Goal: Communication & Community: Answer question/provide support

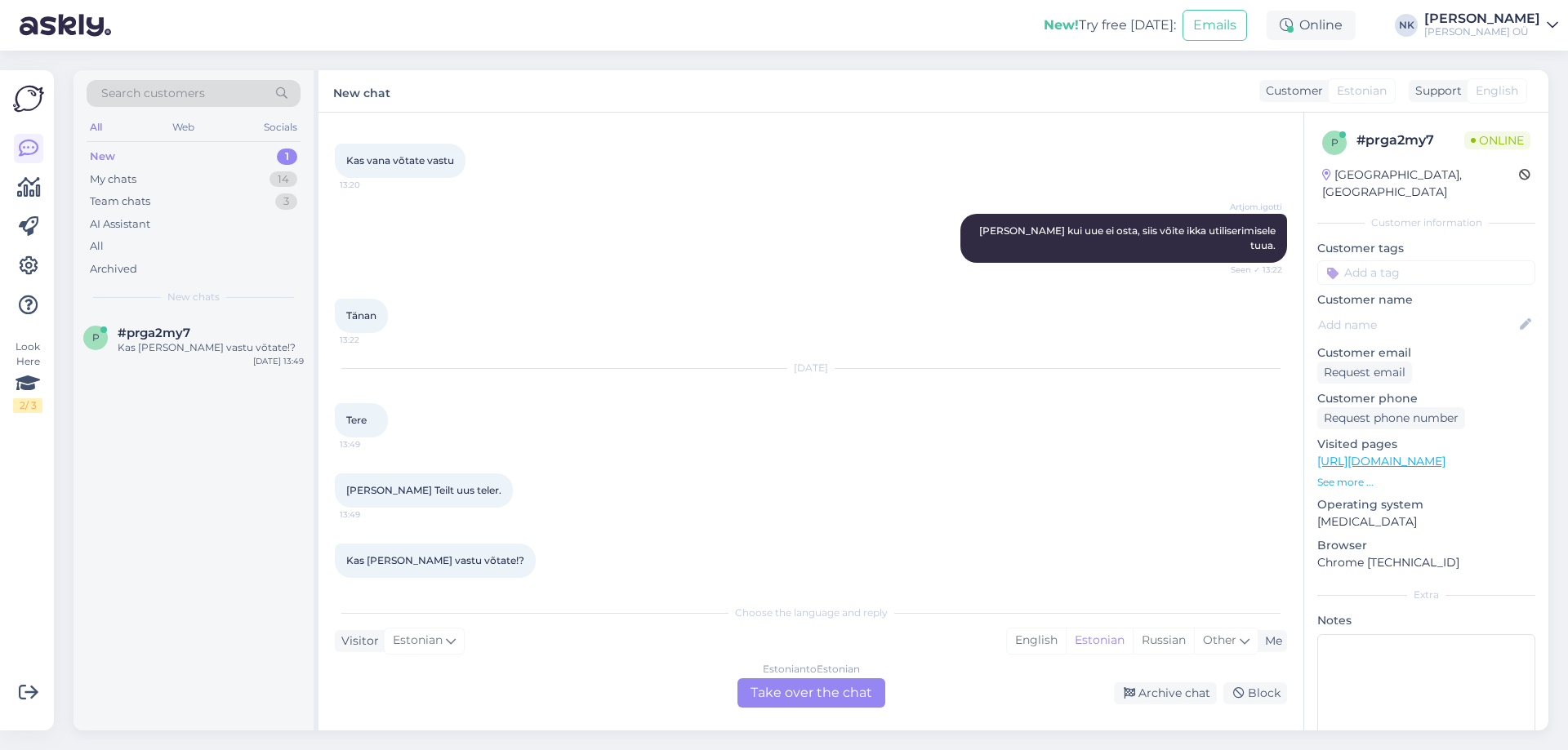
click at [787, 695] on div "Estonian to Estonian Take over the chat" at bounding box center [811, 693] width 148 height 29
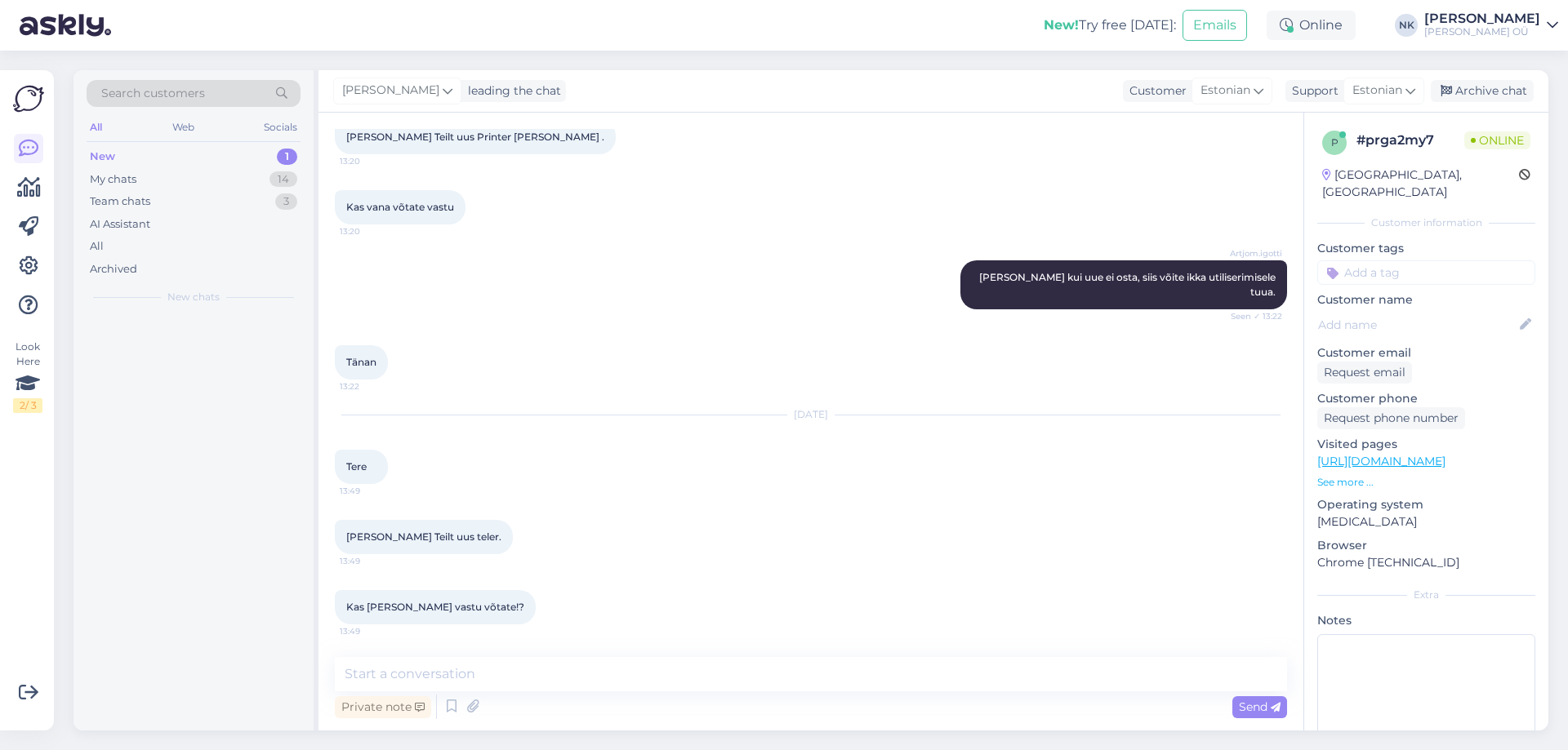
scroll to position [221, 0]
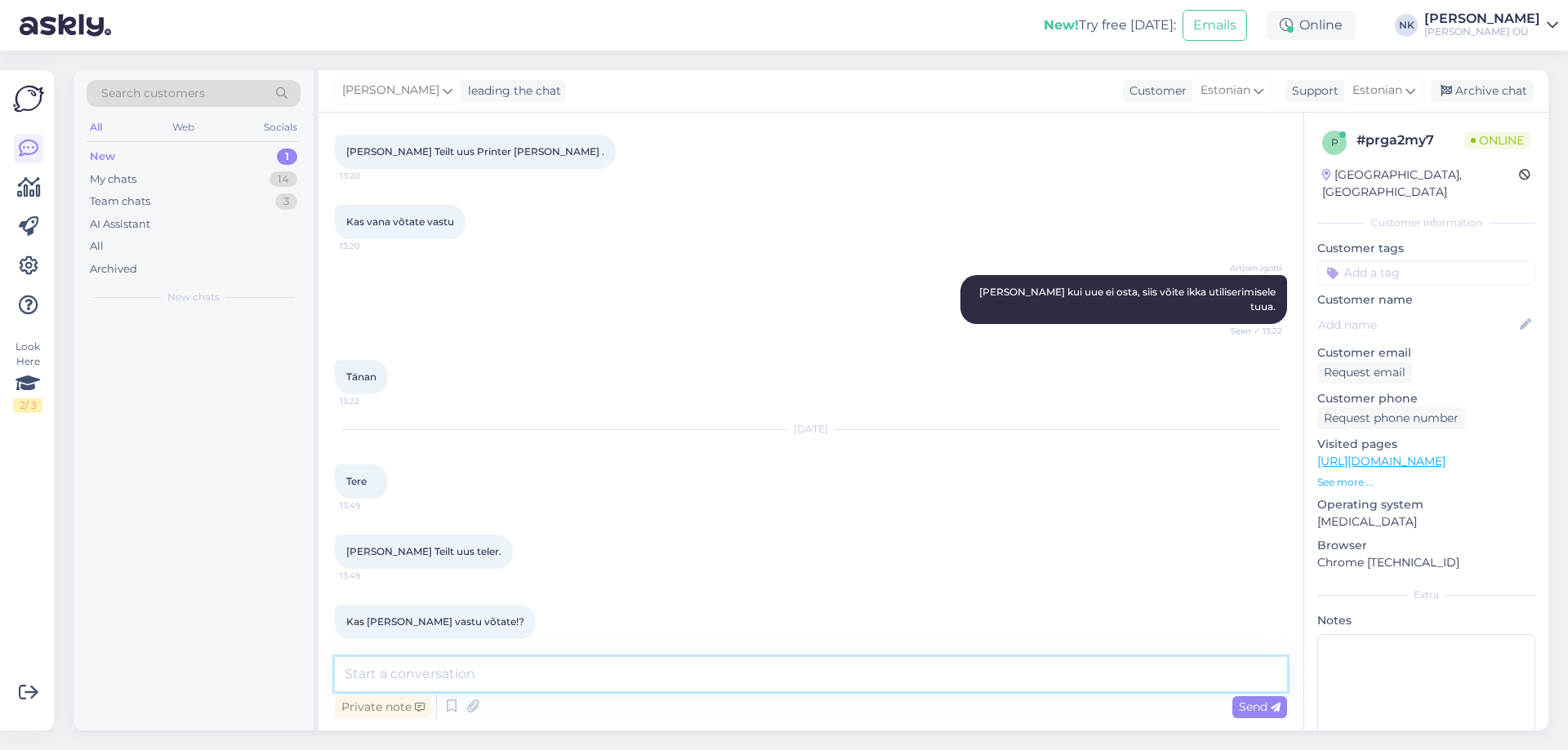
click at [681, 690] on textarea at bounding box center [810, 674] width 952 height 34
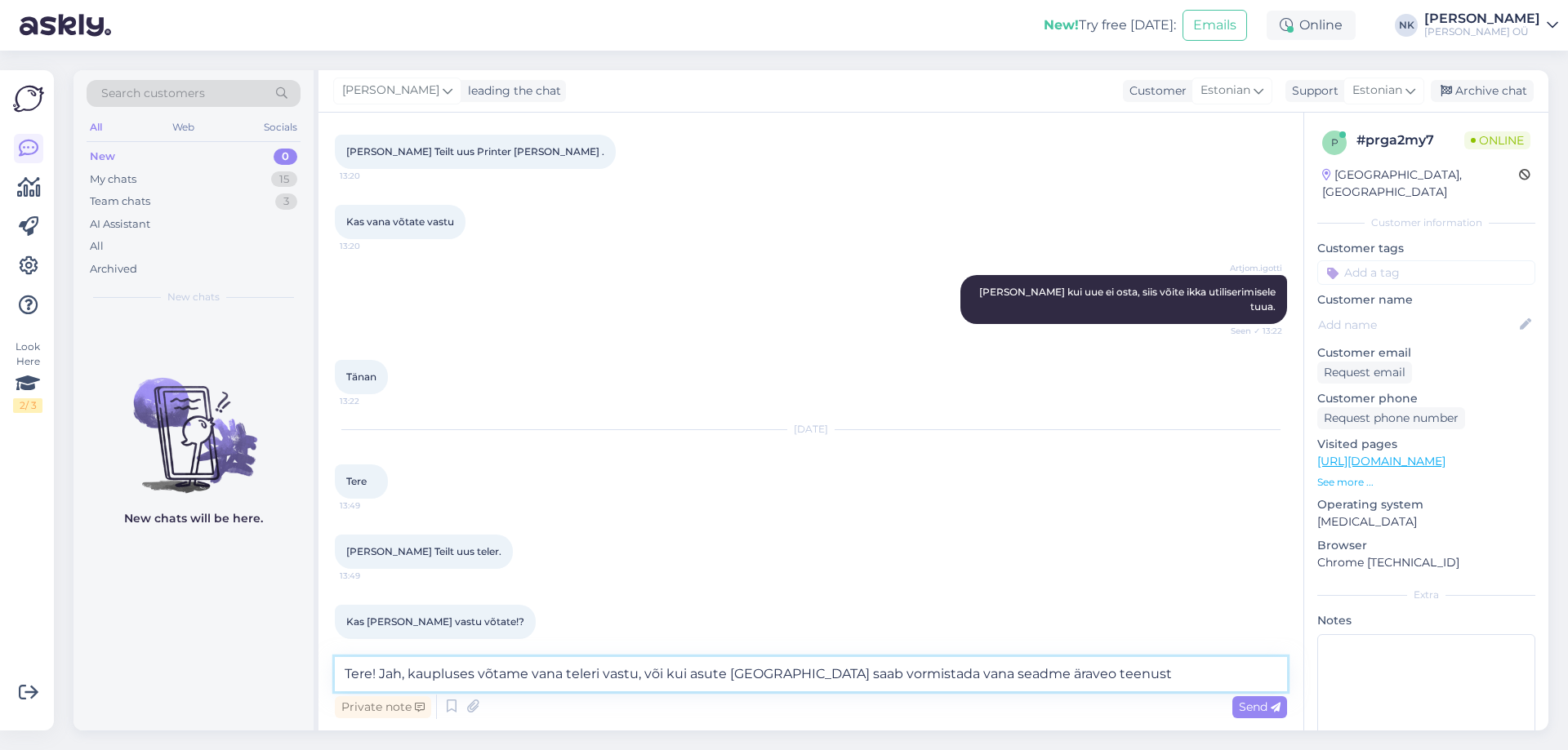
click at [786, 677] on textarea "Tere! Jah, kaupluses võtame vana teleri vastu, või kui asute [GEOGRAPHIC_DATA] …" at bounding box center [810, 674] width 952 height 34
type textarea "Tere! Jah, kaupluses võtame vana teleri vastu, või kui asute [GEOGRAPHIC_DATA] …"
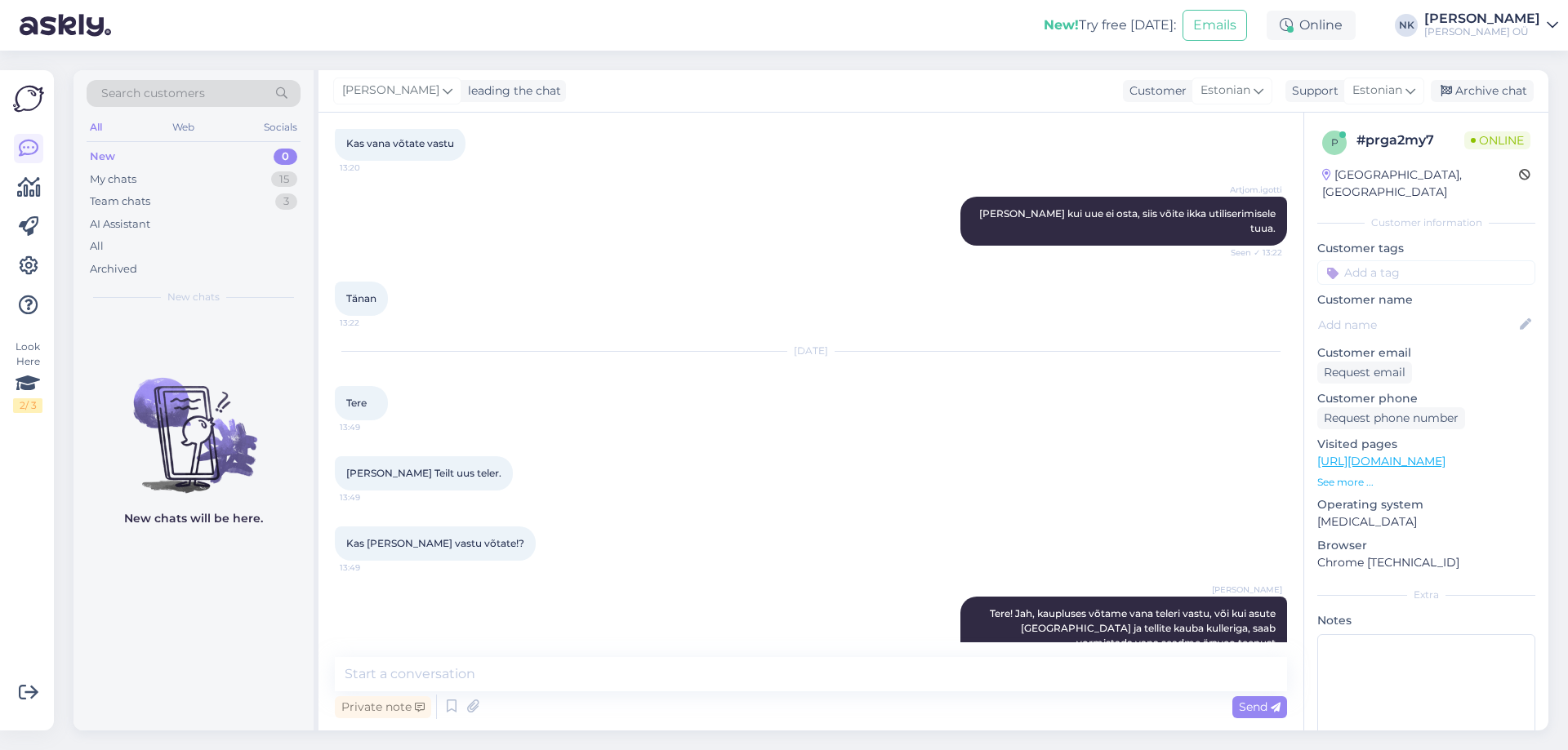
scroll to position [326, 0]
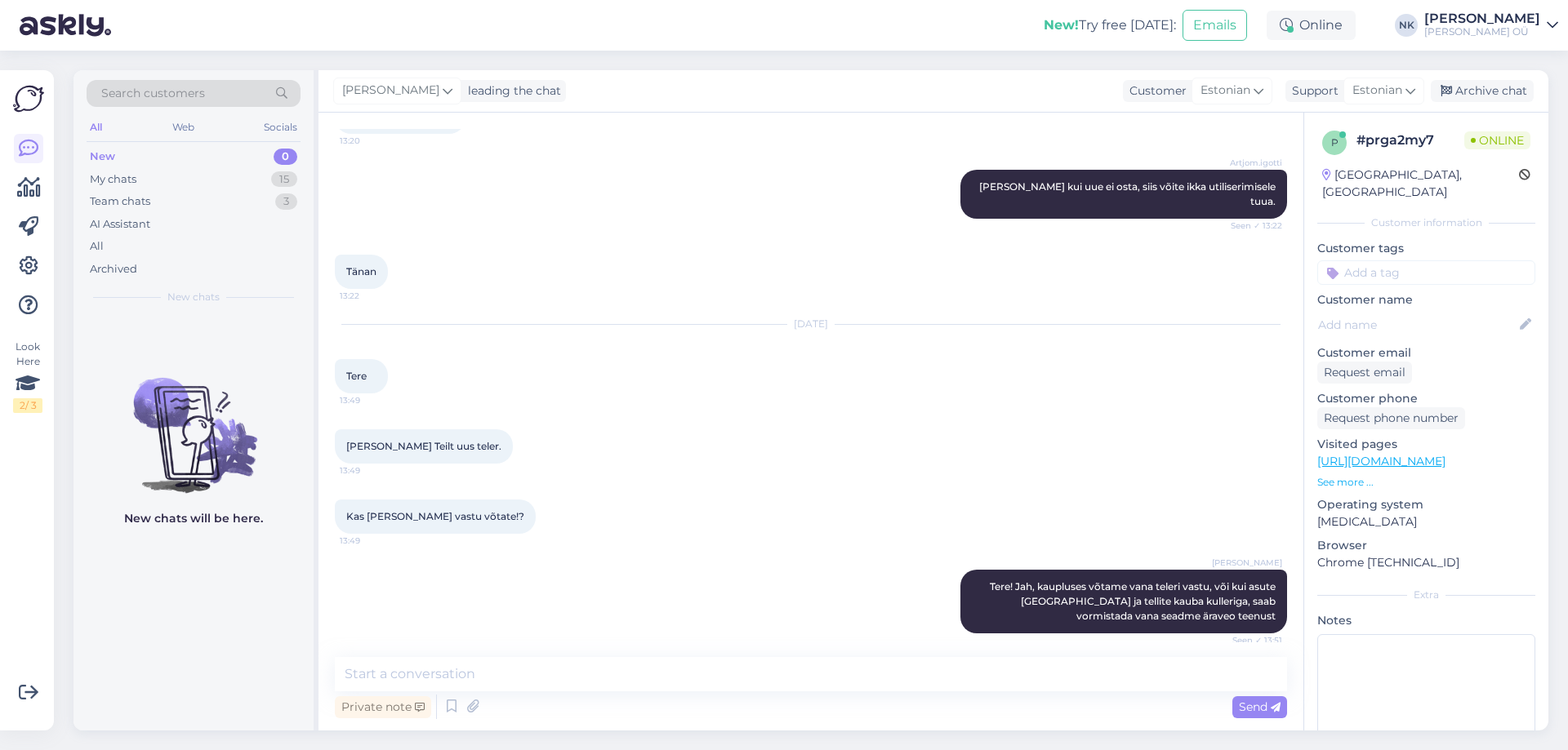
click at [612, 695] on div "Private note Send" at bounding box center [810, 707] width 952 height 31
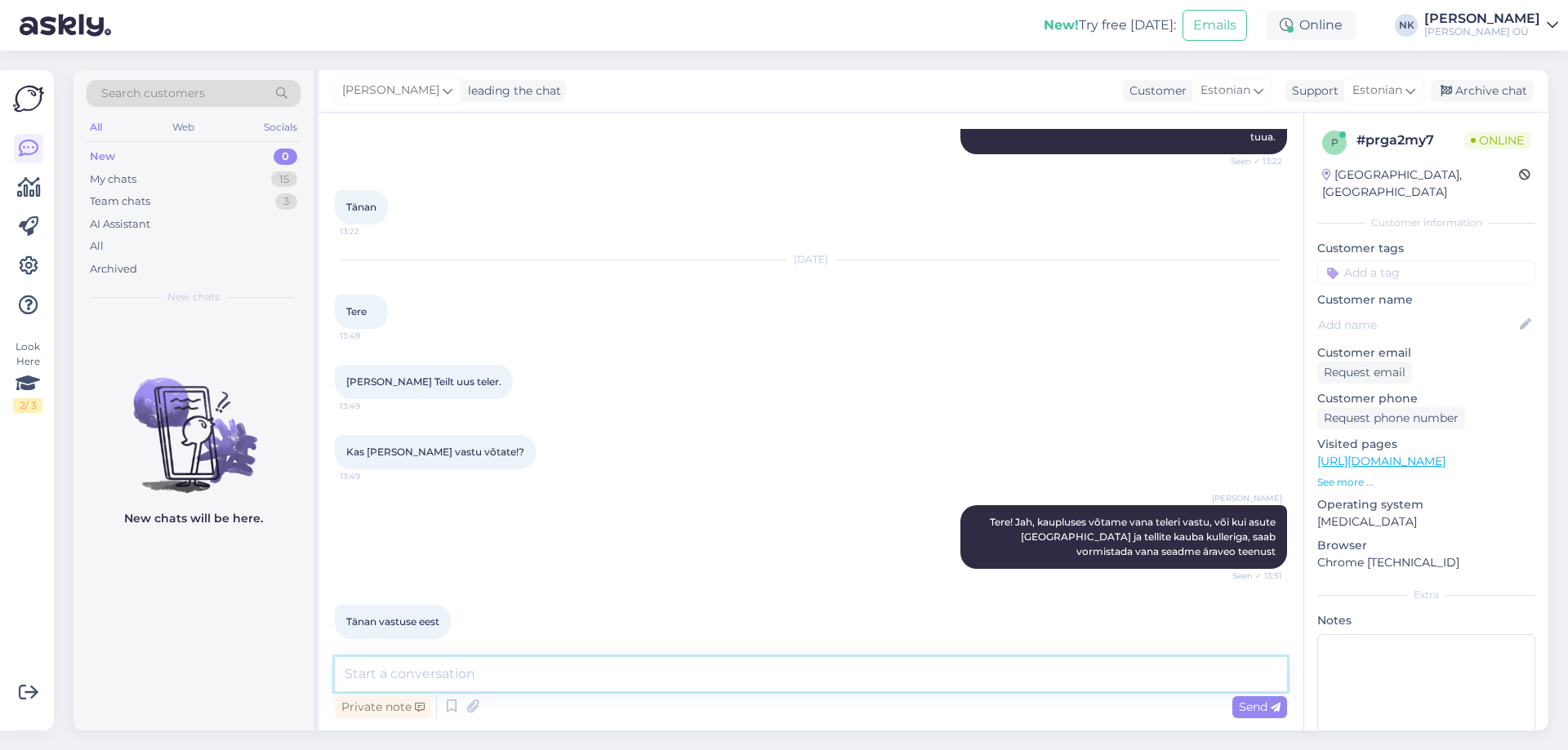
click at [593, 675] on textarea at bounding box center [810, 674] width 952 height 34
type textarea "Palun"
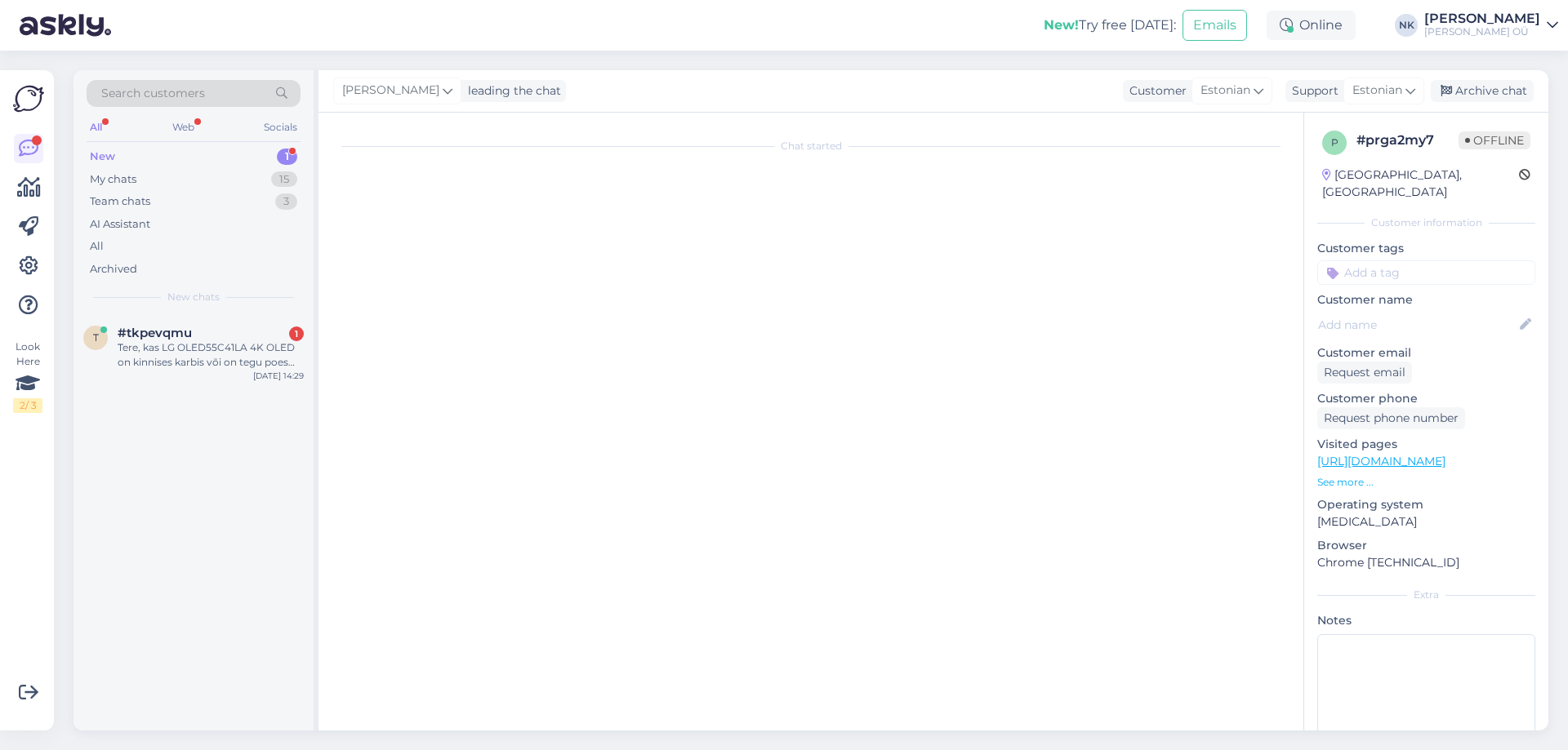
scroll to position [0, 0]
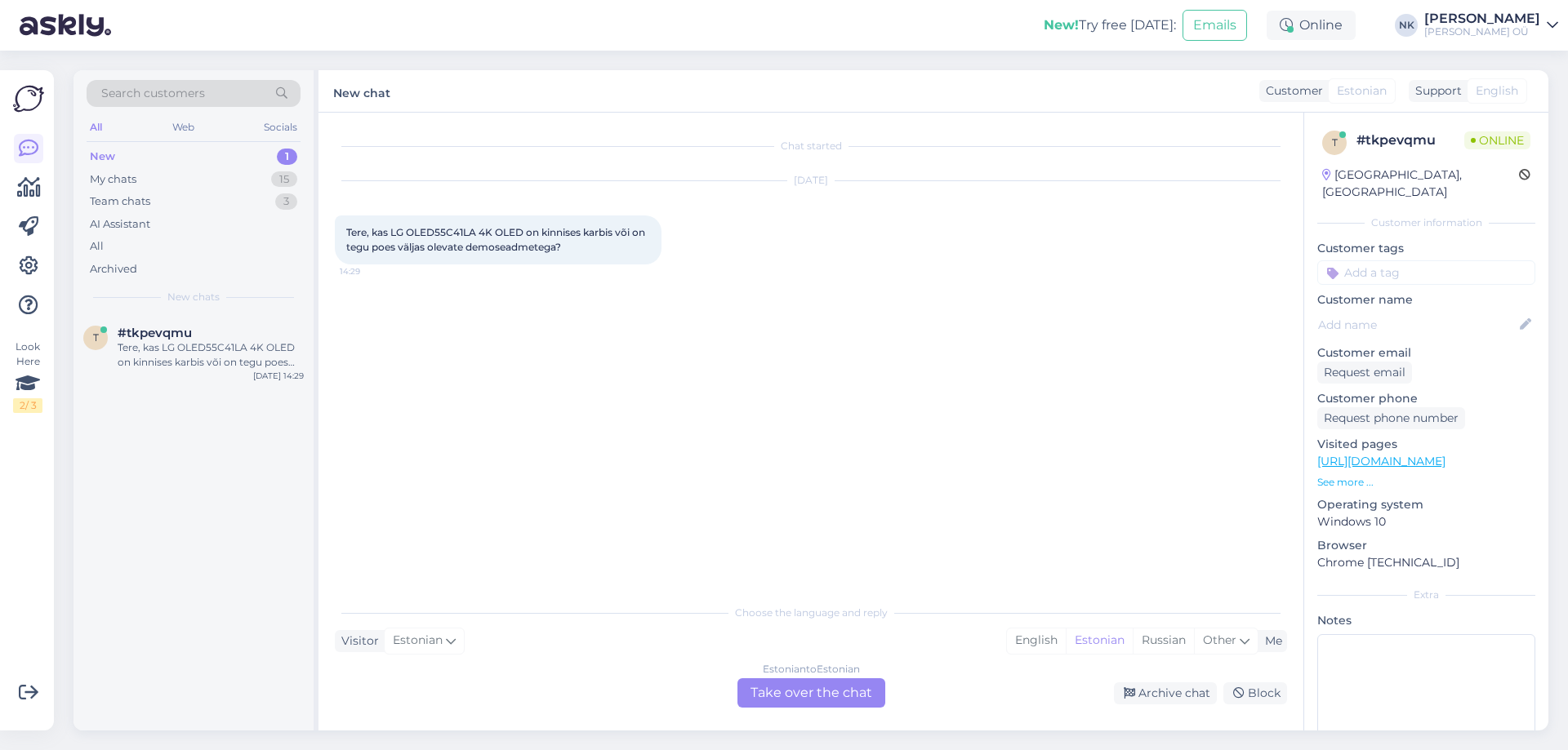
click at [1428, 454] on link "[URL][DOMAIN_NAME]" at bounding box center [1381, 461] width 128 height 15
click at [840, 708] on div "Chat started [DATE] Tere, kas LG OLED55C41LA 4K OLED on kinnises karbis või on …" at bounding box center [810, 421] width 985 height 618
click at [793, 698] on div "Estonian to Estonian Take over the chat" at bounding box center [811, 693] width 148 height 29
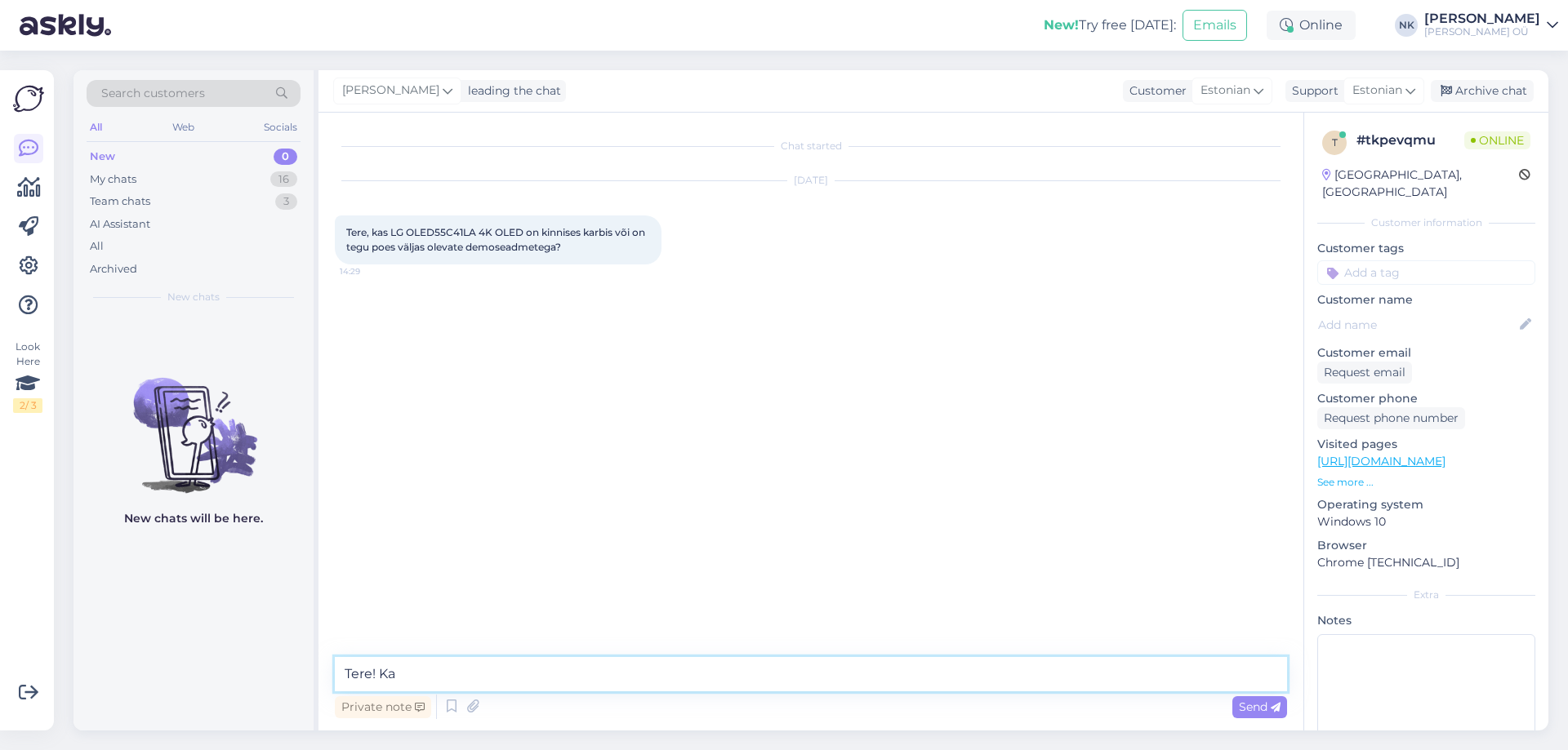
drag, startPoint x: 406, startPoint y: 669, endPoint x: 381, endPoint y: 674, distance: 25.5
click at [381, 674] on textarea "Tere! Ka" at bounding box center [810, 674] width 952 height 34
type textarea "Tere! Tõenäoliselt kõik on väljapanekul, kuna tegemist on vana mudeliga ja igas…"
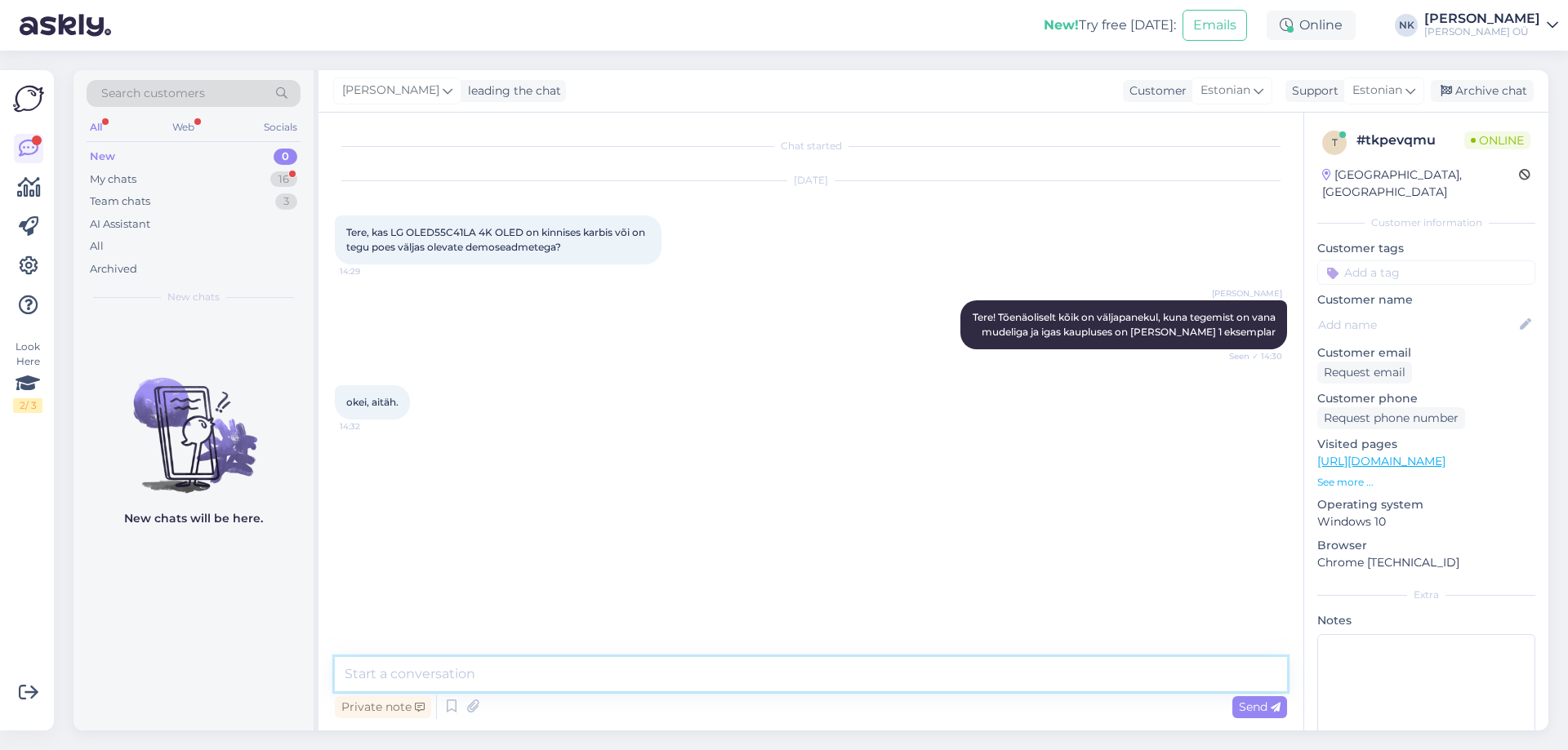
click at [620, 669] on textarea at bounding box center [810, 674] width 952 height 34
type textarea "Palun"
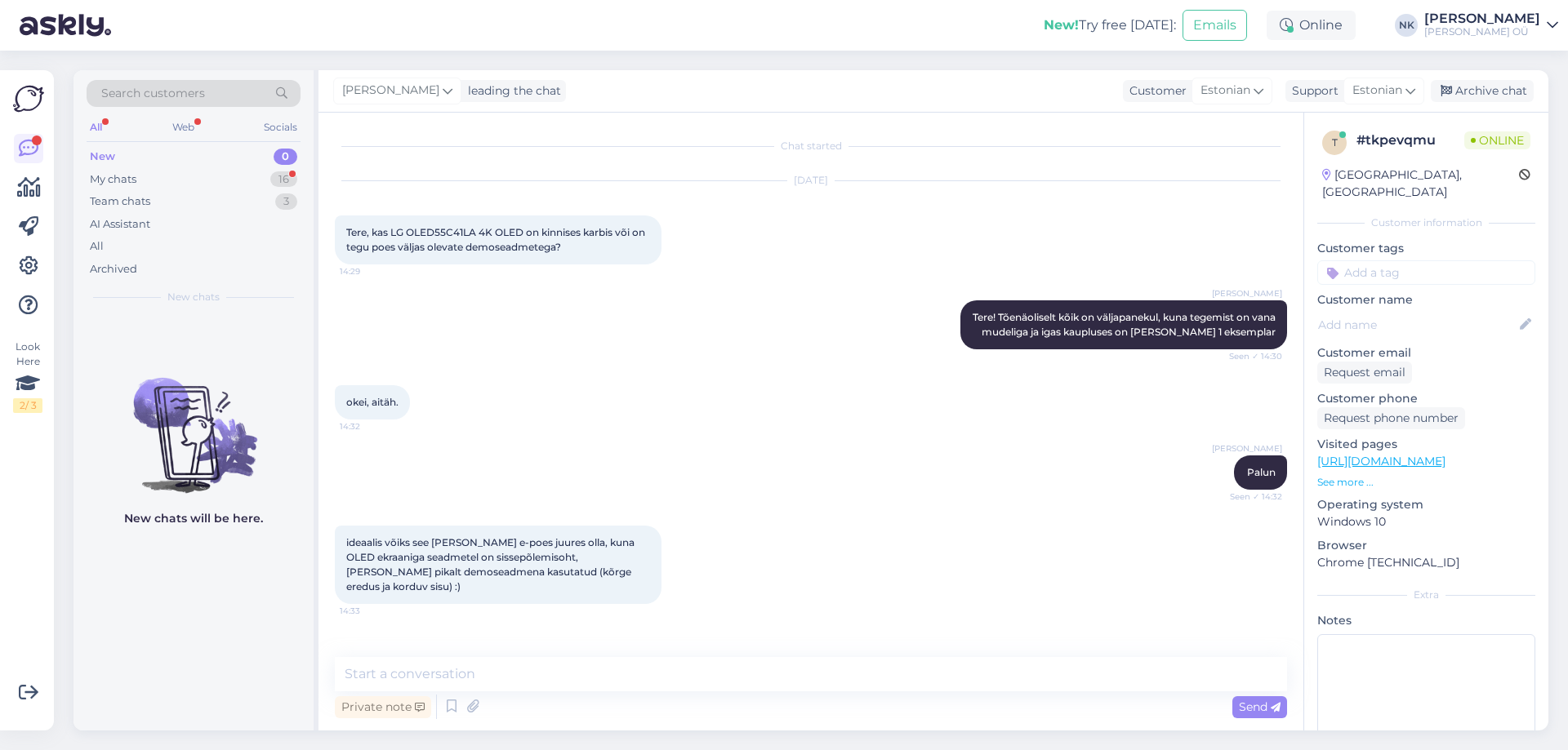
click at [1462, 436] on div "Visited pages [URL][DOMAIN_NAME] See more ..." at bounding box center [1426, 463] width 218 height 54
click at [1445, 454] on link "[URL][DOMAIN_NAME]" at bounding box center [1381, 461] width 128 height 15
click at [229, 173] on div "My chats 16" at bounding box center [193, 180] width 214 height 23
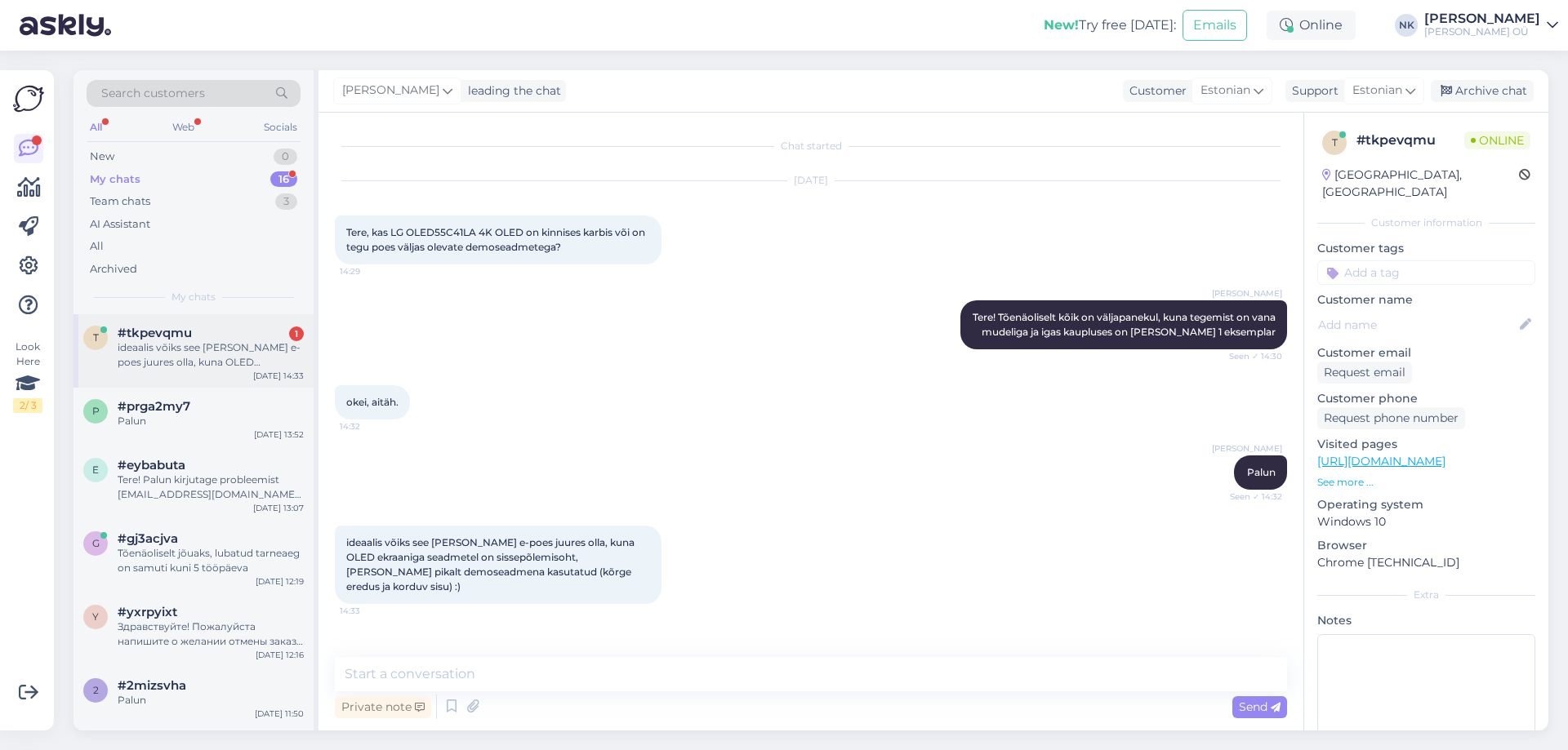
click at [200, 337] on div "#tkpevqmu 1" at bounding box center [210, 333] width 186 height 15
click at [517, 652] on div "Chat started [DATE] Tere, kas LG OLED55C41LA 4K OLED on kinnises karbis või on …" at bounding box center [810, 421] width 985 height 618
click at [509, 658] on textarea at bounding box center [810, 674] width 952 height 34
type textarea "M"
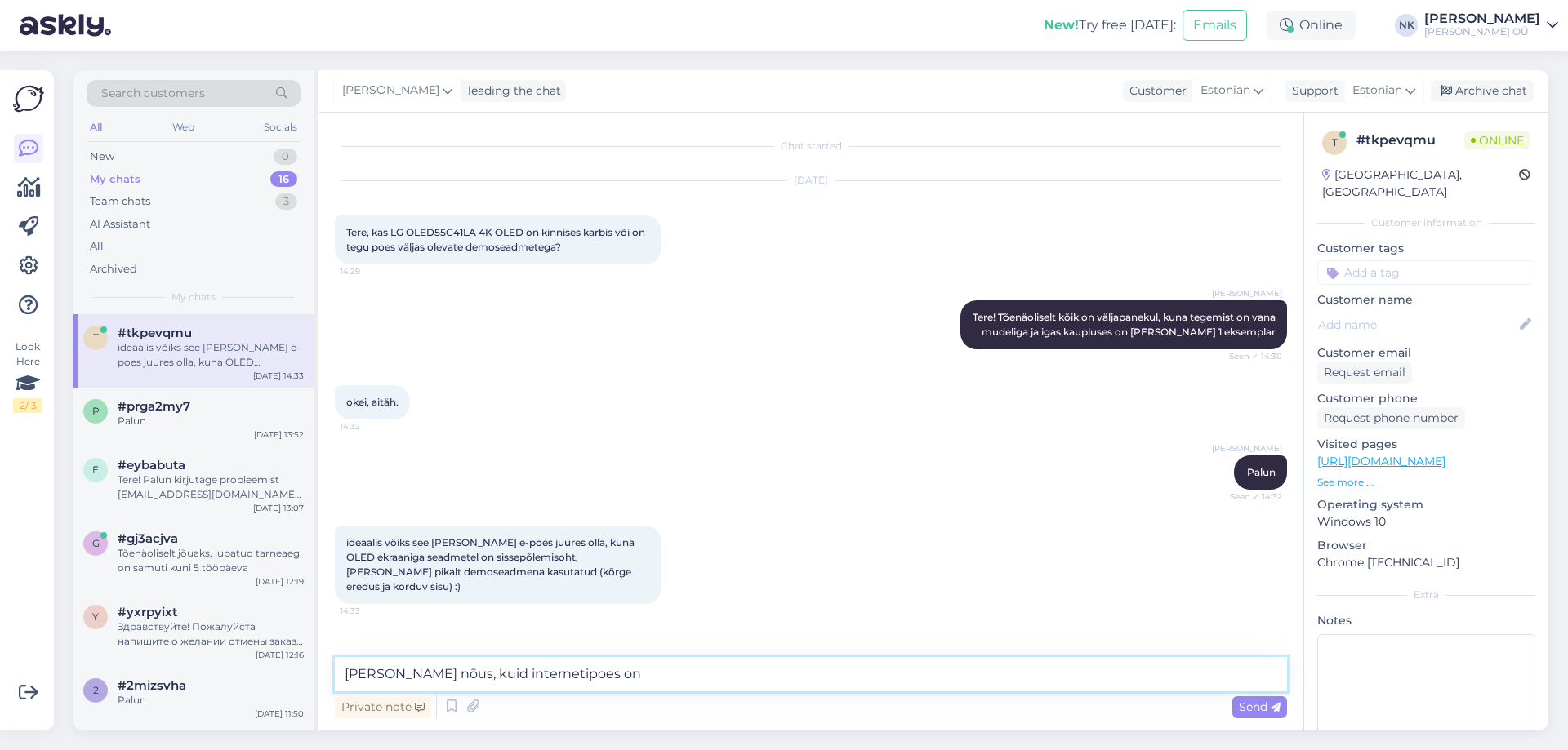
type textarea "[PERSON_NAME] nõus, kuid internetipoes on"
drag, startPoint x: 611, startPoint y: 667, endPoint x: 326, endPoint y: 651, distance: 285.4
click at [326, 651] on div "Chat started [DATE] Tere, kas LG OLED55C41LA 4K OLED on kinnises karbis või on …" at bounding box center [810, 421] width 985 height 618
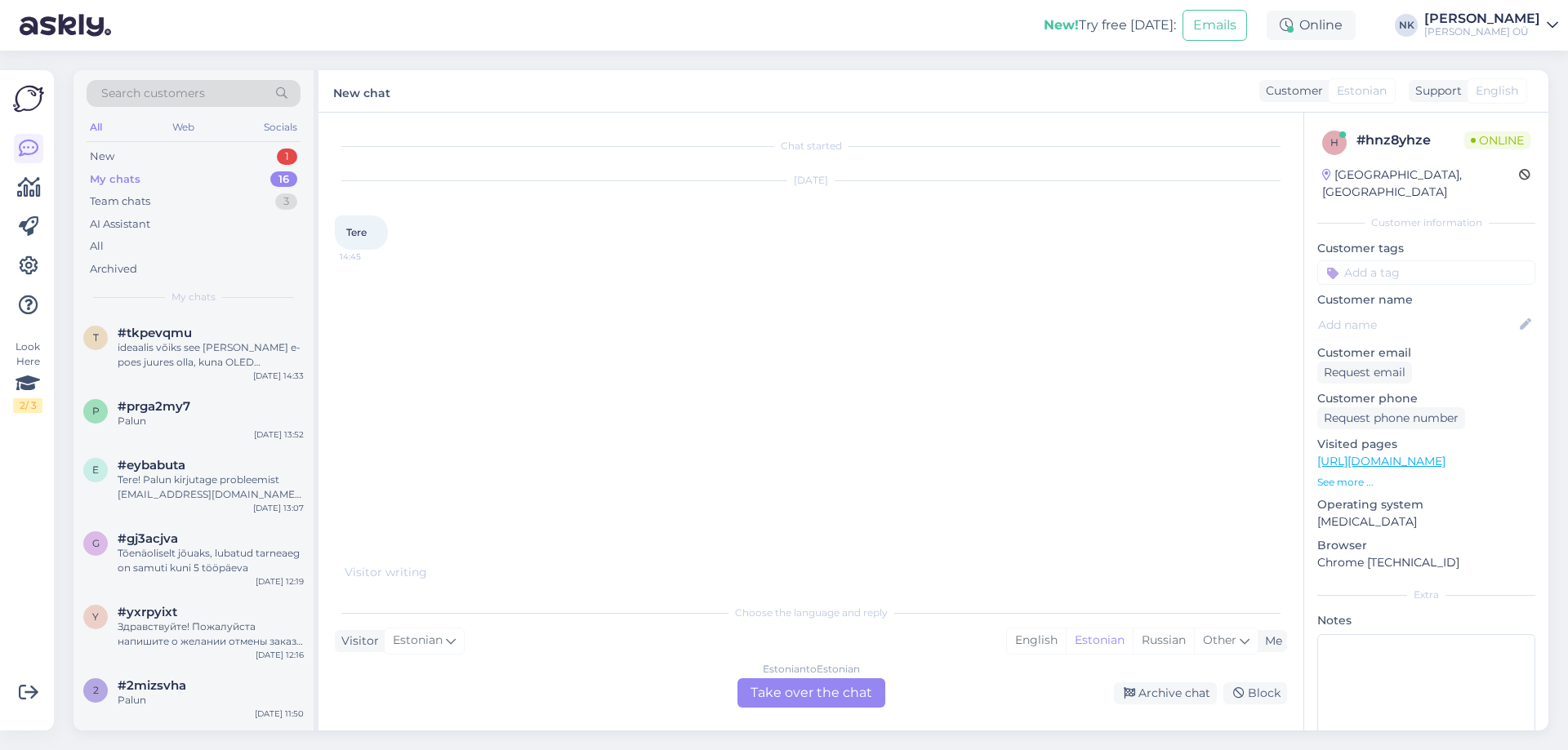
click at [816, 696] on div "Estonian to Estonian Take over the chat" at bounding box center [811, 693] width 148 height 29
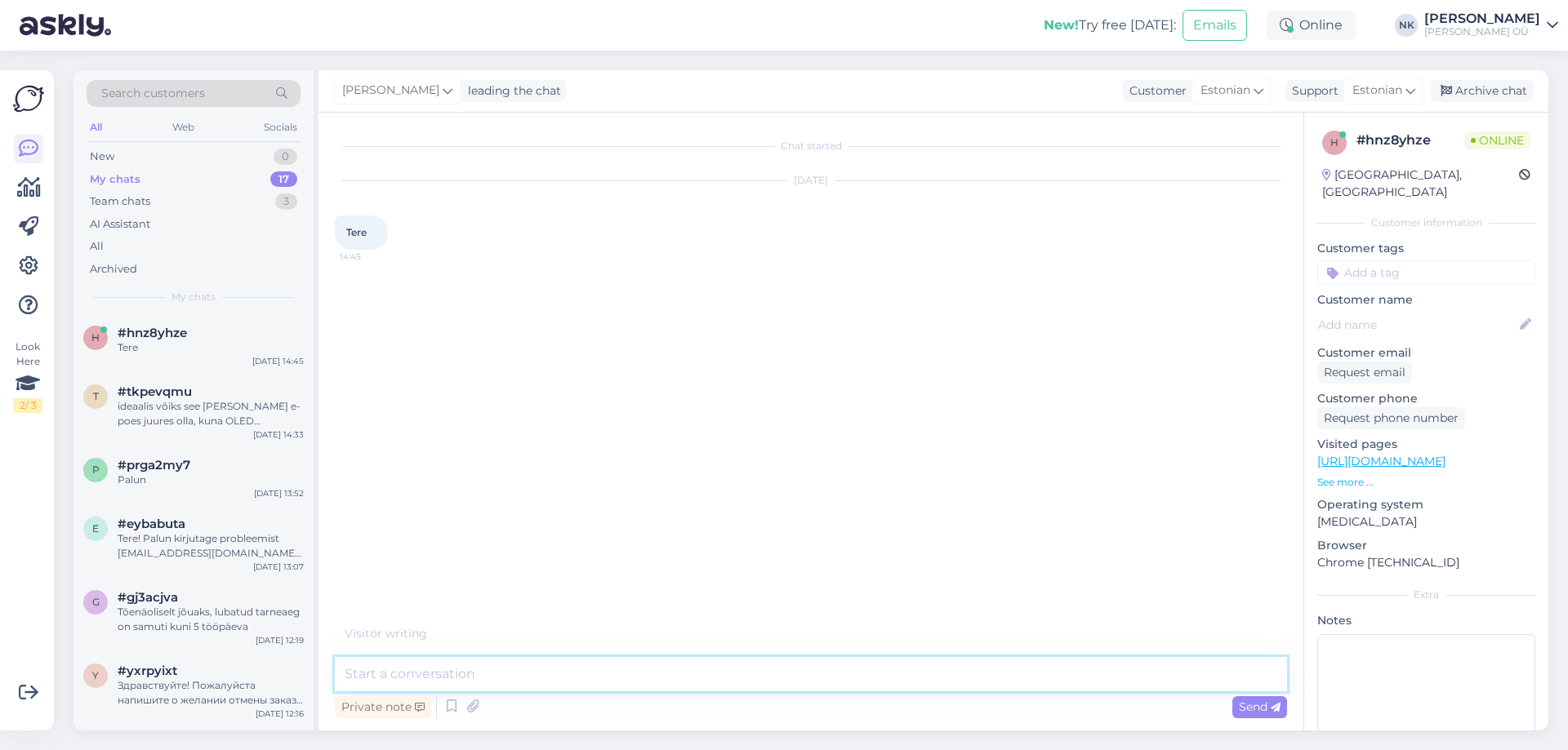
click at [815, 675] on textarea at bounding box center [810, 674] width 952 height 34
type textarea "Tere! Kuidas saan aidata?"
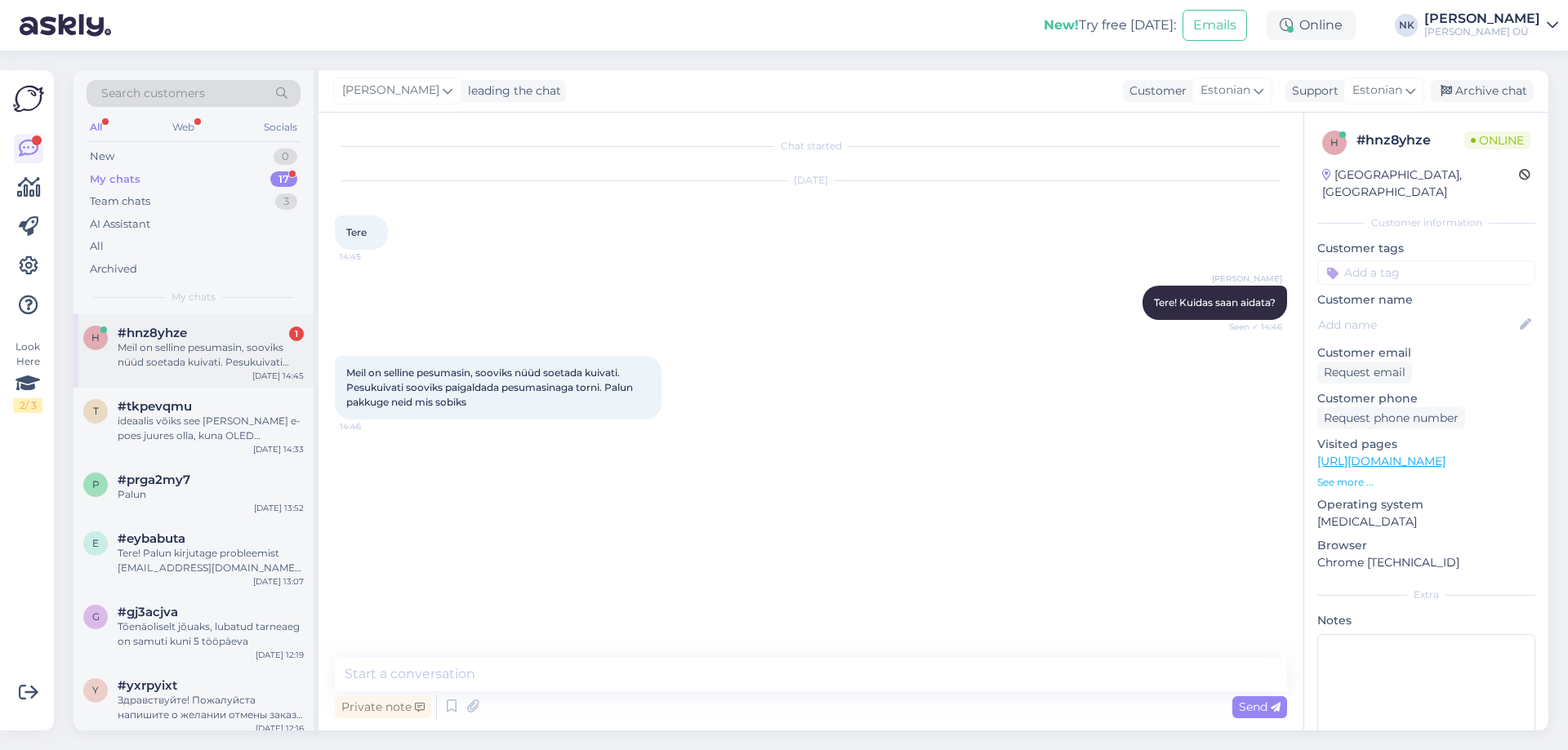
click at [205, 366] on div "Meil on selline pesumasin, sooviks nüüd soetada kuivati. Pesukuivati sooviks pa…" at bounding box center [210, 355] width 186 height 29
click at [660, 681] on textarea at bounding box center [810, 674] width 952 height 34
click at [625, 672] on textarea at bounding box center [810, 674] width 952 height 34
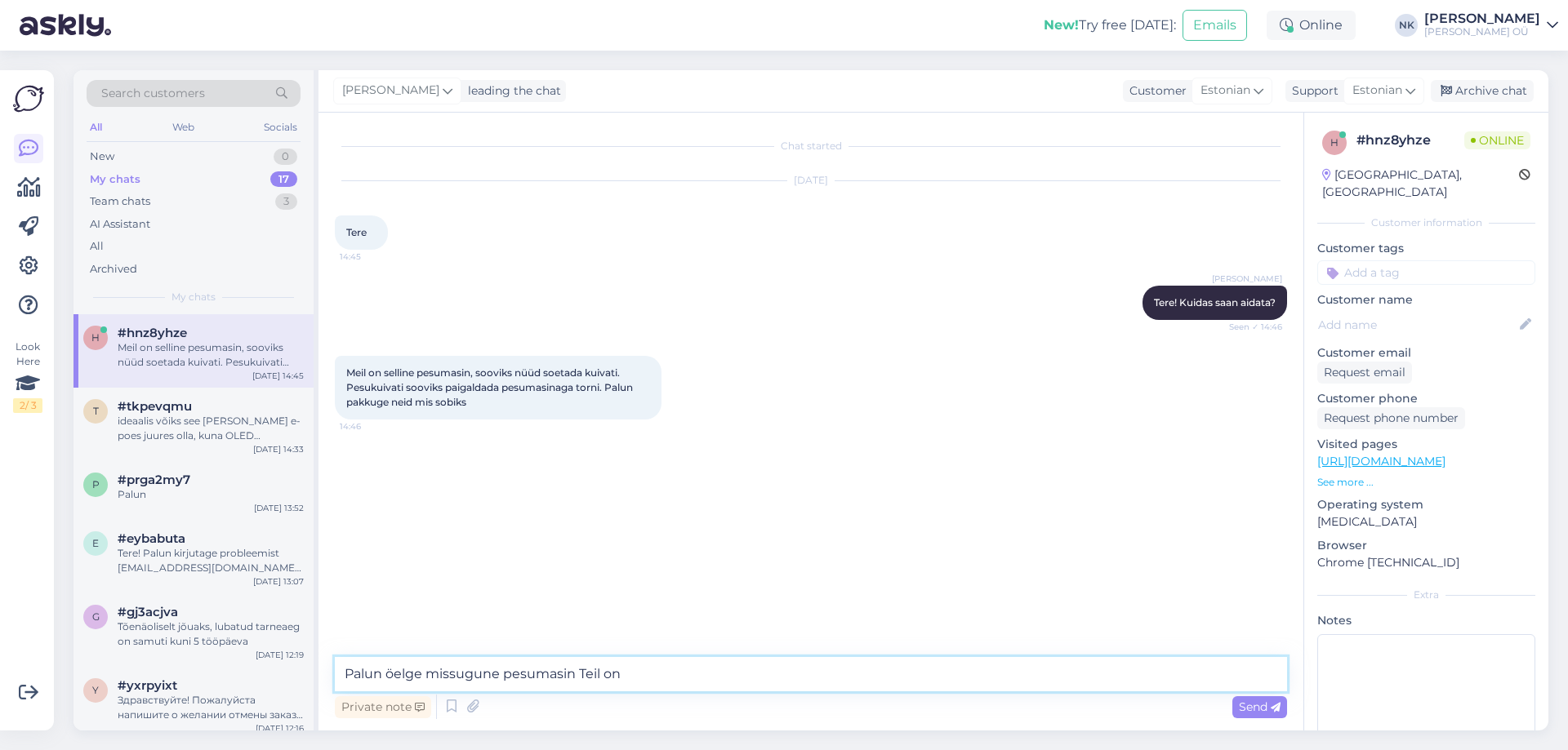
type textarea "Palun öelge missugune pesumasin Teil on?"
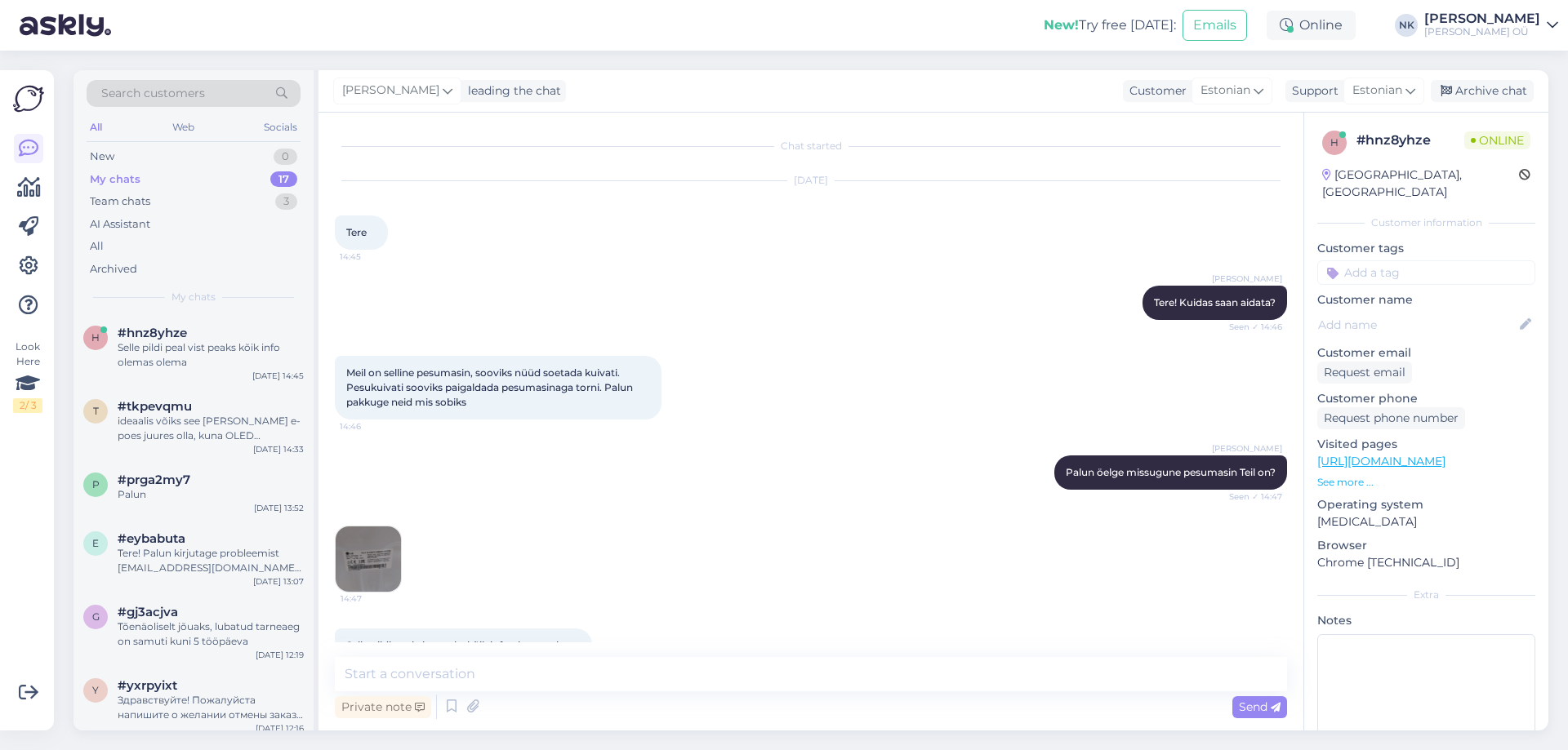
click at [367, 573] on img at bounding box center [368, 559] width 65 height 65
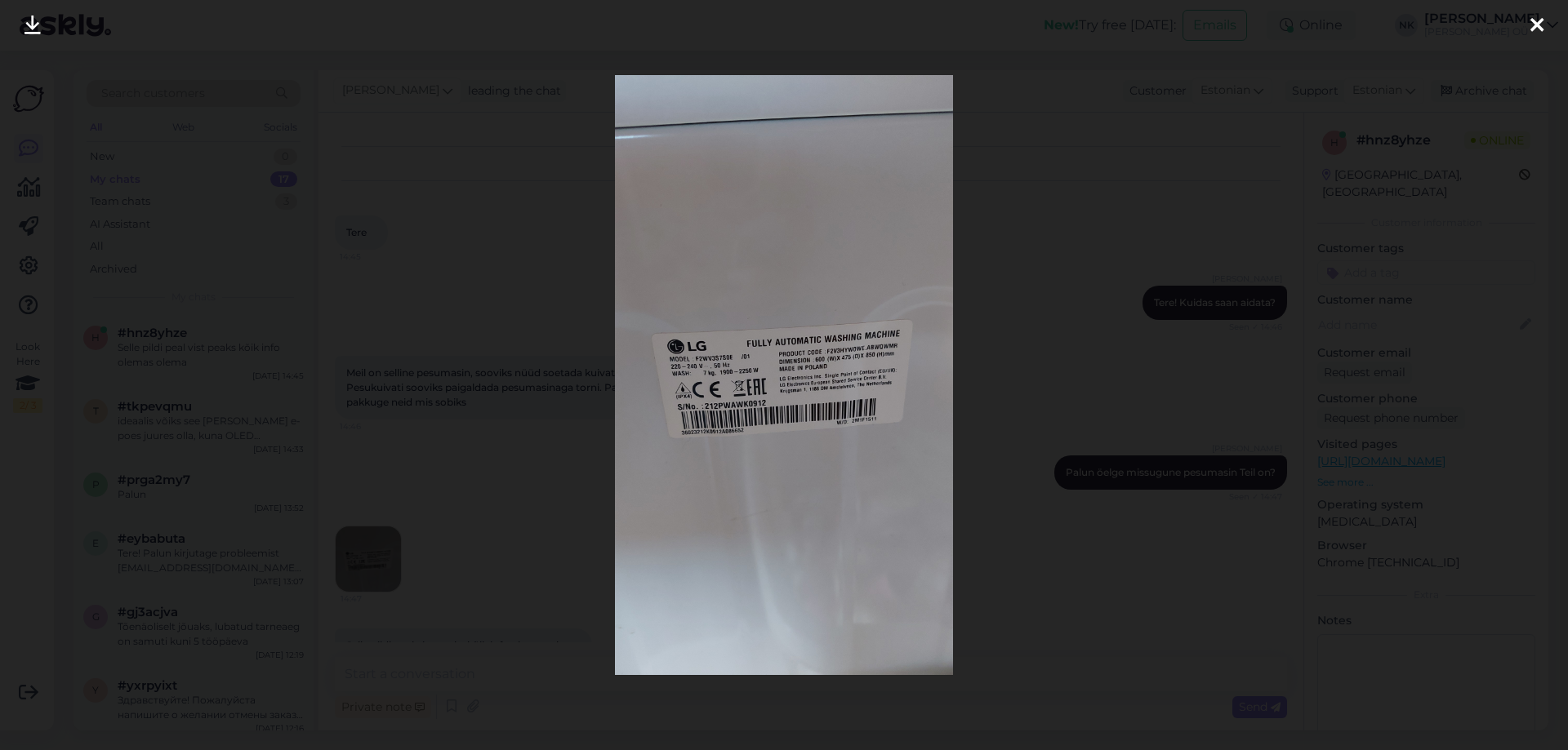
click at [1050, 438] on div at bounding box center [784, 375] width 1568 height 750
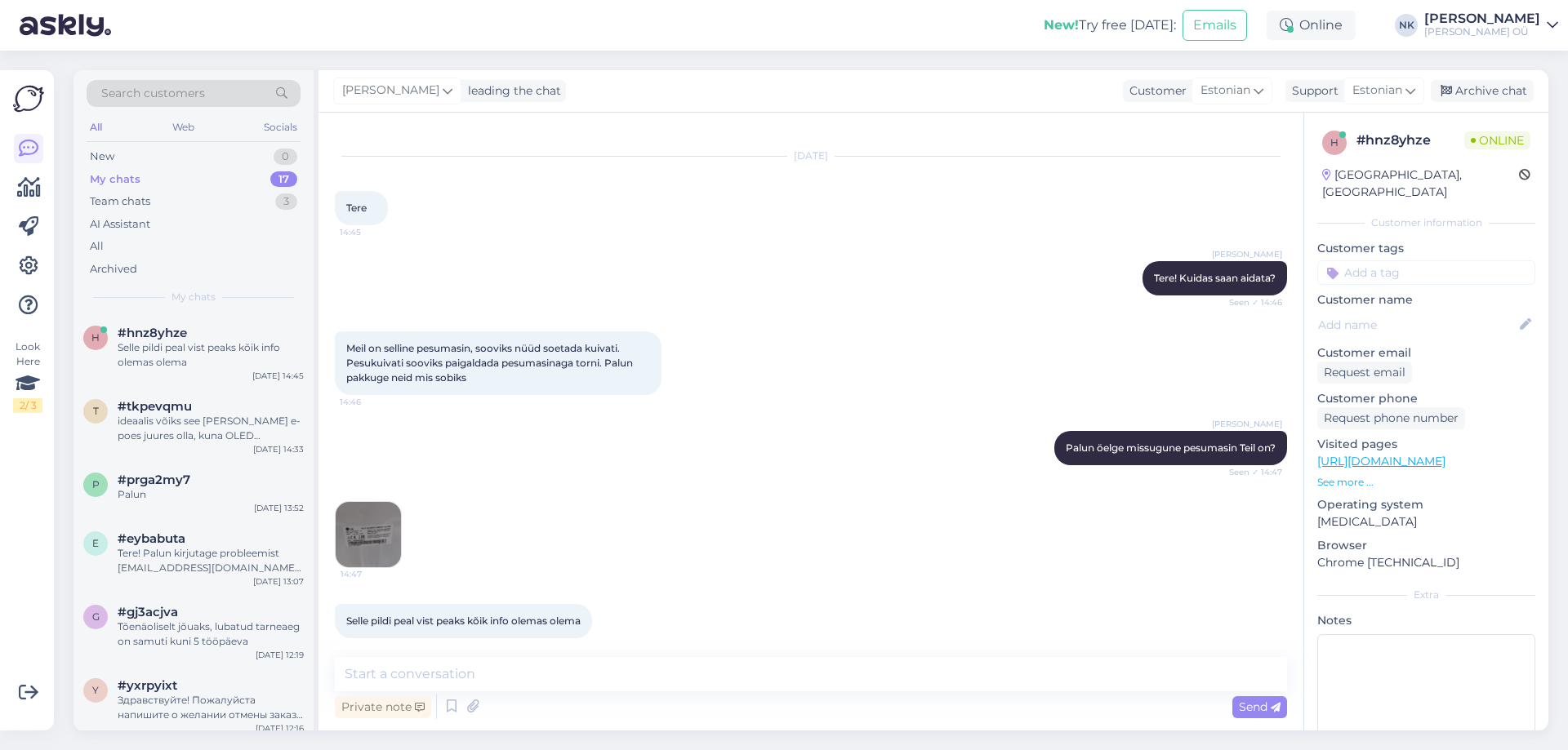
scroll to position [38, 0]
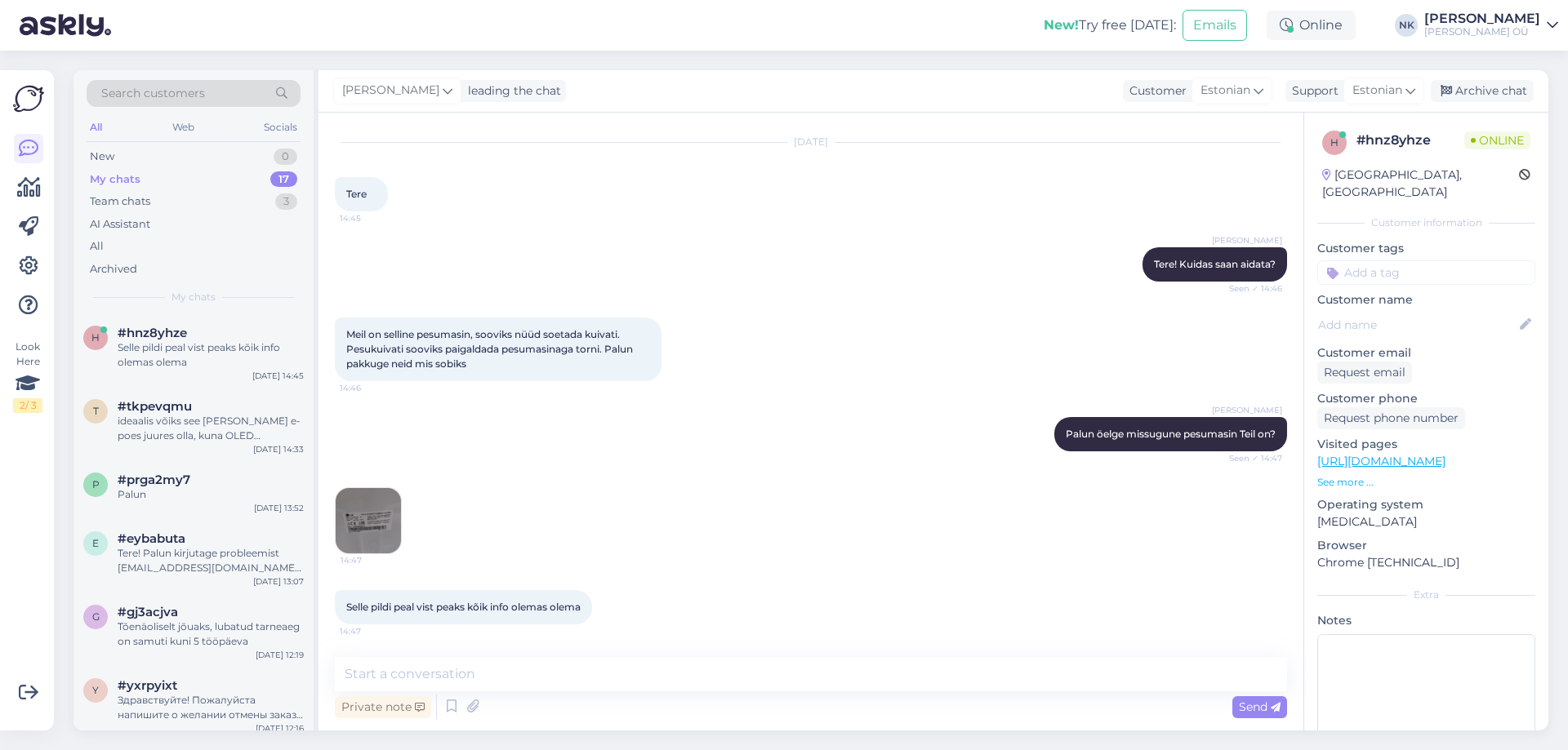
click at [533, 651] on div "Chat started [DATE] Tere 14:45 [PERSON_NAME] Tere! Kuidas saan aidata? Seen ✓ 1…" at bounding box center [810, 421] width 985 height 618
click at [525, 663] on textarea at bounding box center [810, 674] width 952 height 34
type textarea "K"
type textarea "Üks hetk, vaatan"
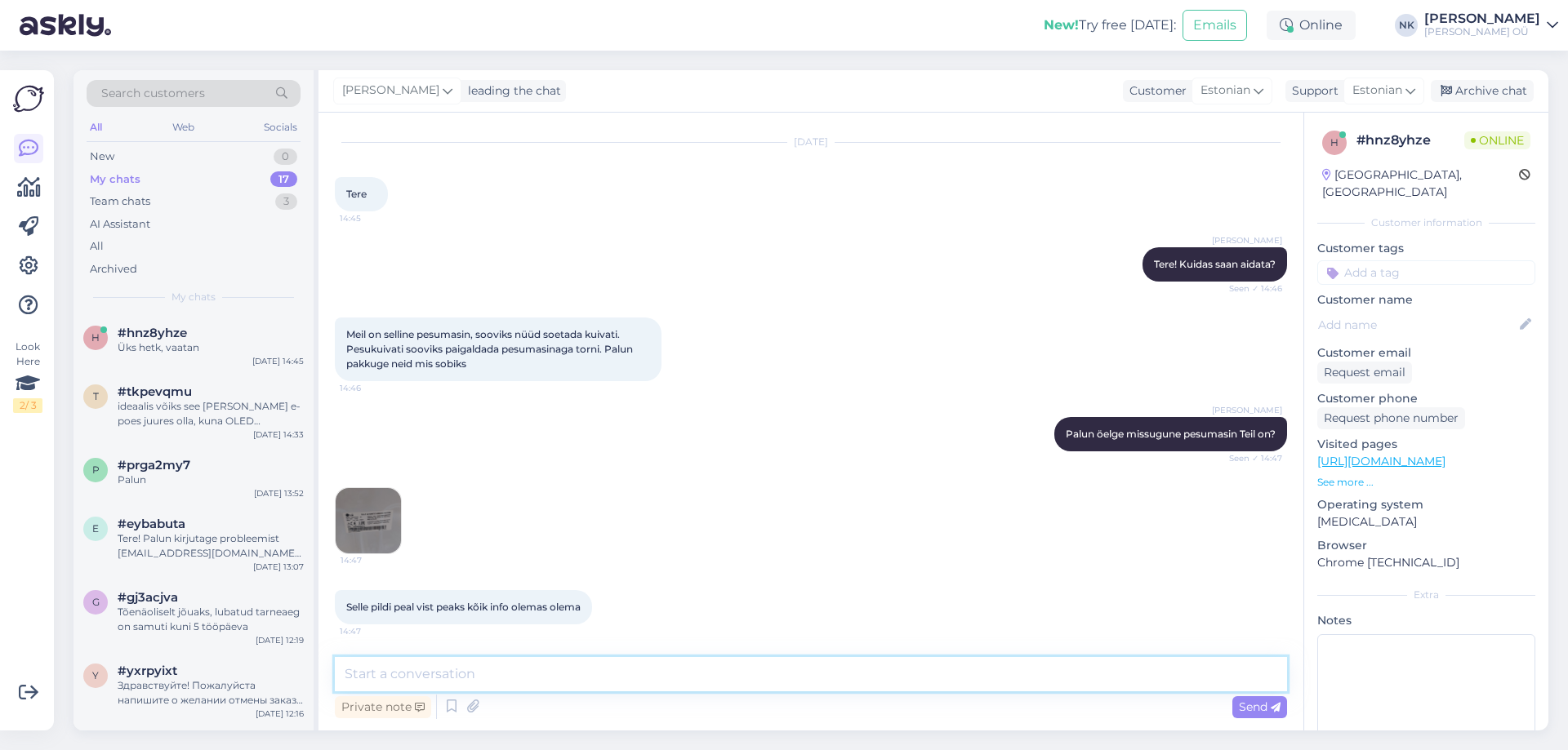
scroll to position [109, 0]
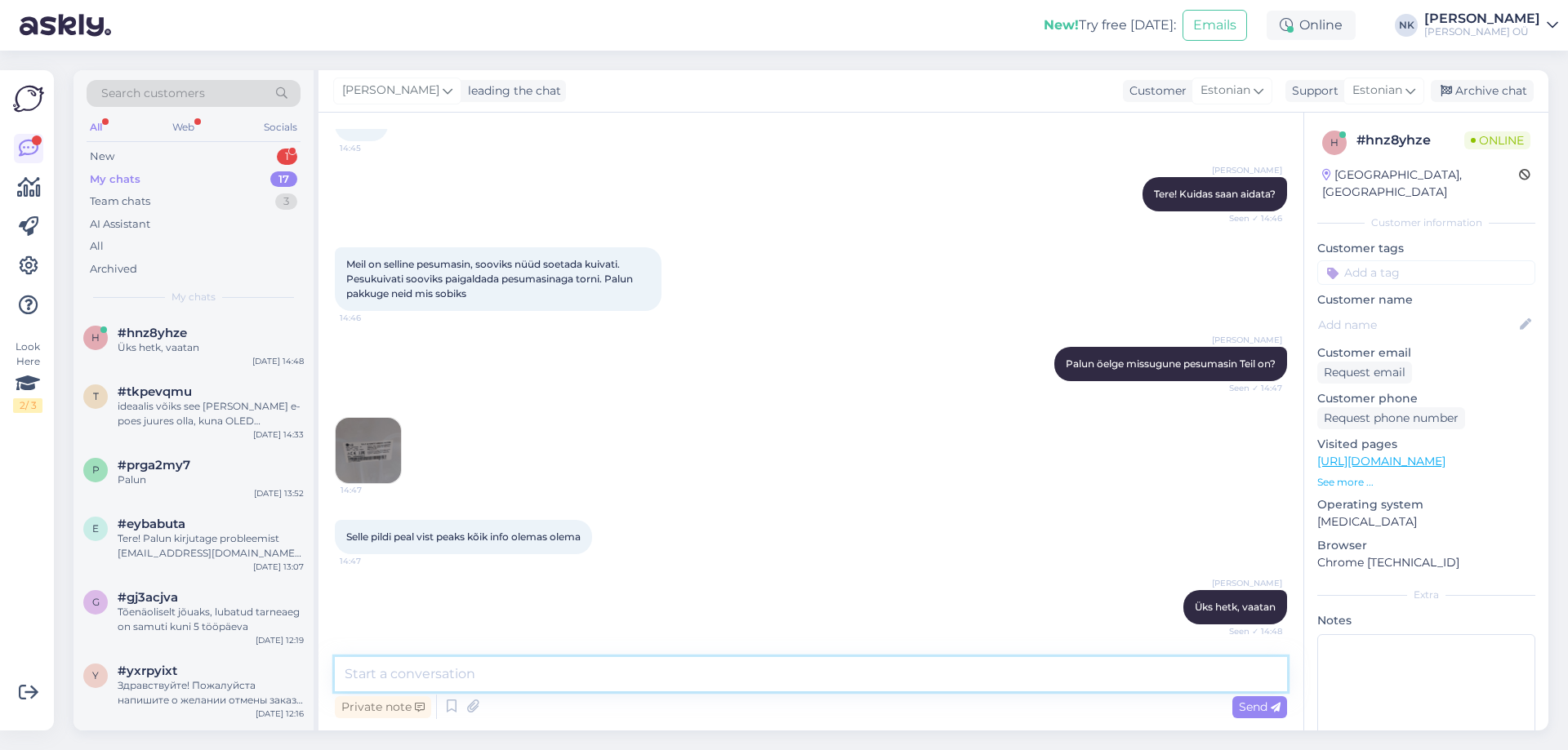
click at [701, 689] on textarea at bounding box center [810, 674] width 952 height 34
type textarea "[PERSON_NAME]"
click at [611, 666] on textarea "Kahjuks sellega ei saa, see on" at bounding box center [810, 674] width 952 height 34
type textarea "Kahjuks sellega ei saa, see on kitsas mudel [PERSON_NAME] kuivatid on selle jao…"
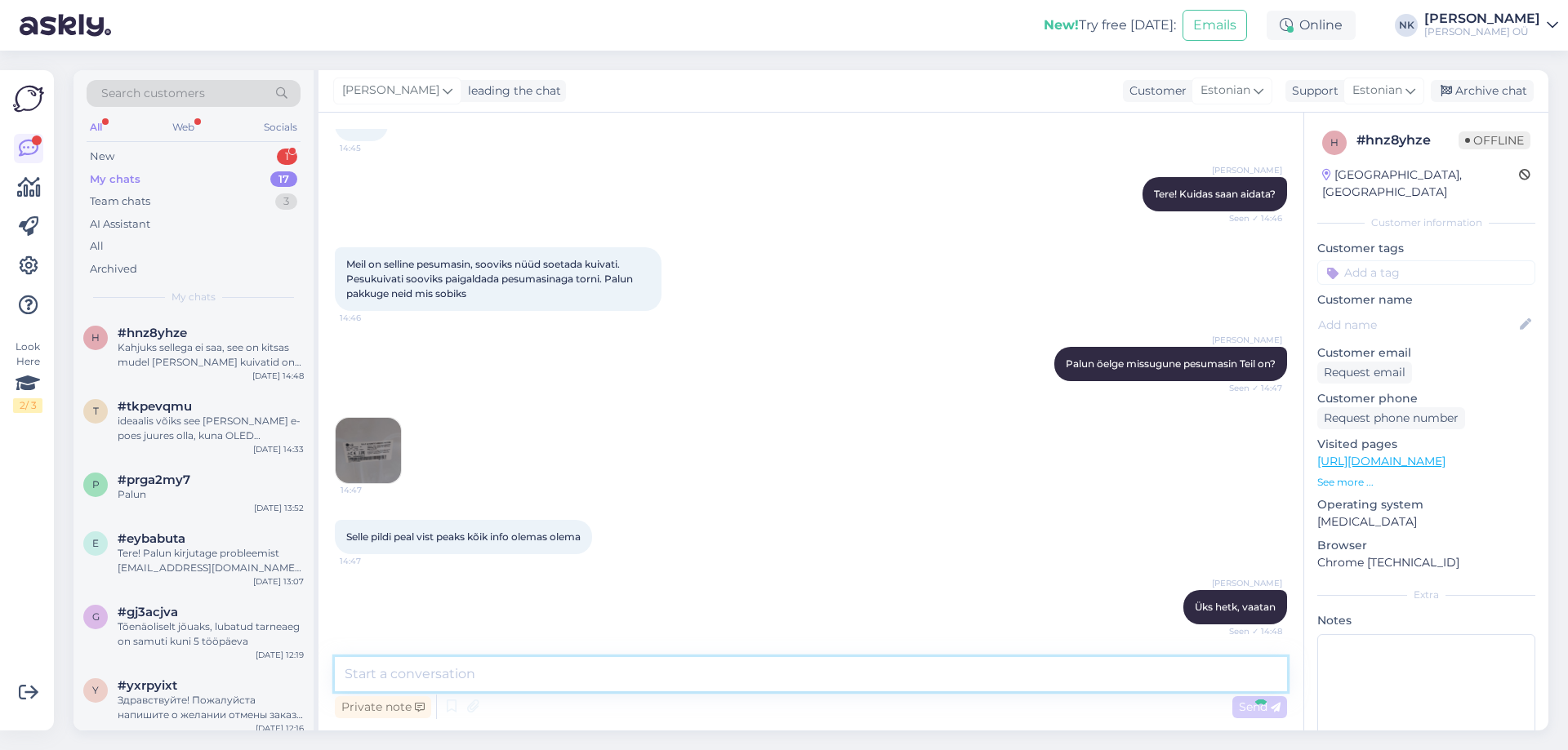
scroll to position [193, 0]
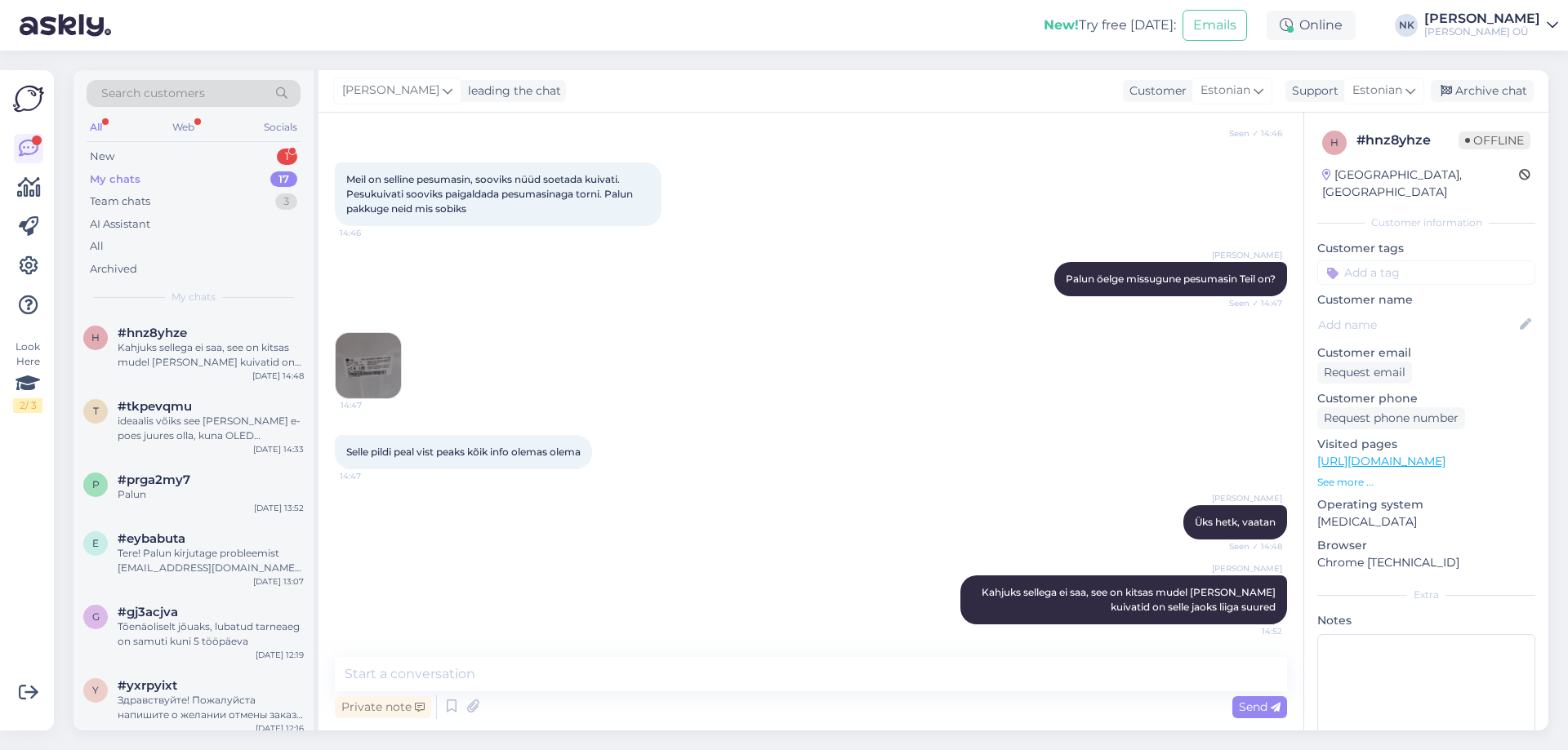
click at [239, 144] on div "Search customers All Web Socials New 1 My chats 17 Team chats 3 AI Assistant Al…" at bounding box center [193, 192] width 240 height 244
click at [234, 159] on div "New 1" at bounding box center [193, 157] width 214 height 23
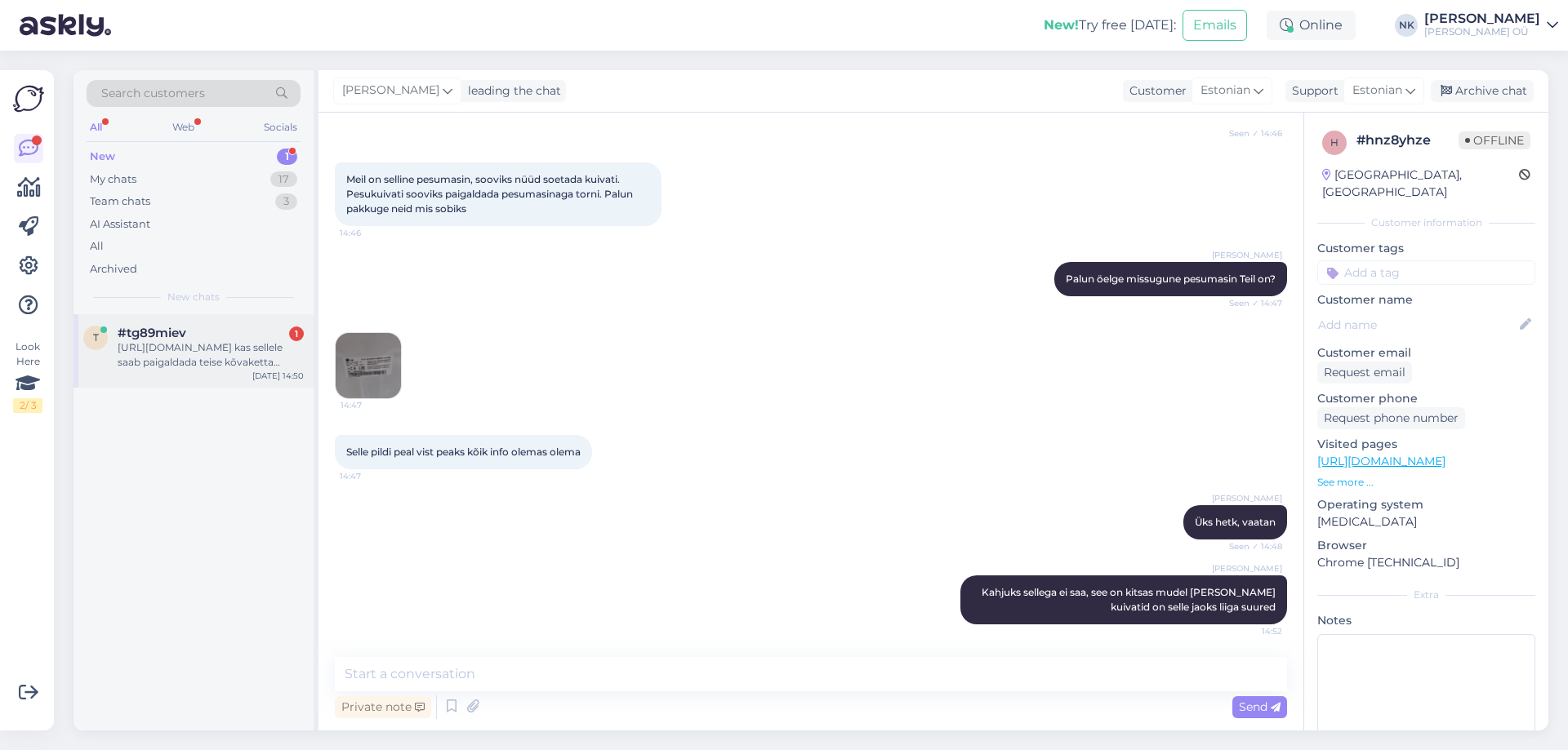
click at [174, 349] on div "[URL][DOMAIN_NAME] kas sellele saab paigaldada teise kõvaketta lisaks?" at bounding box center [210, 355] width 186 height 29
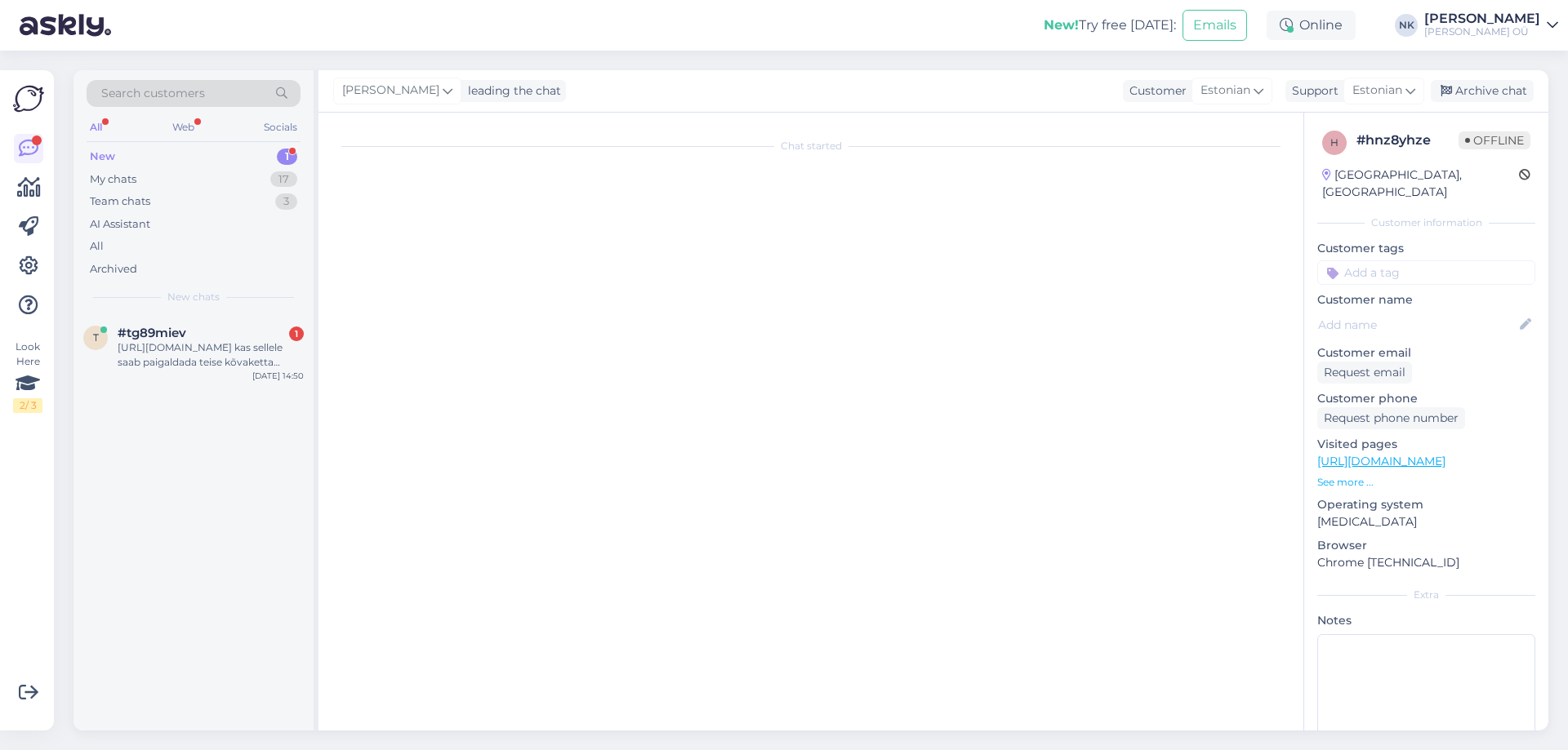
scroll to position [0, 0]
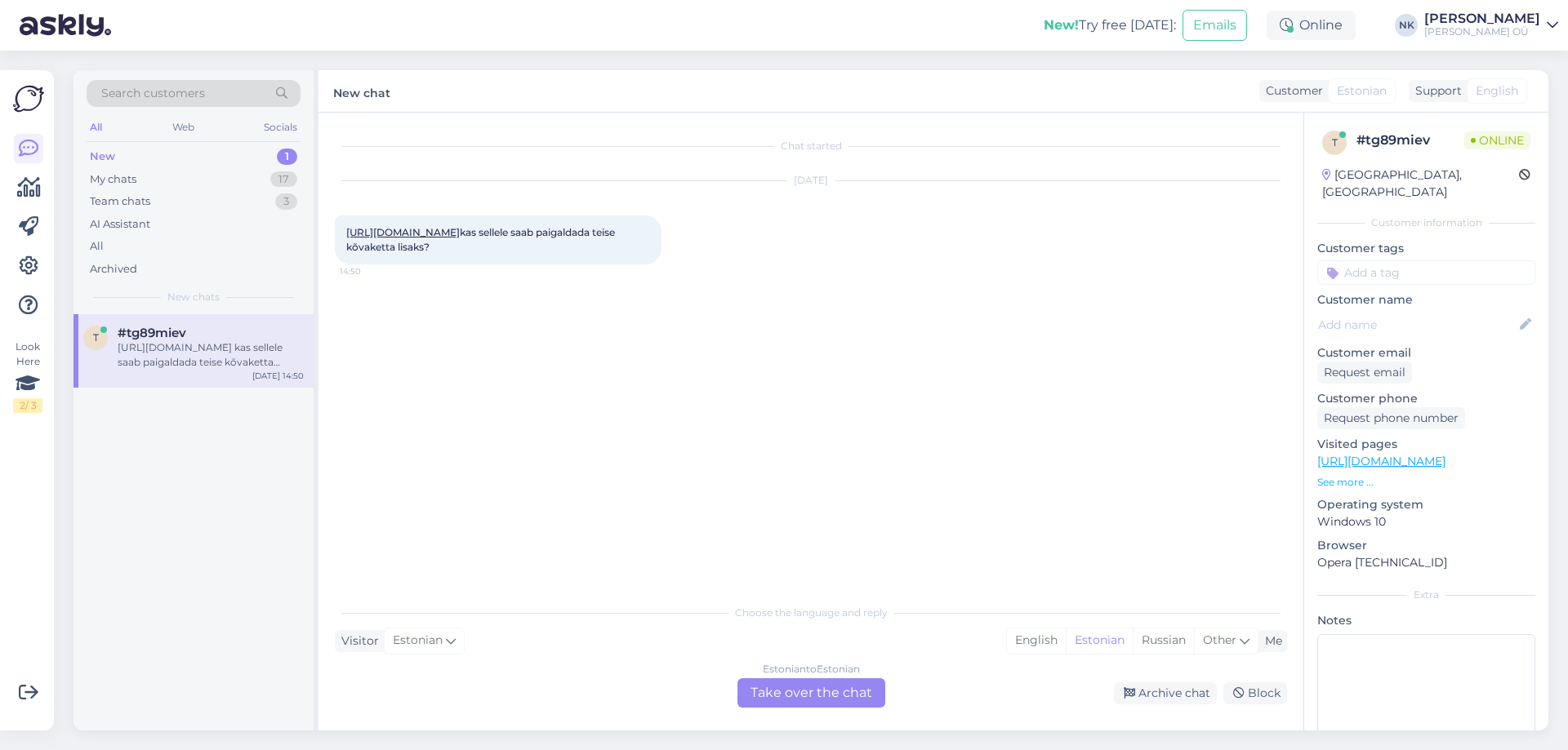
click at [806, 689] on div "Estonian to Estonian Take over the chat" at bounding box center [811, 693] width 148 height 29
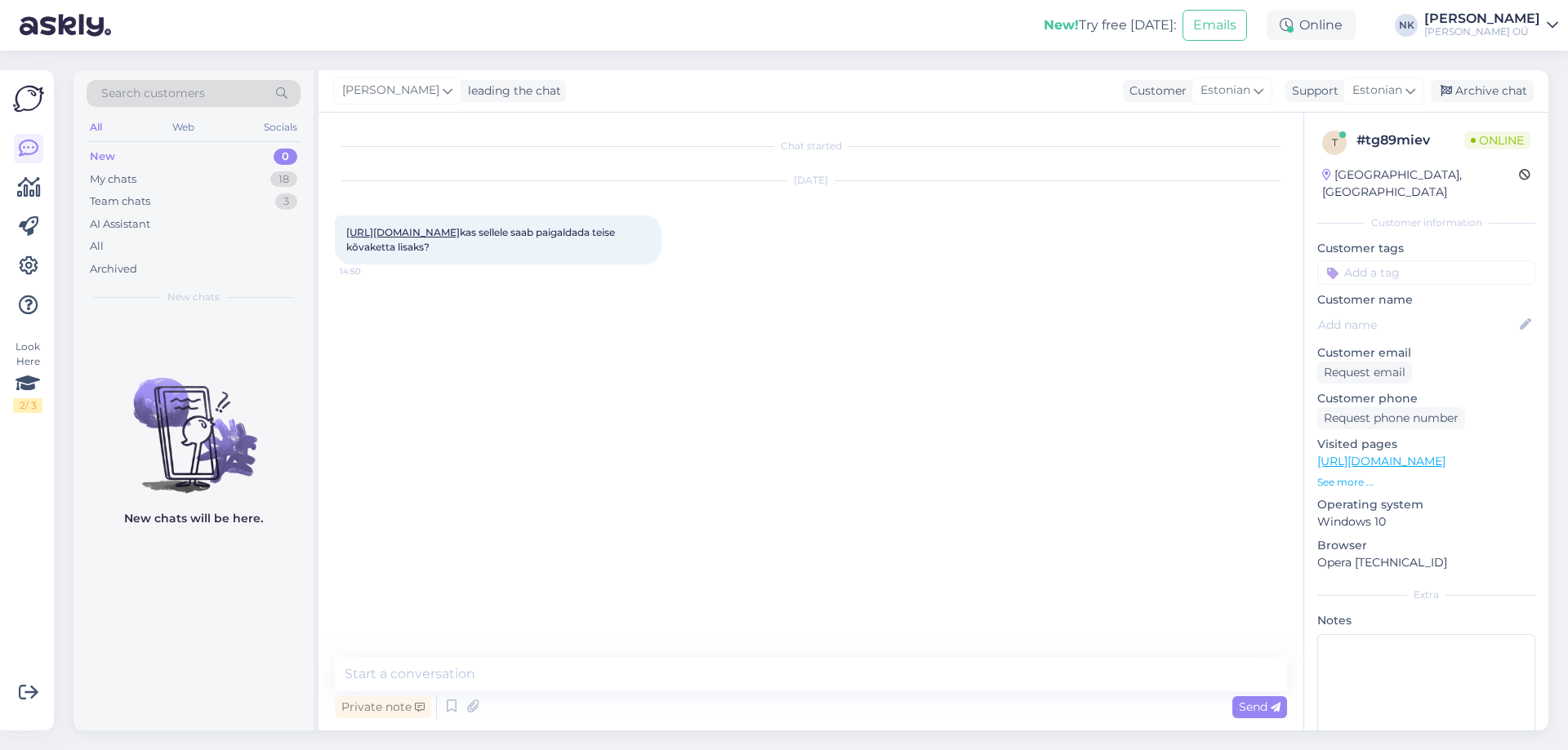
click at [460, 234] on link "[URL][DOMAIN_NAME]" at bounding box center [403, 231] width 114 height 12
click at [540, 664] on textarea at bounding box center [810, 674] width 952 height 34
click at [547, 692] on div "Private note Send" at bounding box center [810, 707] width 952 height 31
click at [565, 679] on textarea at bounding box center [810, 674] width 952 height 34
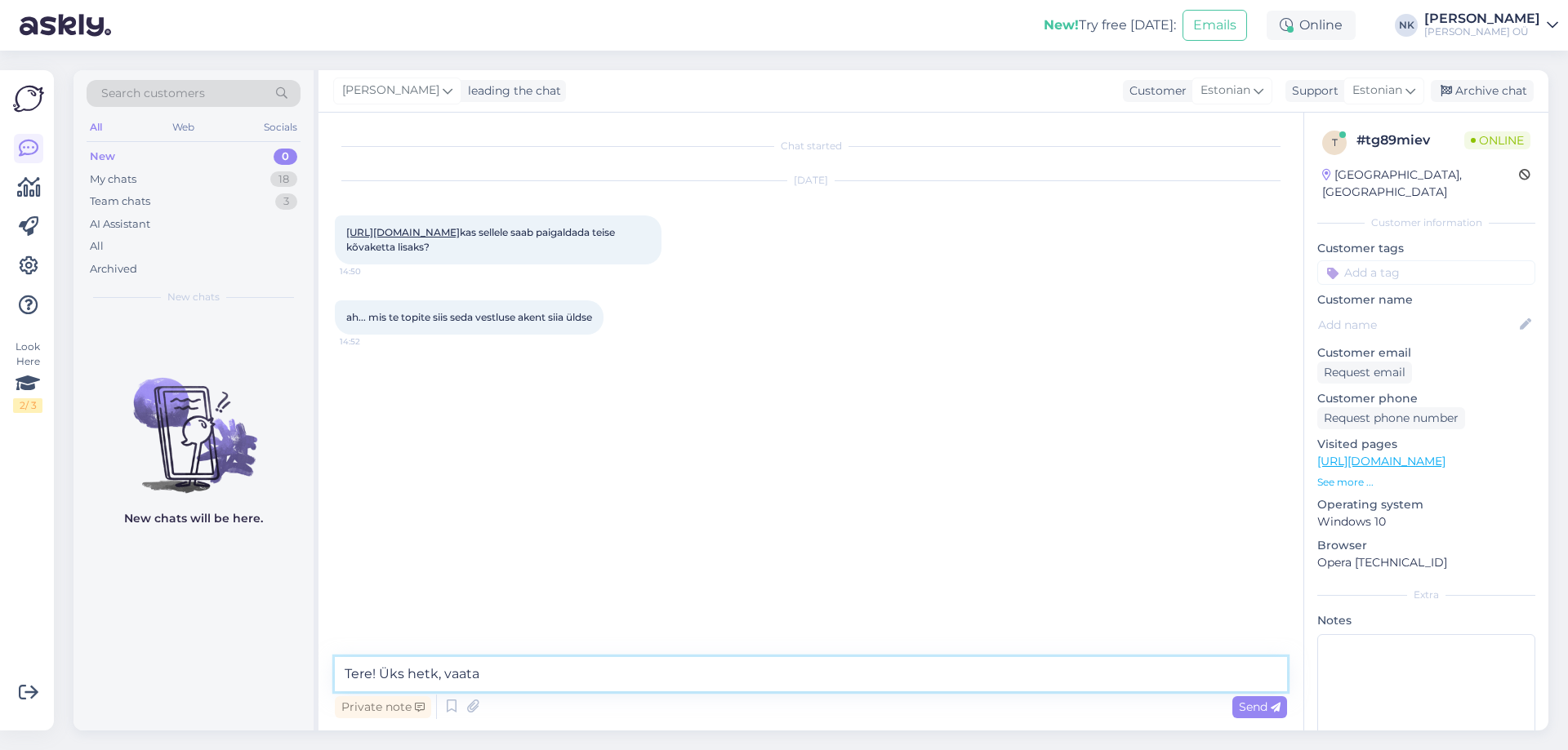
type textarea "Tere! Üks hetk, vaatan"
click at [580, 679] on textarea at bounding box center [810, 674] width 952 height 34
type textarea "Jah, emaplaadil on olemas koht M.2 paigaldamiseks, samuti saab lisada SATA 2.0 …"
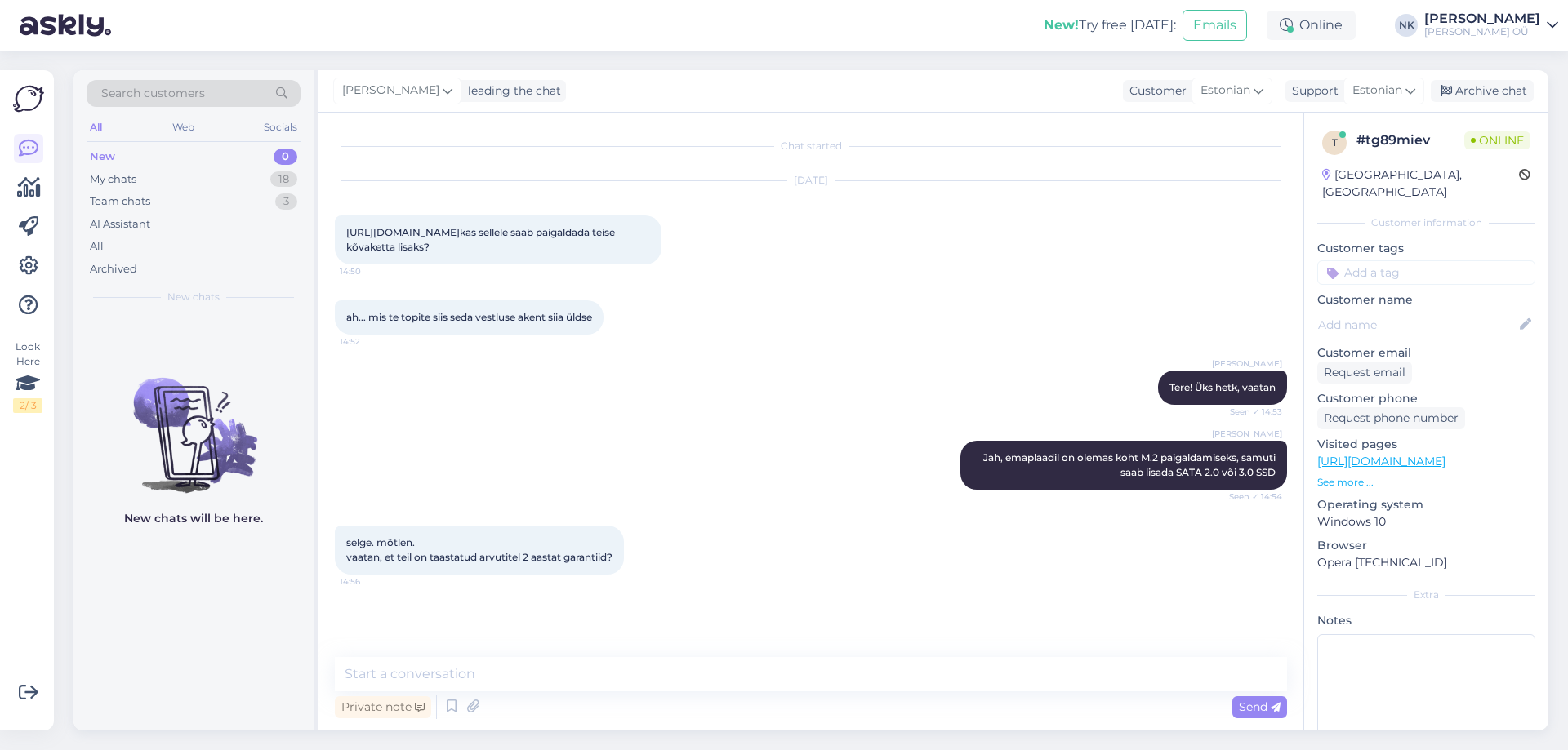
click at [1413, 454] on link "[URL][DOMAIN_NAME]" at bounding box center [1381, 461] width 128 height 15
click at [529, 689] on textarea at bounding box center [810, 674] width 952 height 34
click at [446, 680] on textarea "Jah, garantii ikka 2 aastat ka taastatud arvutitel" at bounding box center [810, 674] width 952 height 34
click at [449, 673] on textarea "Jah, garantii ikka 2 aastat ka taastatud arvutitel" at bounding box center [810, 674] width 952 height 34
click at [428, 671] on textarea "Jah, garantii ikka 2 aastat ka taastatud arvutitel" at bounding box center [810, 674] width 952 height 34
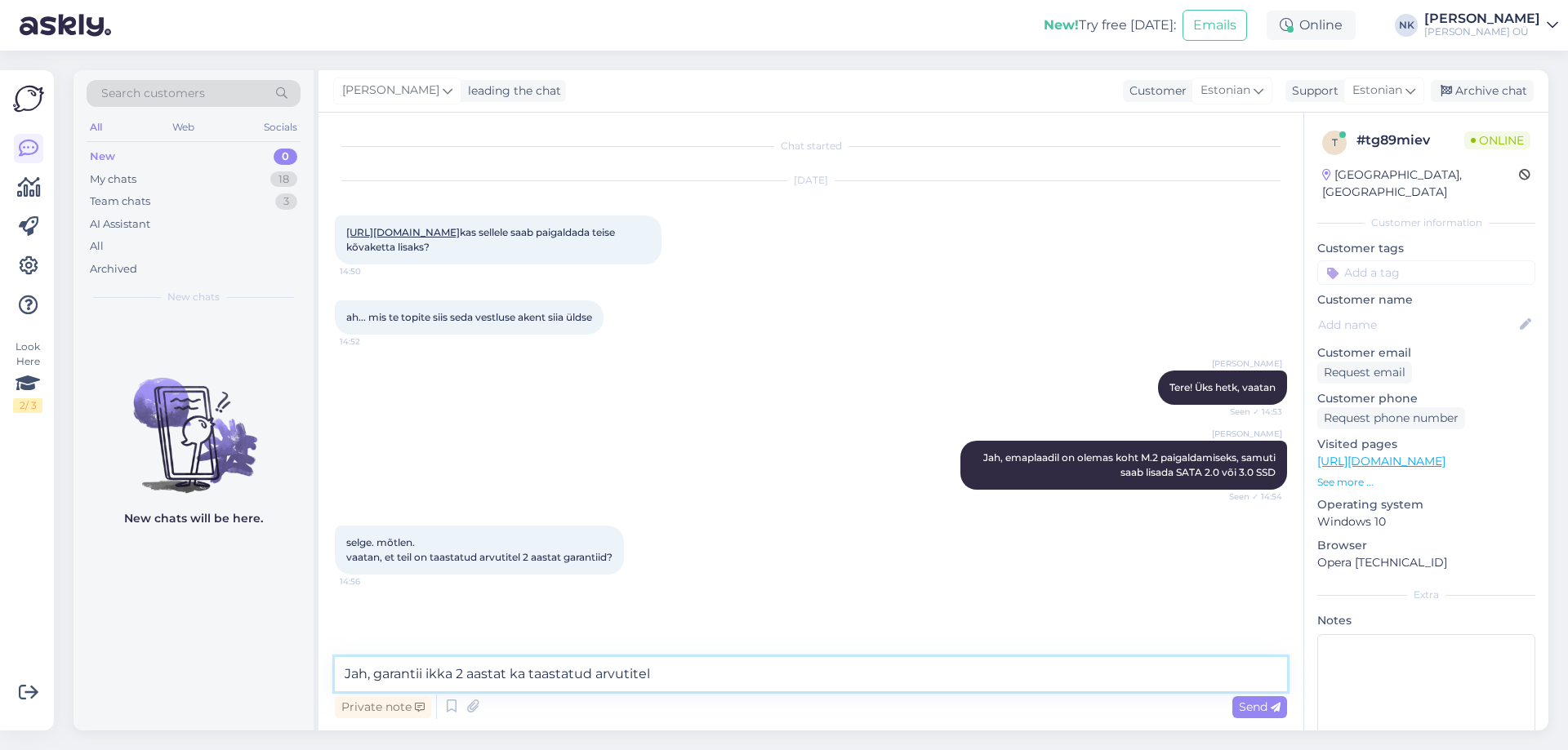
click at [426, 671] on textarea "Jah, garantii ikka 2 aastat ka taastatud arvutitel" at bounding box center [810, 674] width 952 height 34
type textarea "Jah, garantii on ikka 2 aastat ka taastatud arvutitel"
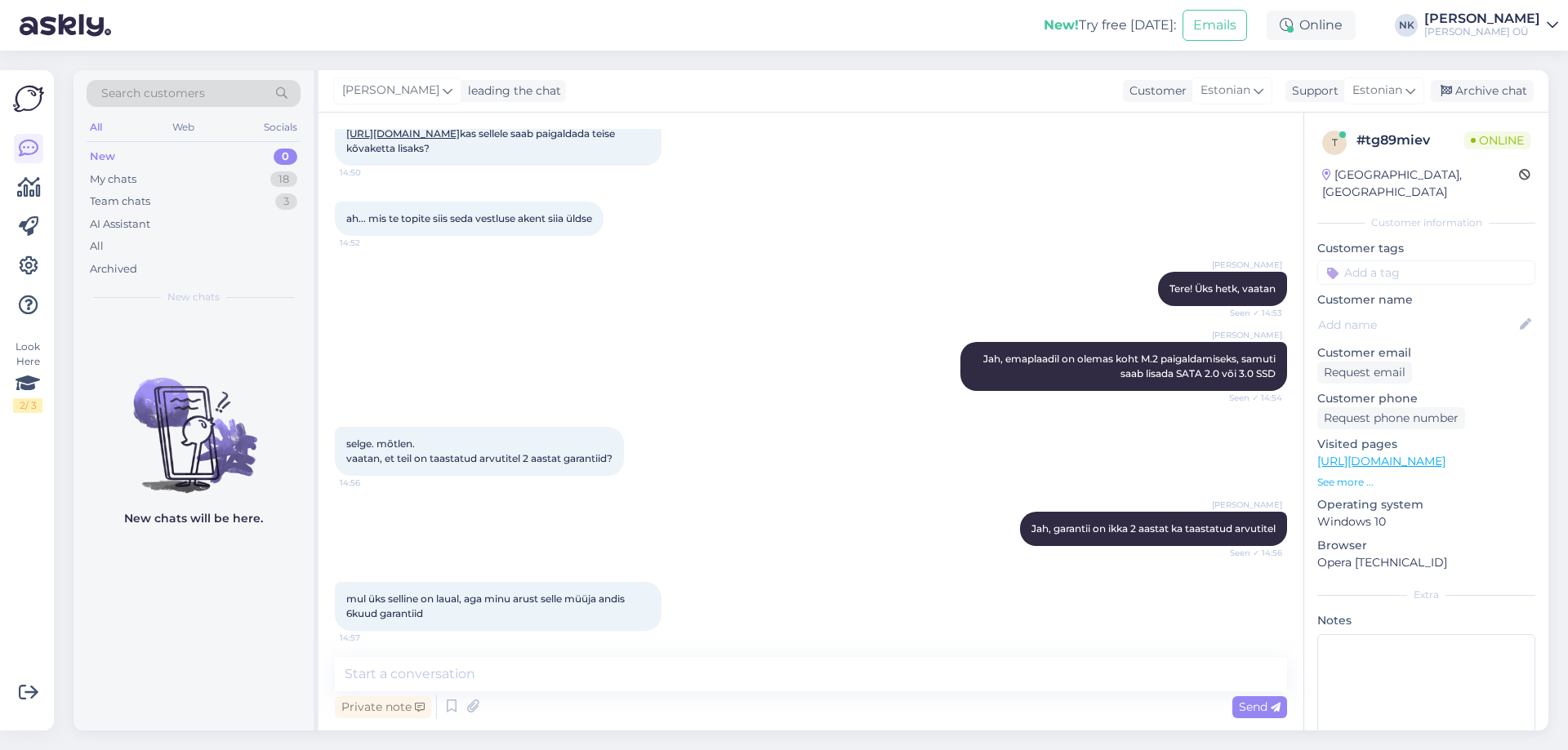
scroll to position [135, 0]
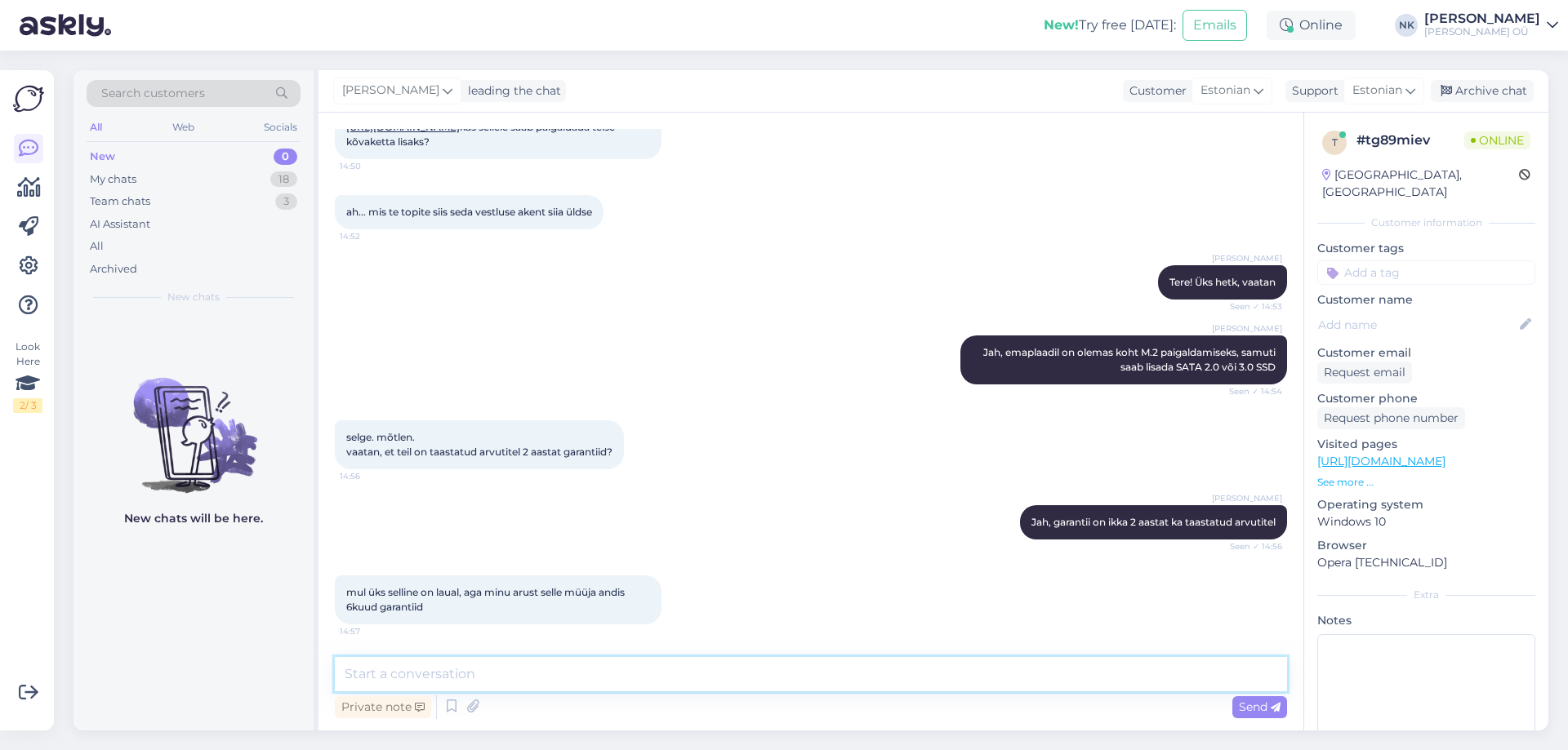
click at [558, 667] on textarea at bounding box center [810, 674] width 952 height 34
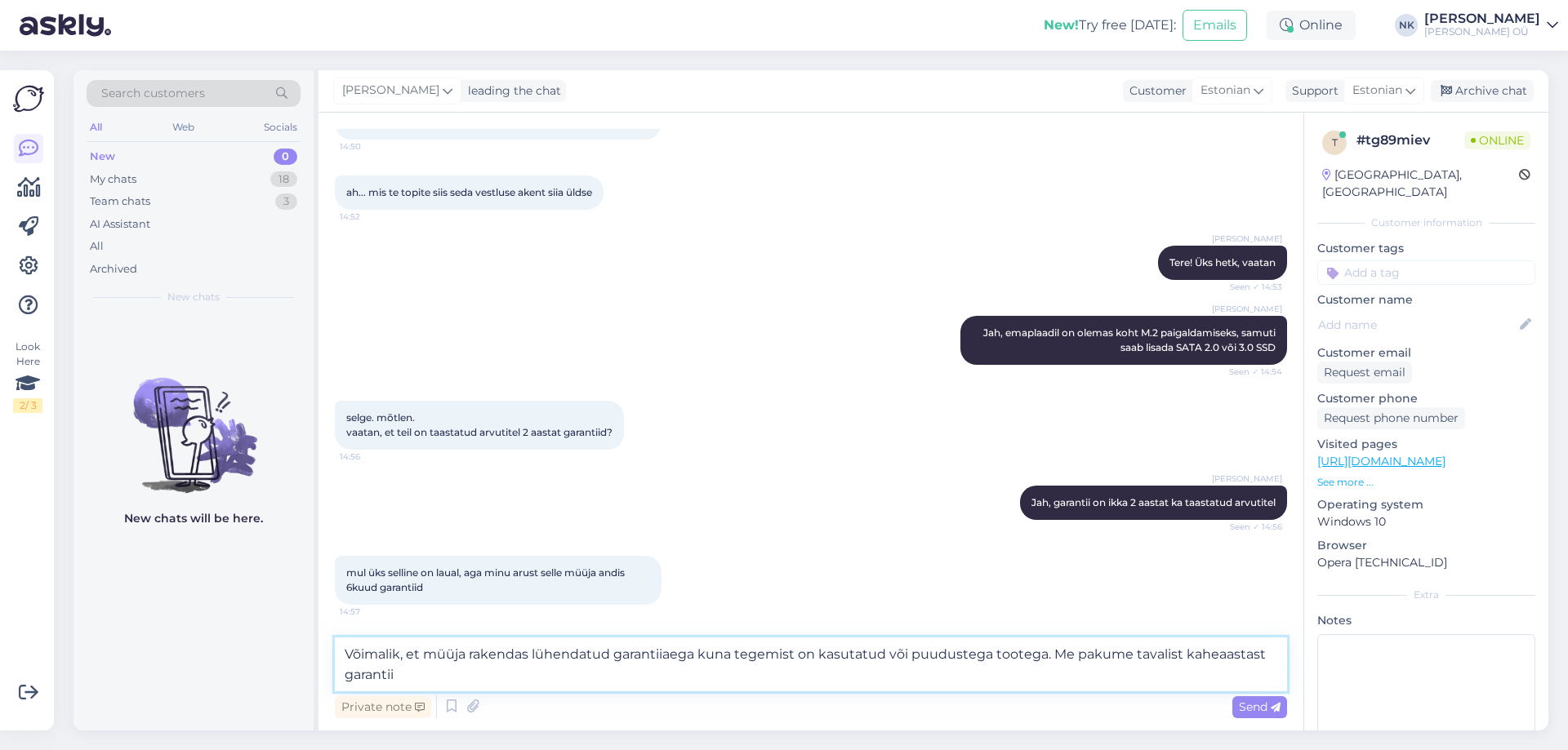
type textarea "Võimalik, et müüja rakendas lühendatud garantiiaega kuna tegemist on kasutatud …"
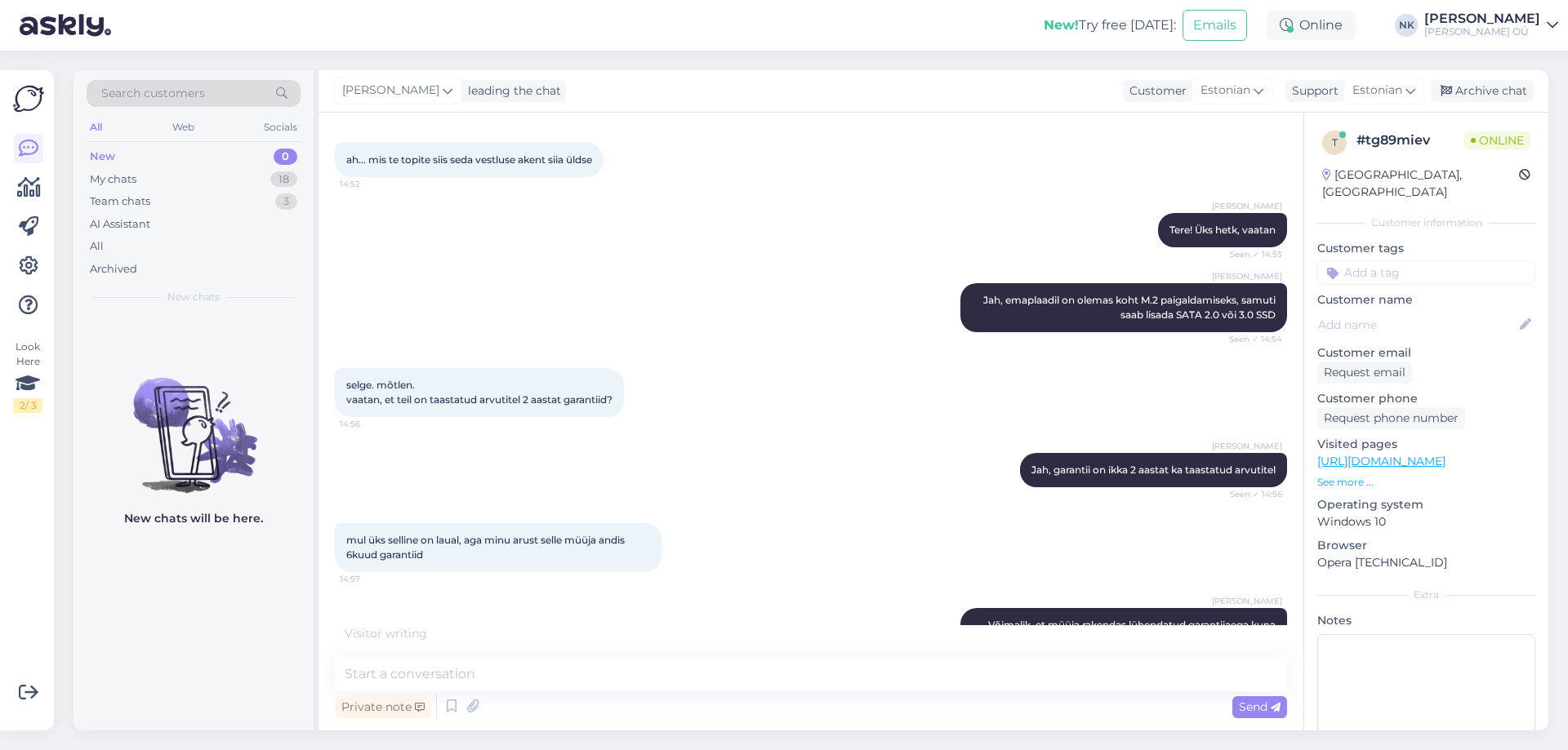
scroll to position [336, 0]
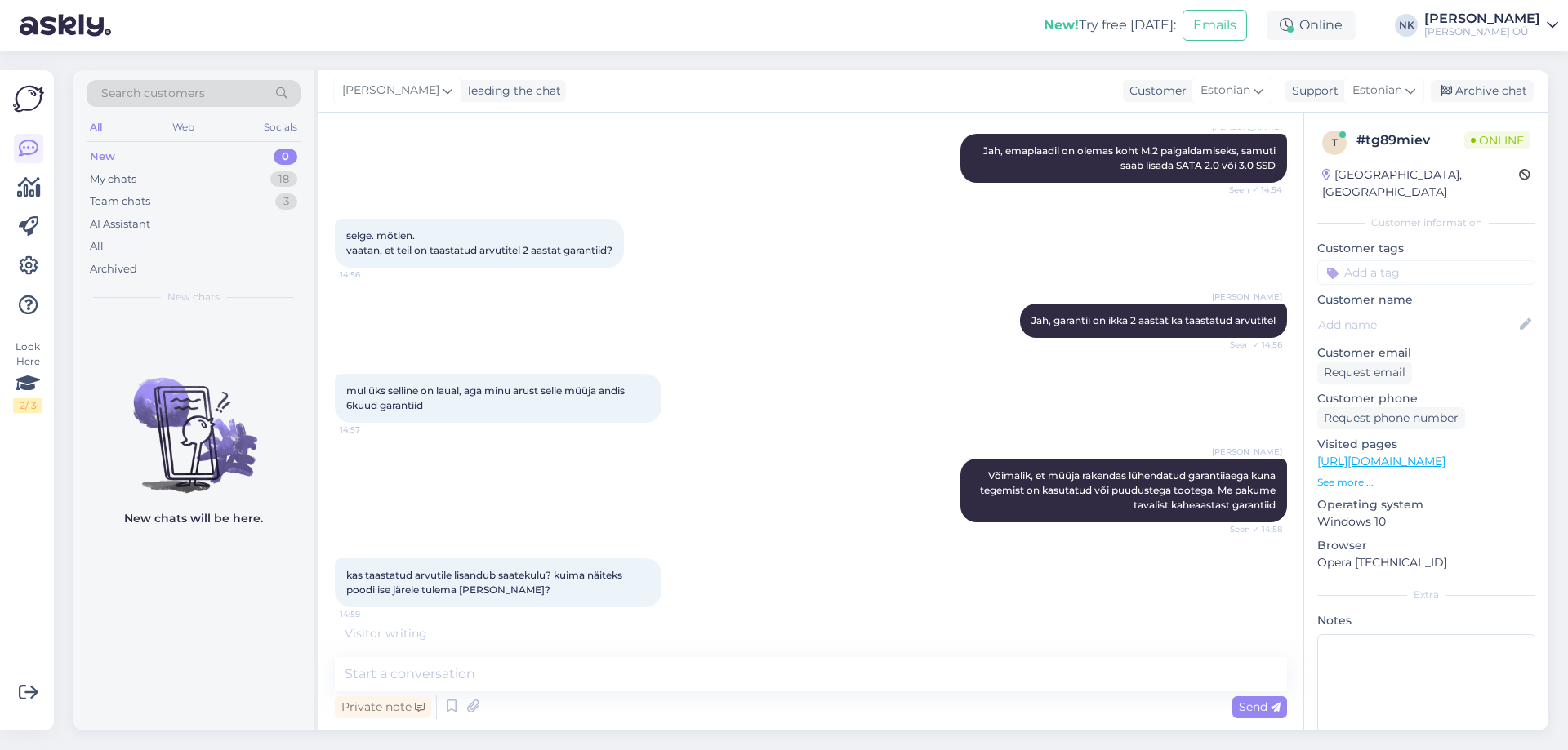
click at [1445, 454] on link "[URL][DOMAIN_NAME]" at bounding box center [1381, 461] width 128 height 15
click at [593, 678] on textarea at bounding box center [810, 674] width 952 height 34
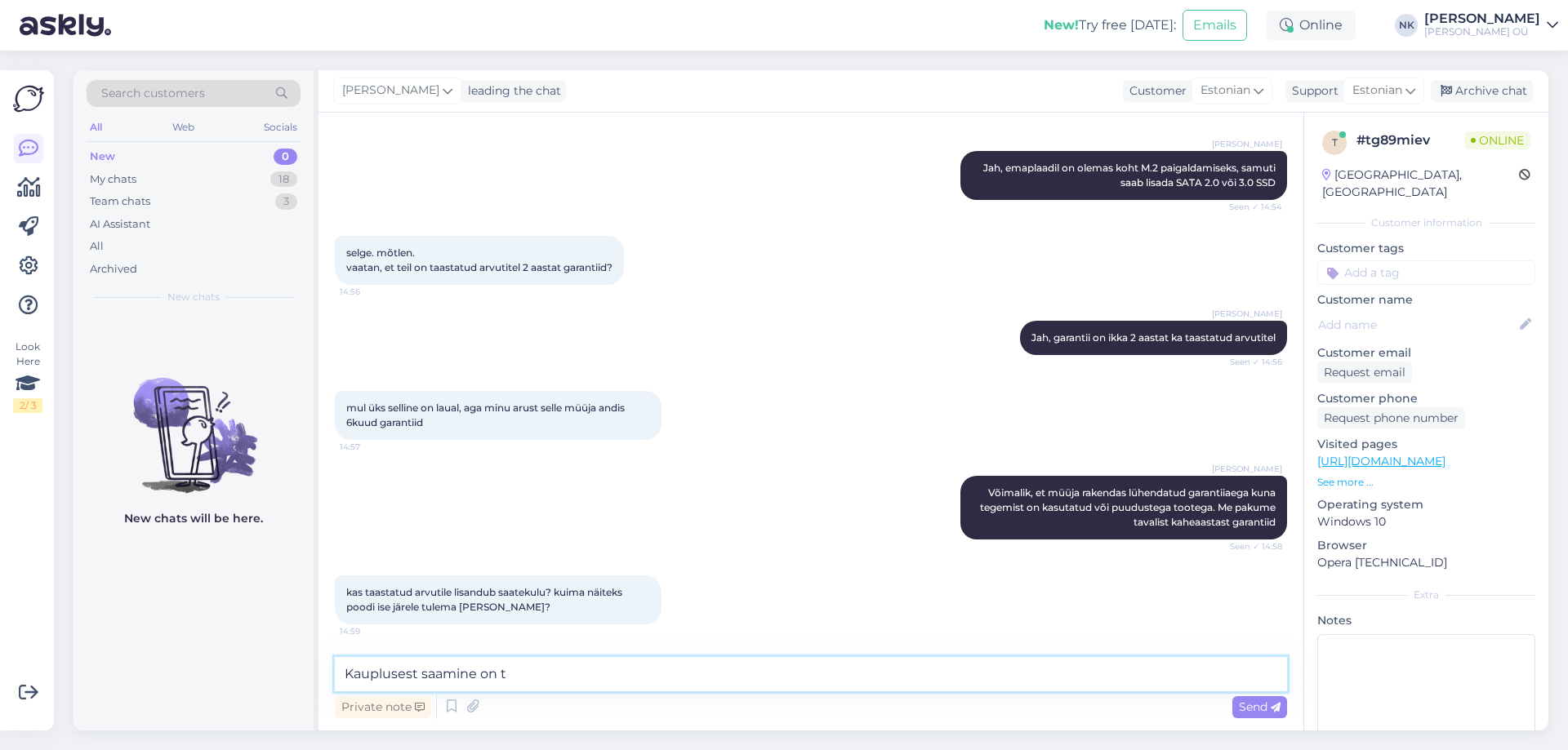
scroll to position [389, 0]
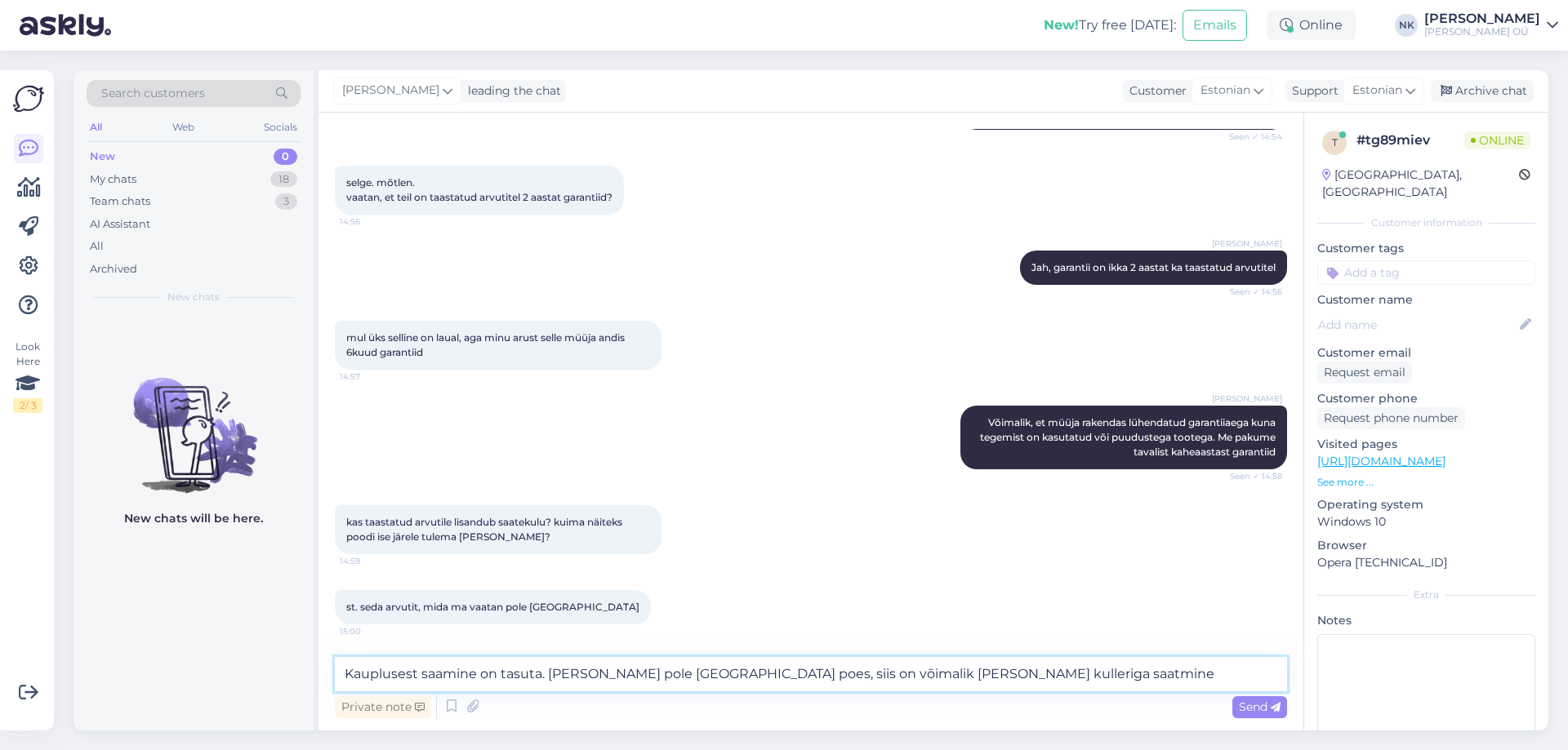
click at [541, 671] on textarea "Kauplusest saamine on tasuta. [PERSON_NAME] pole [GEOGRAPHIC_DATA] poes, siis o…" at bounding box center [810, 674] width 952 height 34
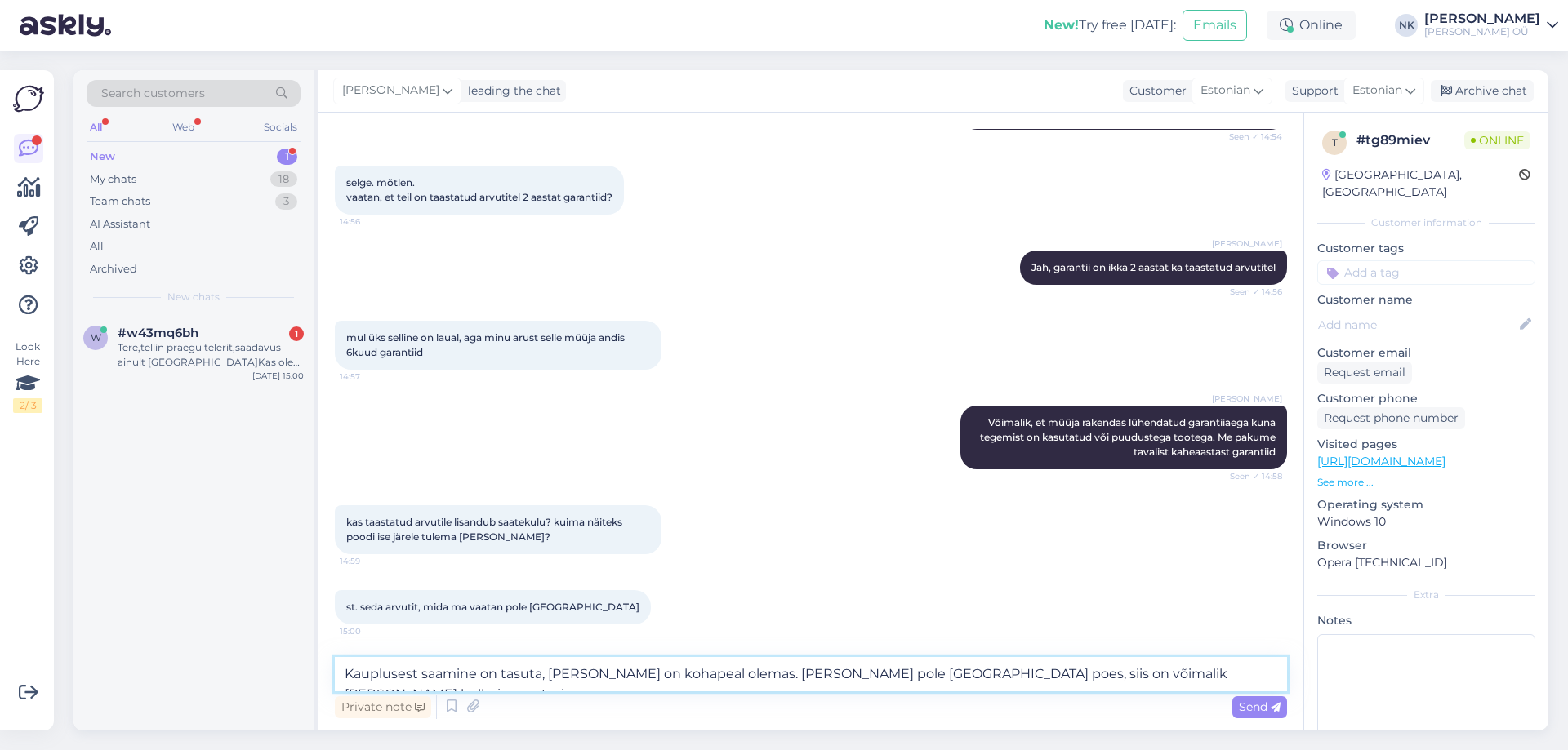
click at [686, 662] on textarea "Kauplusest saamine on tasuta, [PERSON_NAME] on kohapeal olemas. [PERSON_NAME] p…" at bounding box center [810, 674] width 952 height 34
type textarea "Kauplusest saamine on tasuta, [PERSON_NAME] on kohapeal või kesklaos olemas. [P…"
click at [1259, 671] on textarea "Kauplusest saamine on tasuta, [PERSON_NAME] on kohapeal või kesklaos olemas. [P…" at bounding box center [810, 674] width 952 height 34
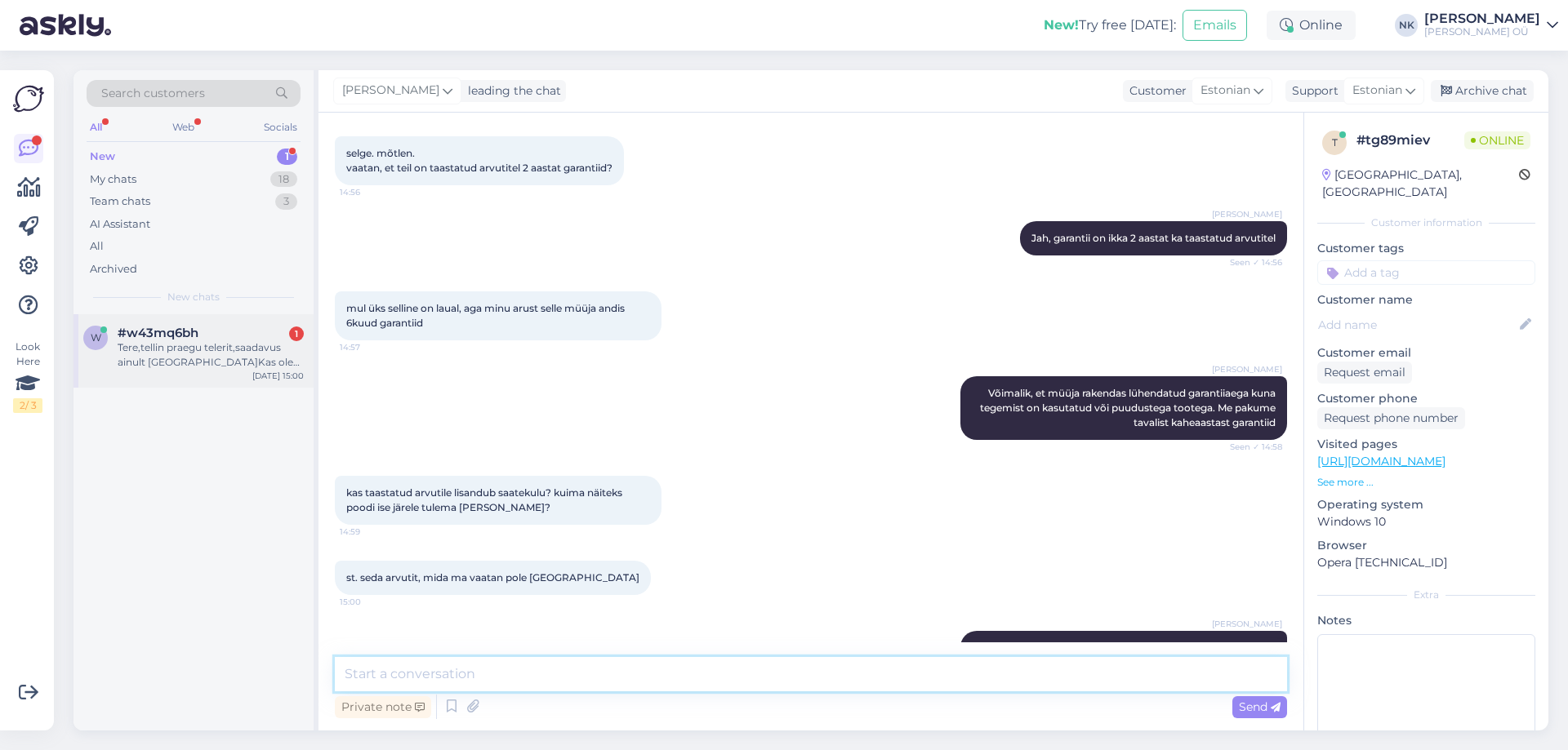
scroll to position [489, 0]
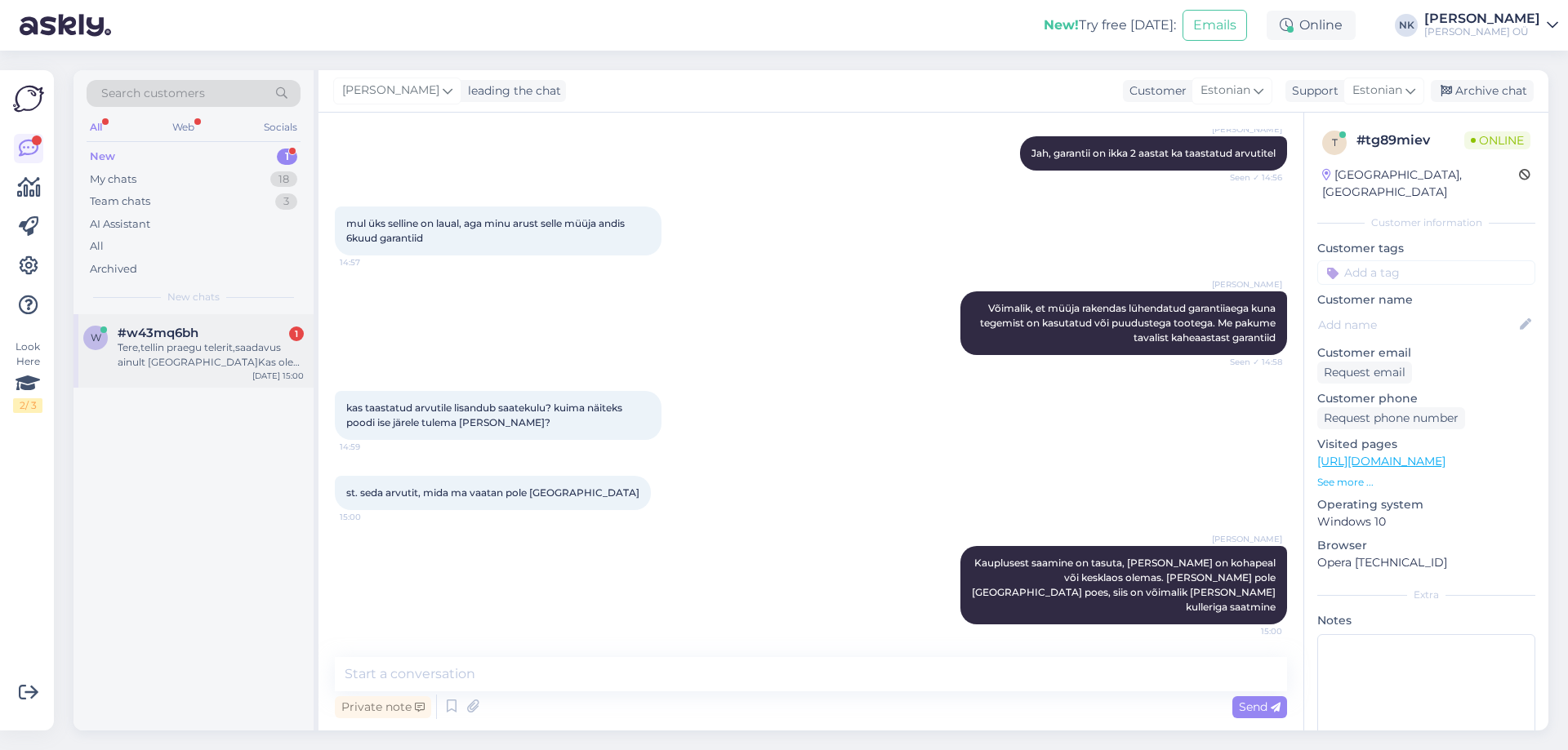
click at [270, 367] on div "Tere,tellin praegu telerit,saadavus ainult [GEOGRAPHIC_DATA]Kas oleks võimalik …" at bounding box center [210, 355] width 186 height 29
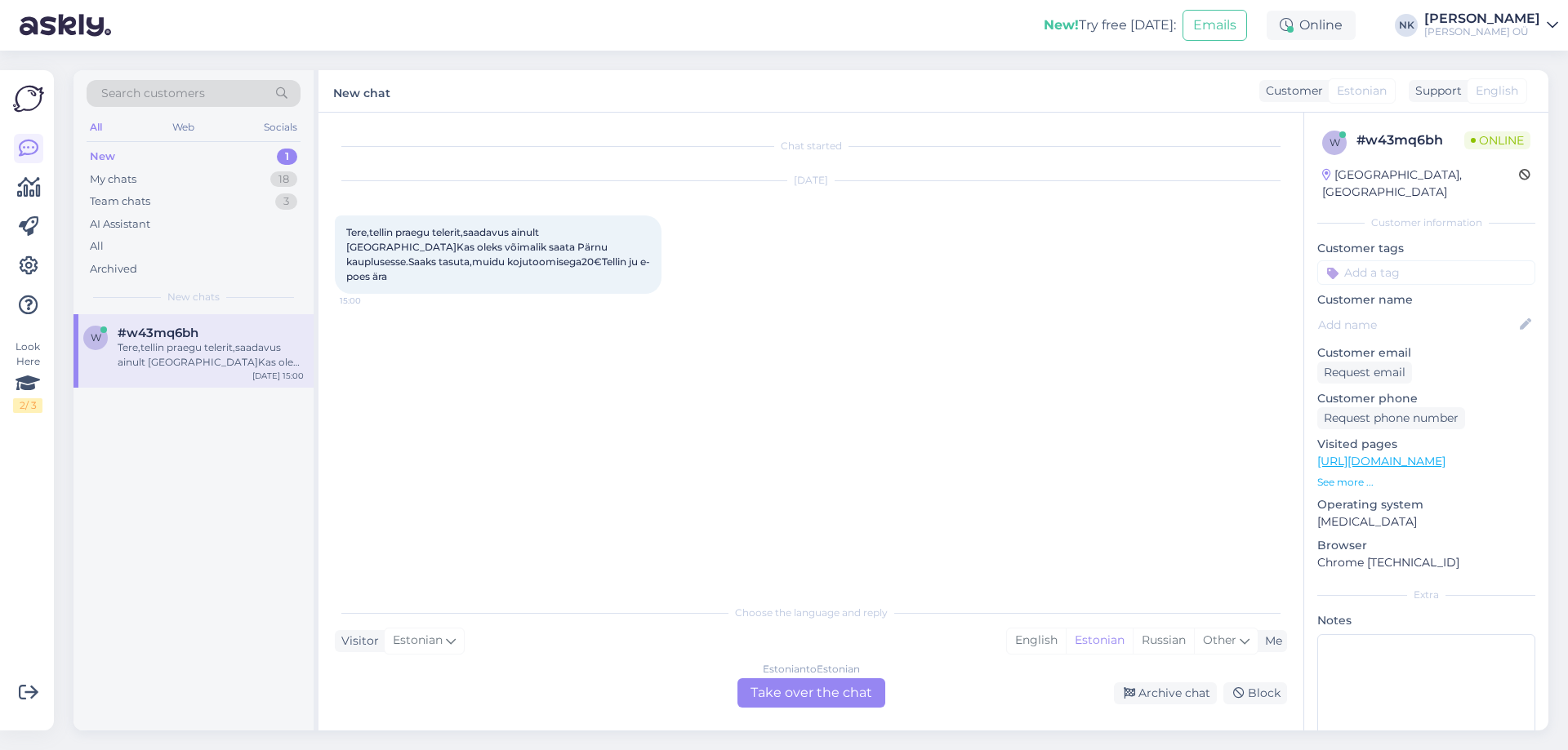
click at [804, 682] on div "Estonian to Estonian Take over the chat" at bounding box center [811, 693] width 148 height 29
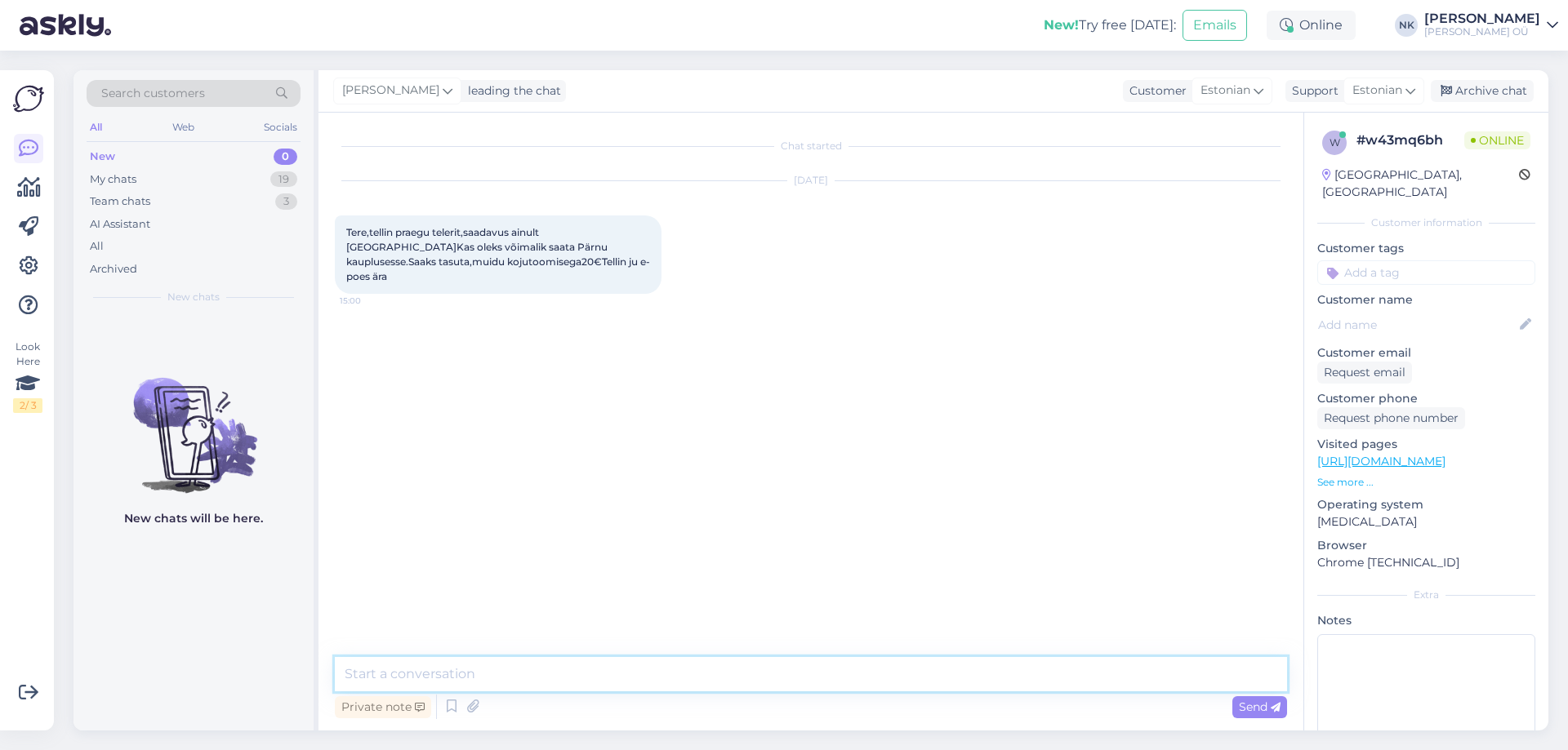
click at [791, 672] on textarea at bounding box center [810, 674] width 952 height 34
click at [775, 670] on textarea at bounding box center [810, 674] width 952 height 34
click at [1458, 436] on p "Visited pages" at bounding box center [1426, 444] width 218 height 17
click at [1445, 454] on link "[URL][DOMAIN_NAME]" at bounding box center [1381, 461] width 128 height 15
drag, startPoint x: 931, startPoint y: 676, endPoint x: 915, endPoint y: 674, distance: 16.1
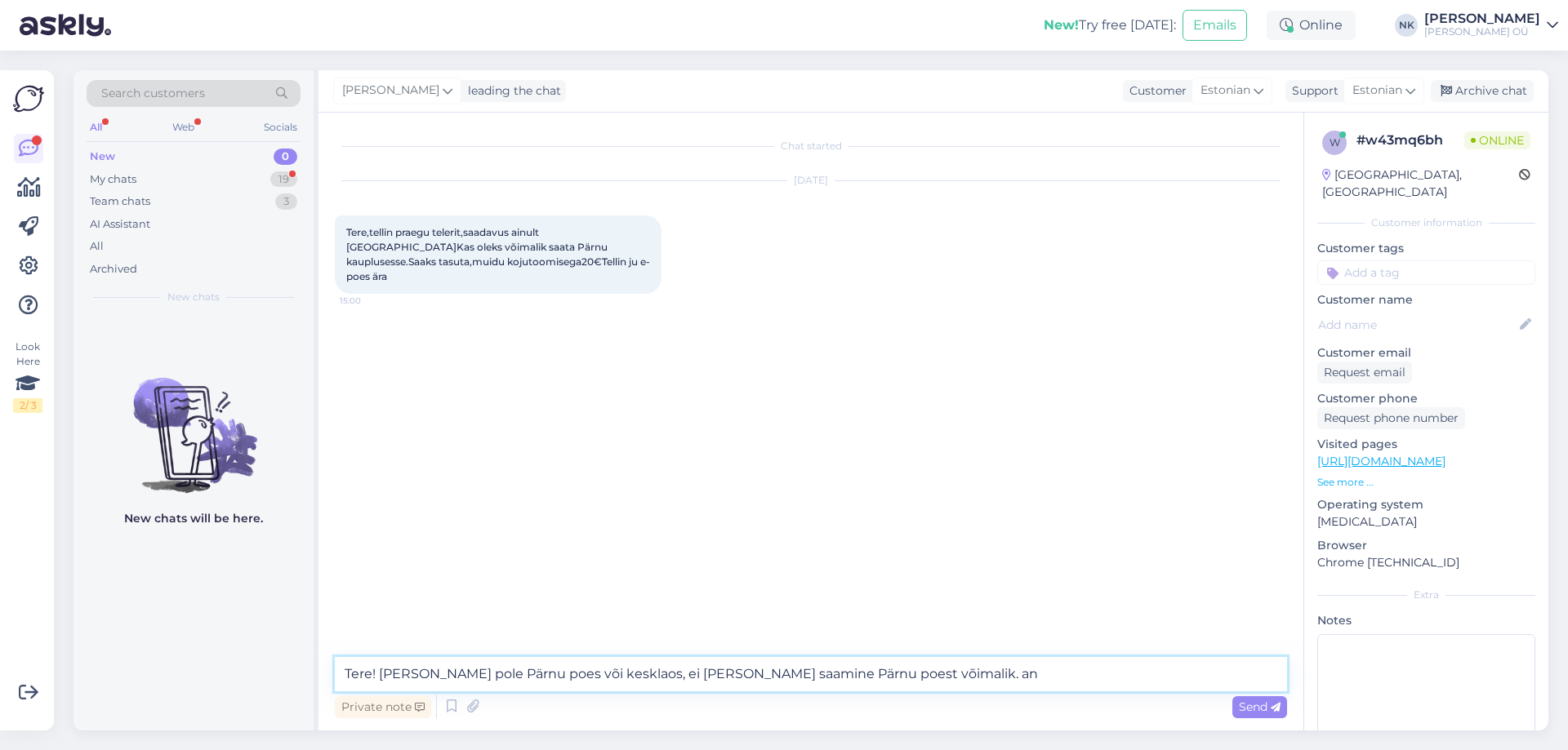
click at [915, 674] on textarea "Tere! [PERSON_NAME] pole Pärnu poes või kesklaos, ei [PERSON_NAME] saamine Pärn…" at bounding box center [810, 674] width 952 height 34
type textarea "Tere! [PERSON_NAME] pole Pärnu poes või kesklaos, ei [PERSON_NAME] saamine Pärn…"
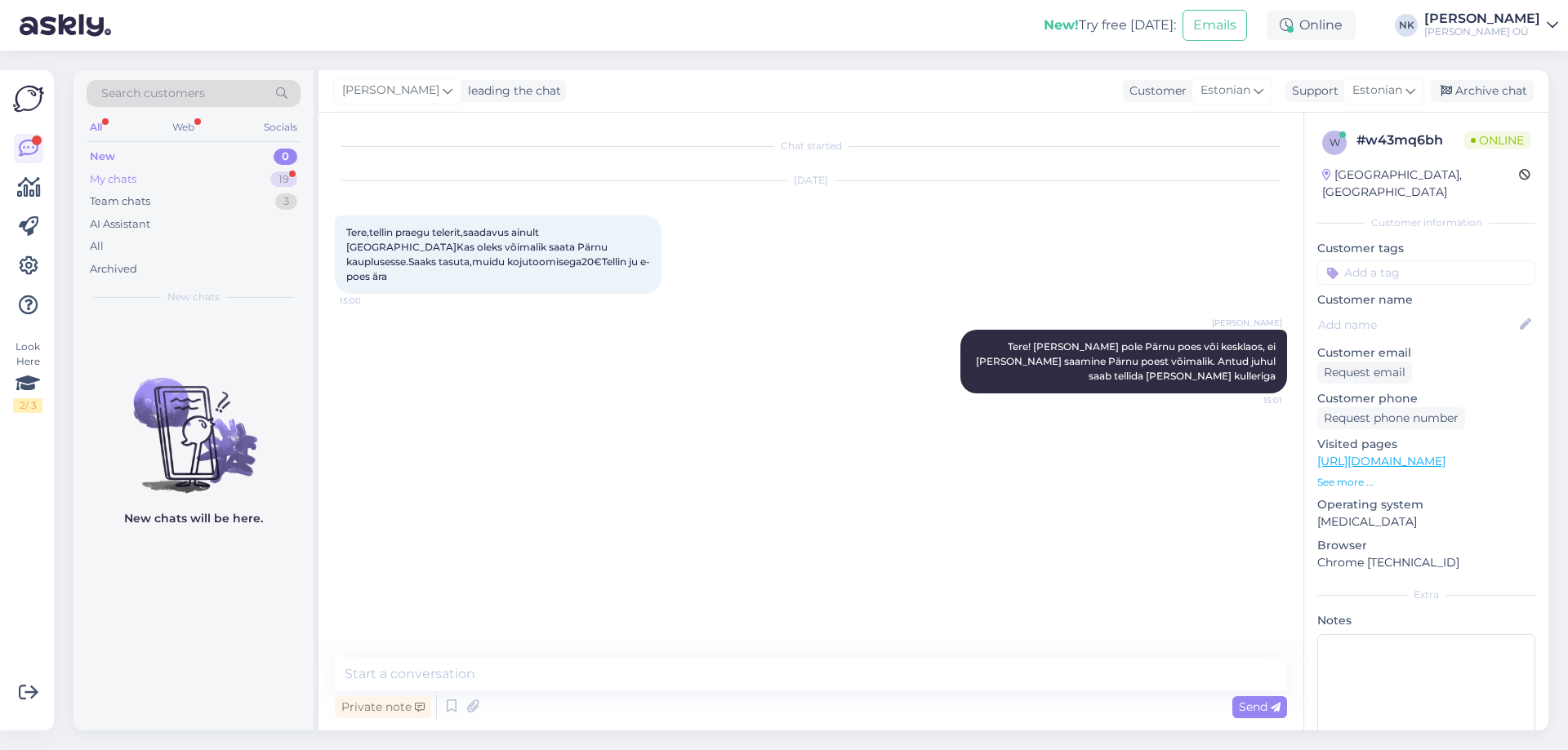
click at [256, 185] on div "My chats 19" at bounding box center [193, 180] width 214 height 23
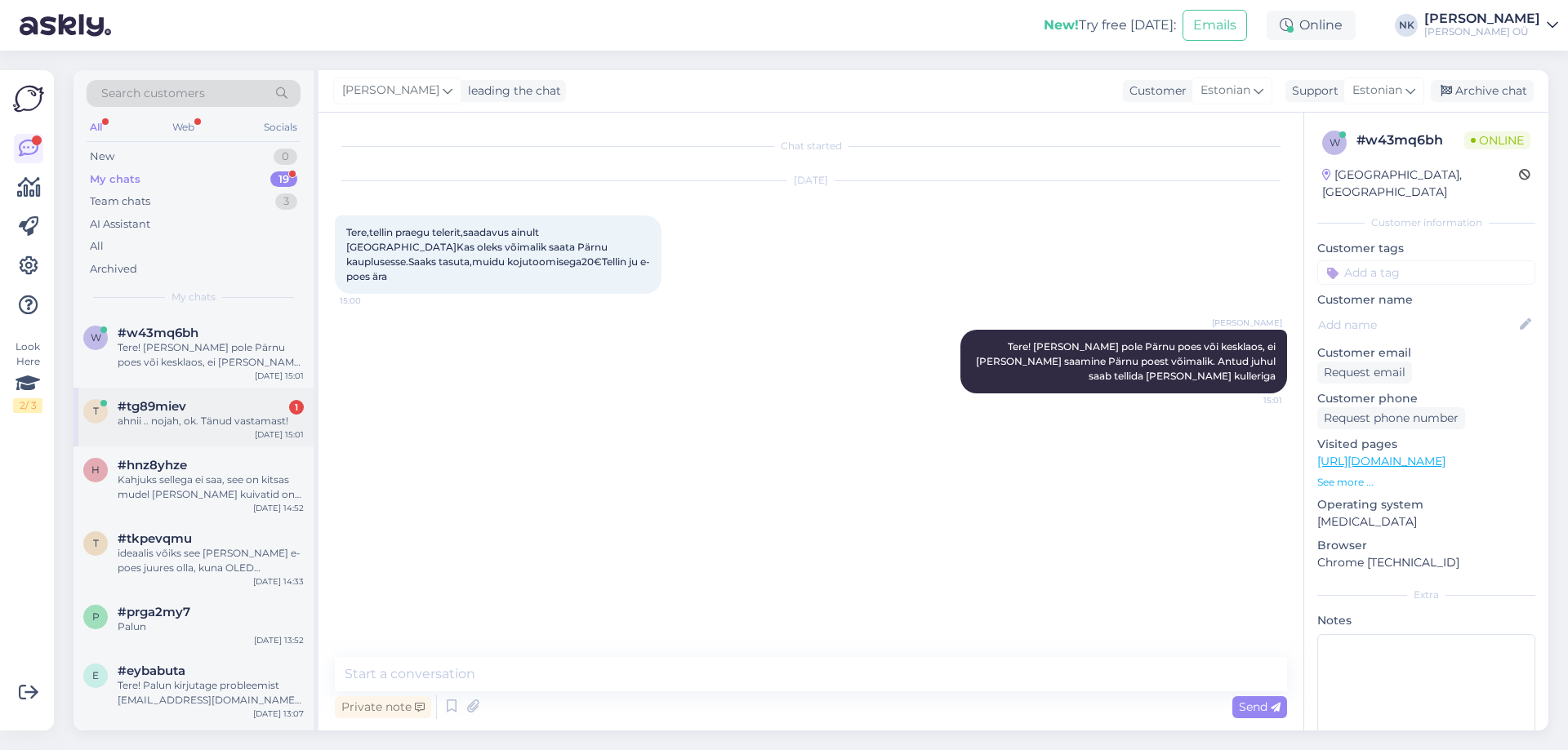
click at [233, 410] on div "#tg89miev 1" at bounding box center [210, 406] width 186 height 15
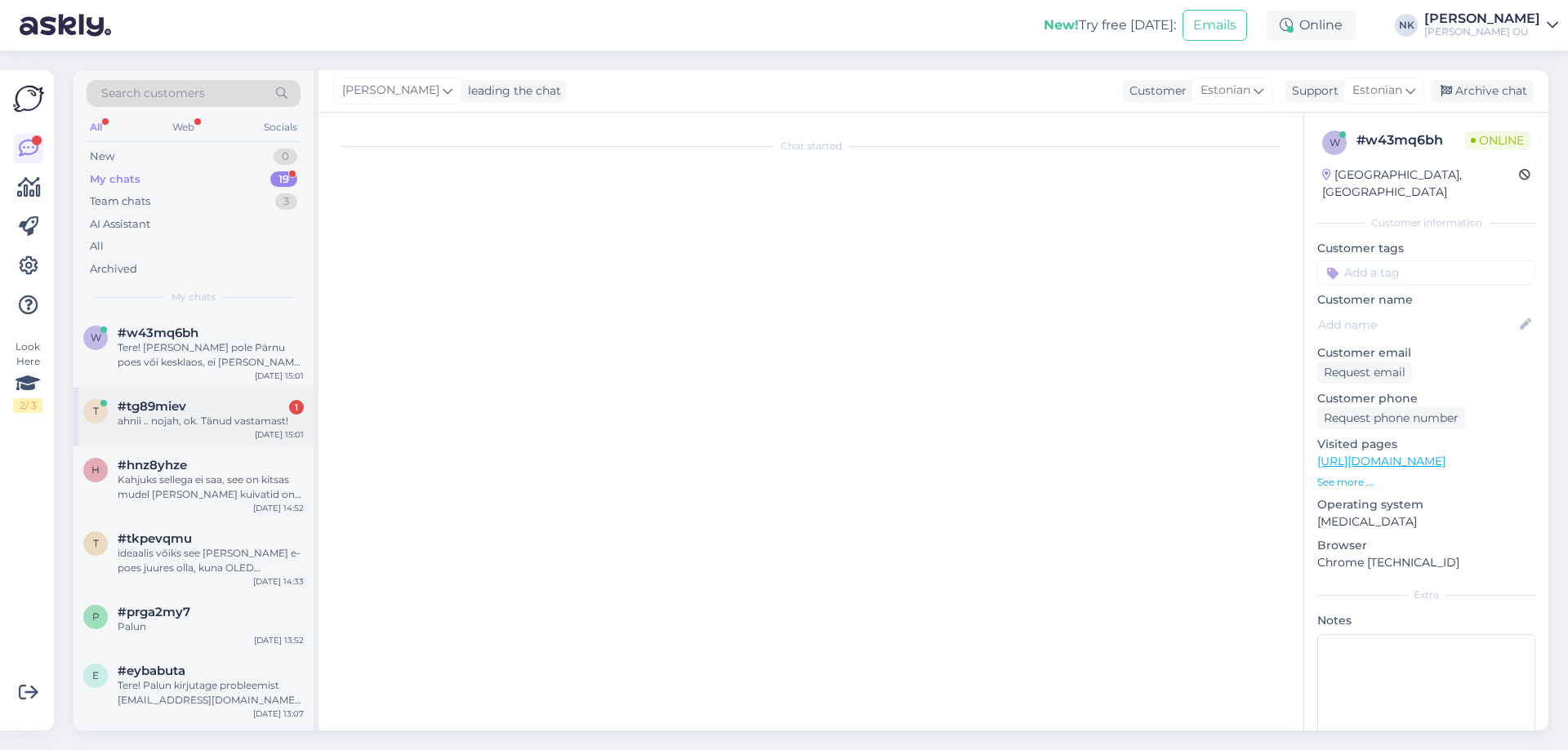
scroll to position [559, 0]
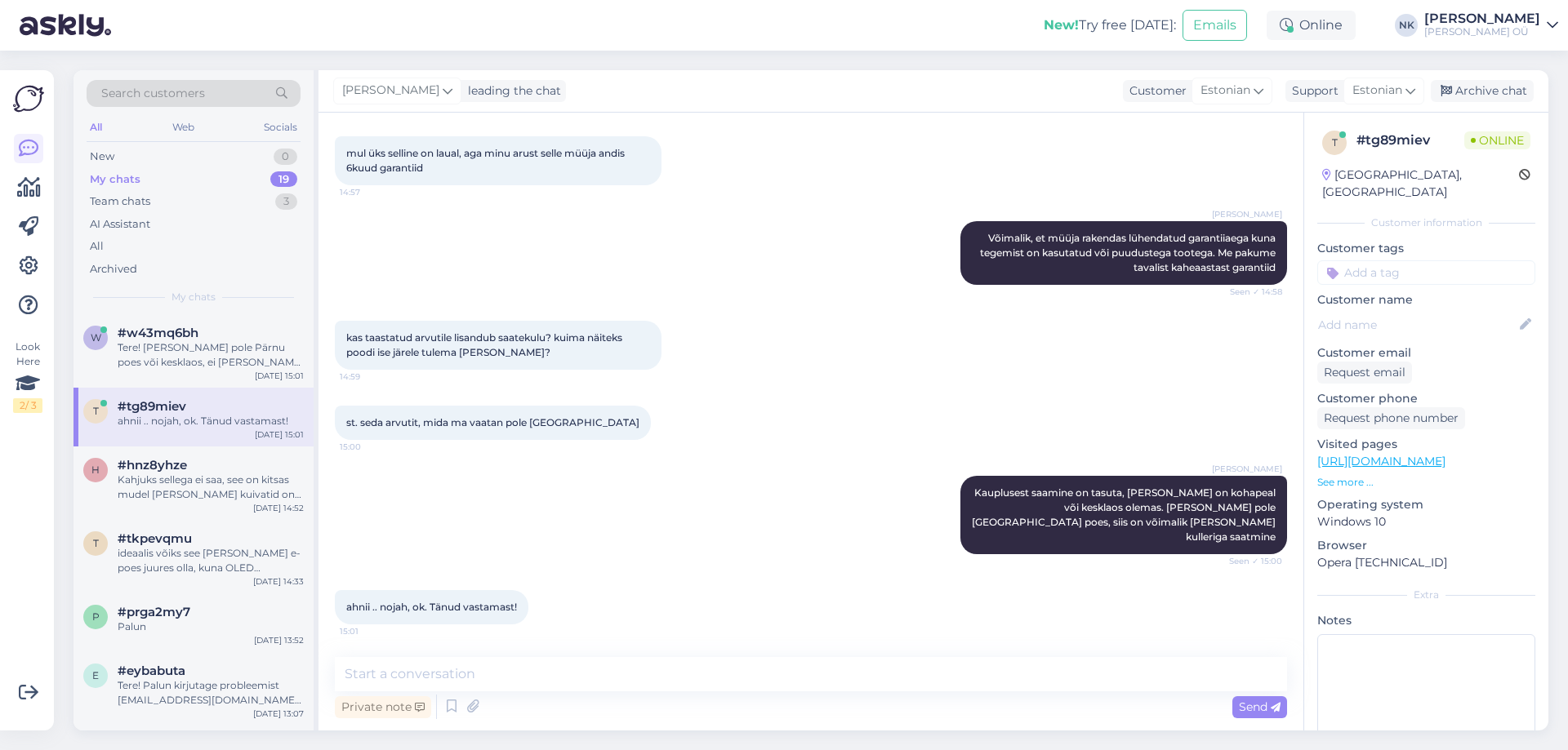
click at [643, 654] on div "Chat started [DATE] [URL][DOMAIN_NAME] kas sellele saab paigaldada teise kõvake…" at bounding box center [810, 421] width 985 height 618
click at [631, 675] on textarea at bounding box center [810, 674] width 952 height 34
click at [626, 686] on textarea at bounding box center [810, 674] width 952 height 34
type textarea "Palun"
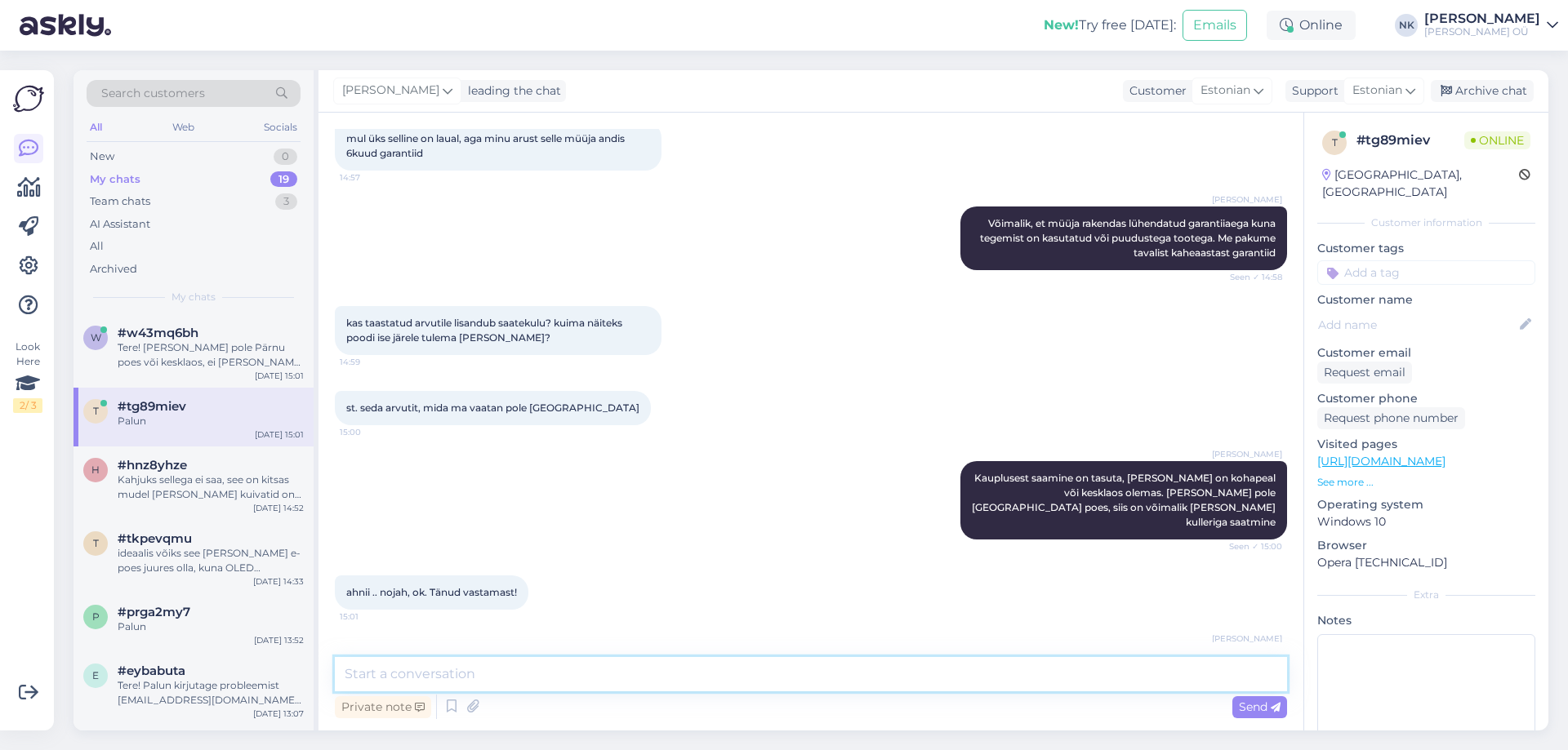
scroll to position [629, 0]
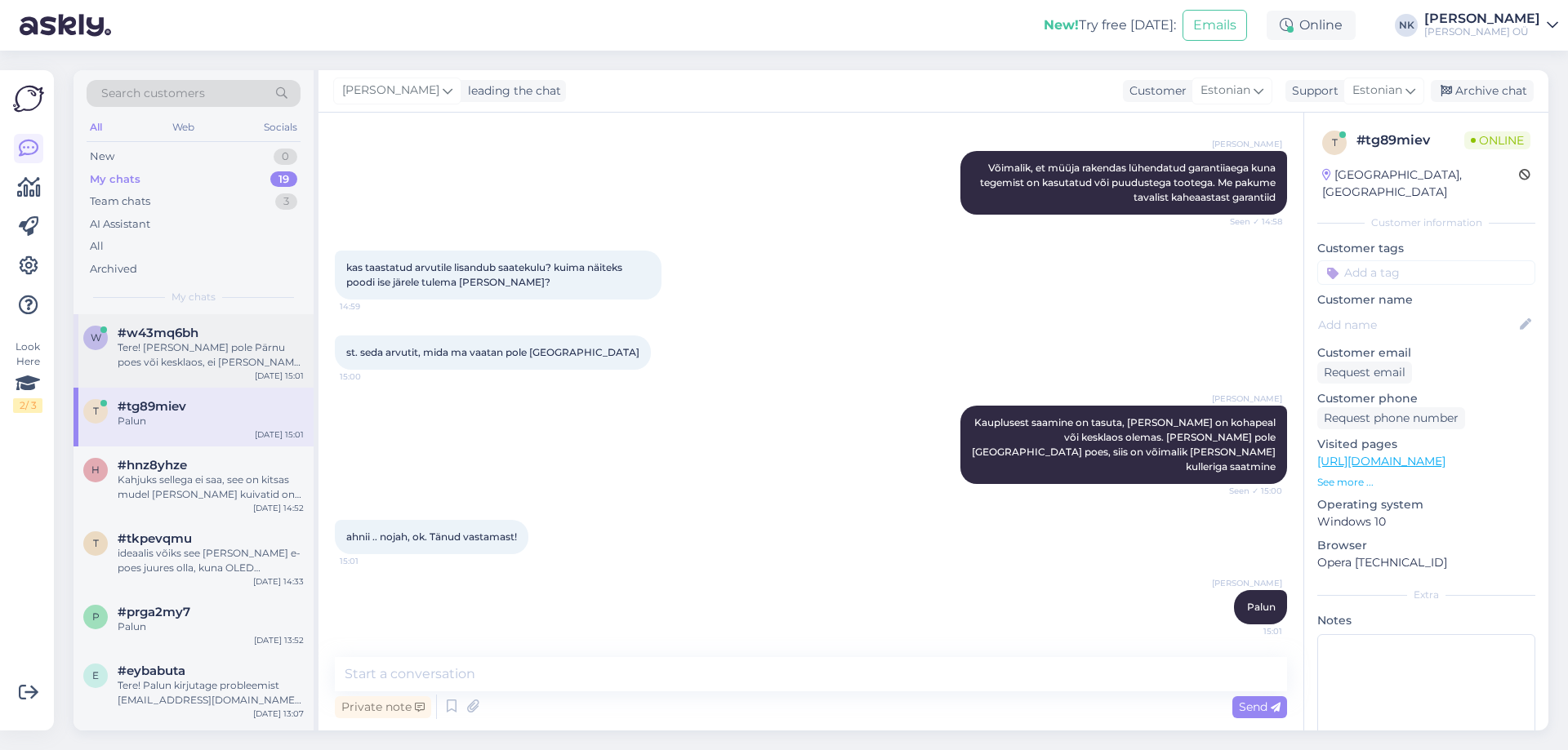
click at [124, 351] on div "Tere! [PERSON_NAME] pole Pärnu poes või kesklaos, ei [PERSON_NAME] saamine Pärn…" at bounding box center [210, 355] width 186 height 29
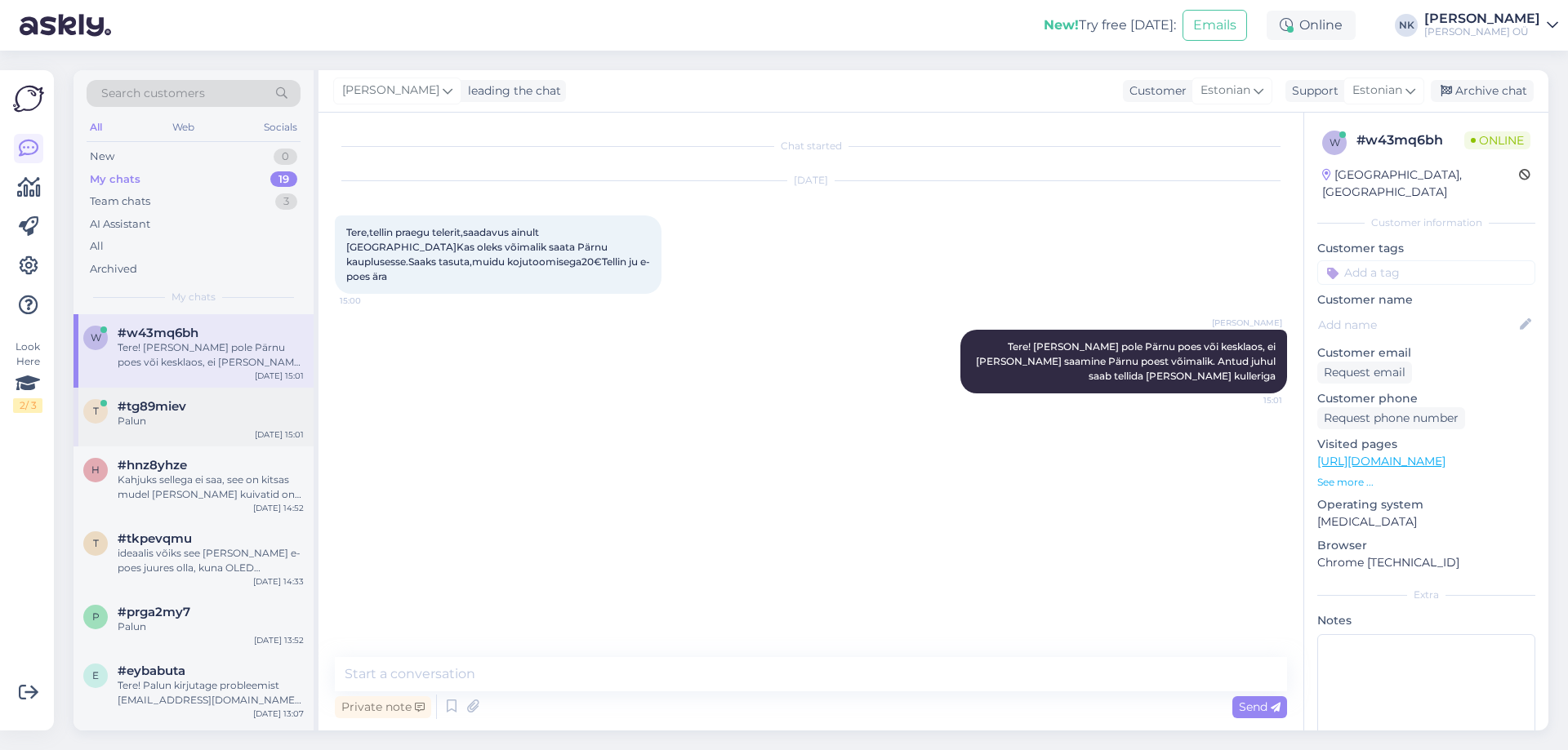
click at [97, 402] on div "t" at bounding box center [96, 411] width 25 height 25
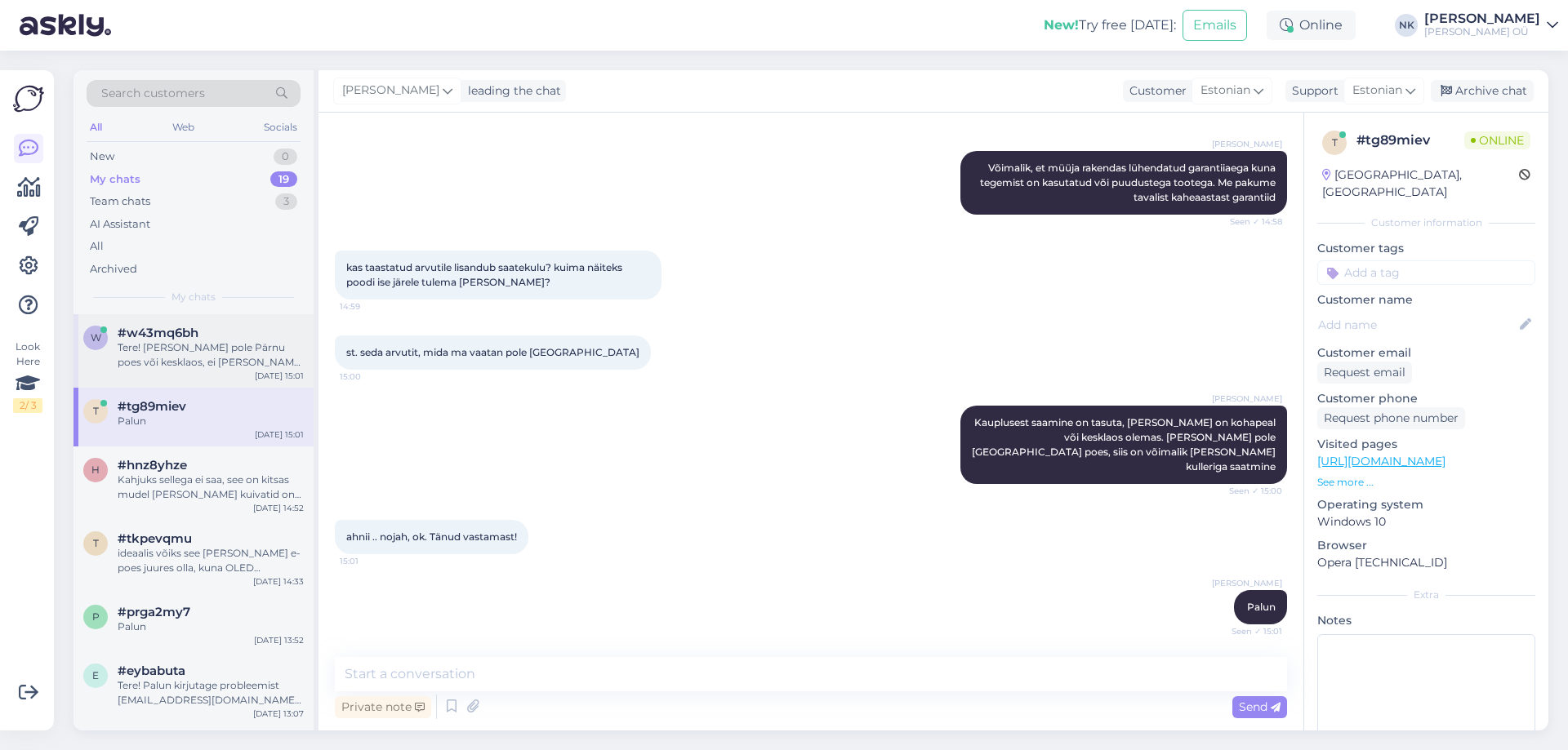
click at [194, 324] on div "w #w43mq6bh Tere! [PERSON_NAME] pole Pärnu poes või kesklaos, ei [PERSON_NAME] …" at bounding box center [193, 351] width 240 height 74
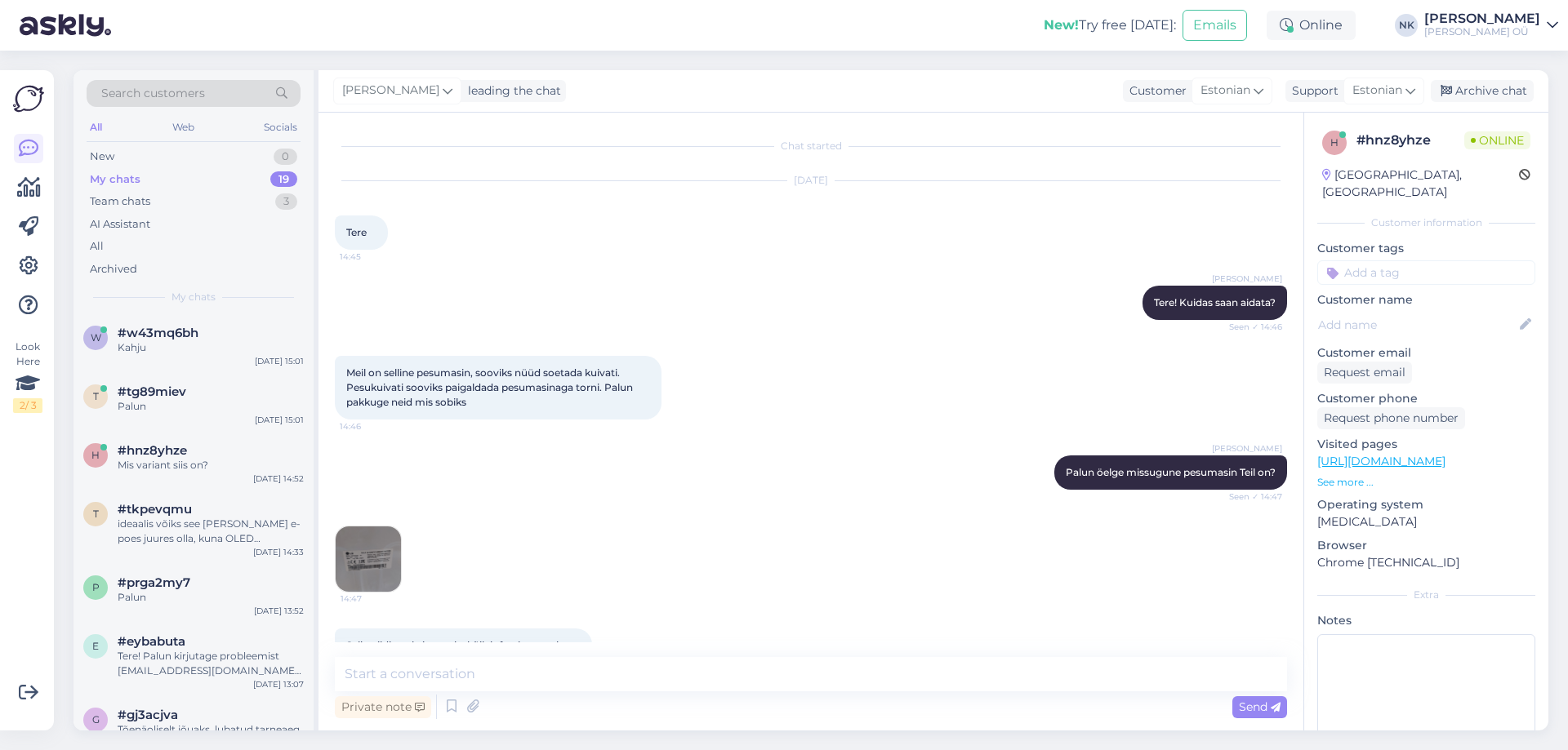
scroll to position [263, 0]
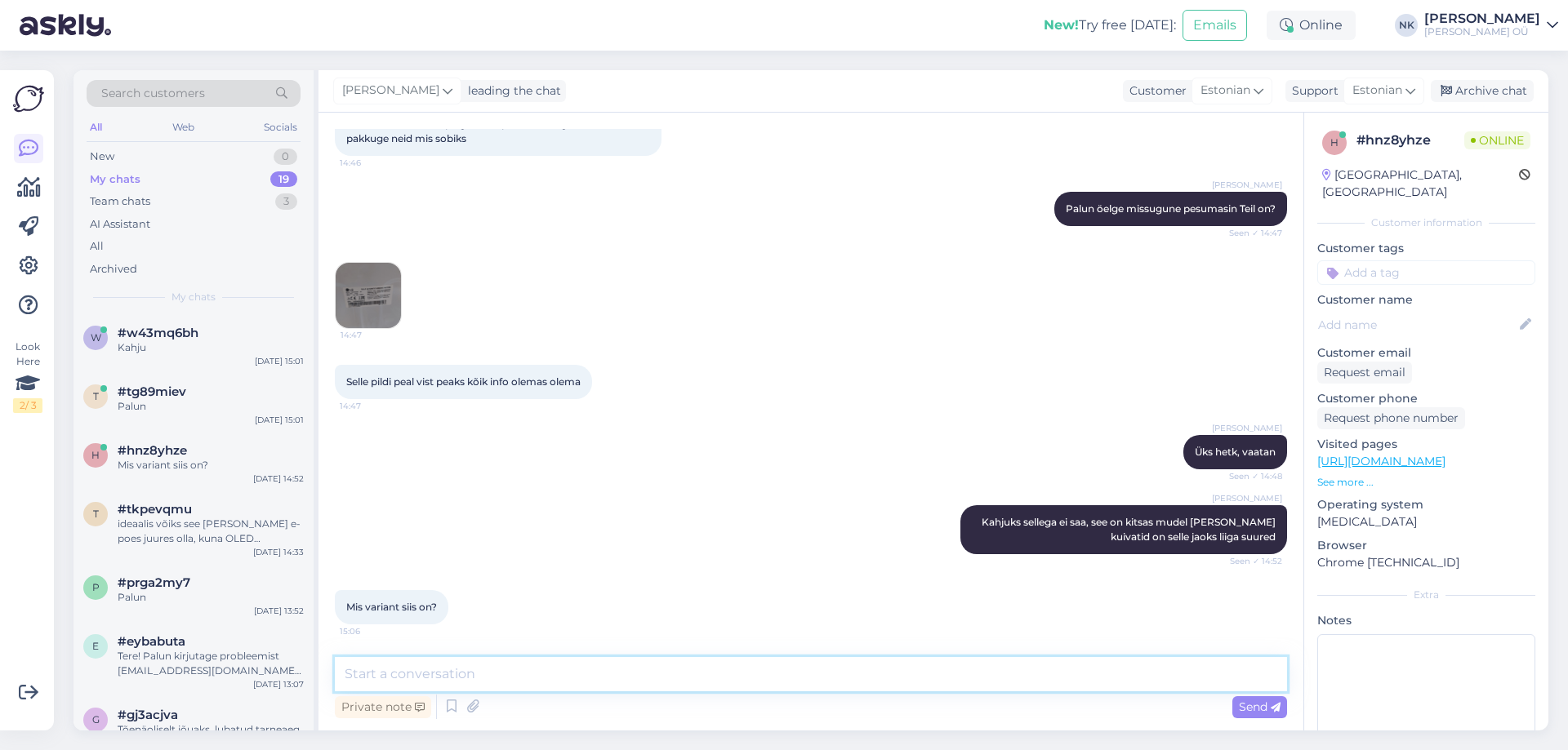
click at [506, 676] on textarea at bounding box center [810, 674] width 952 height 34
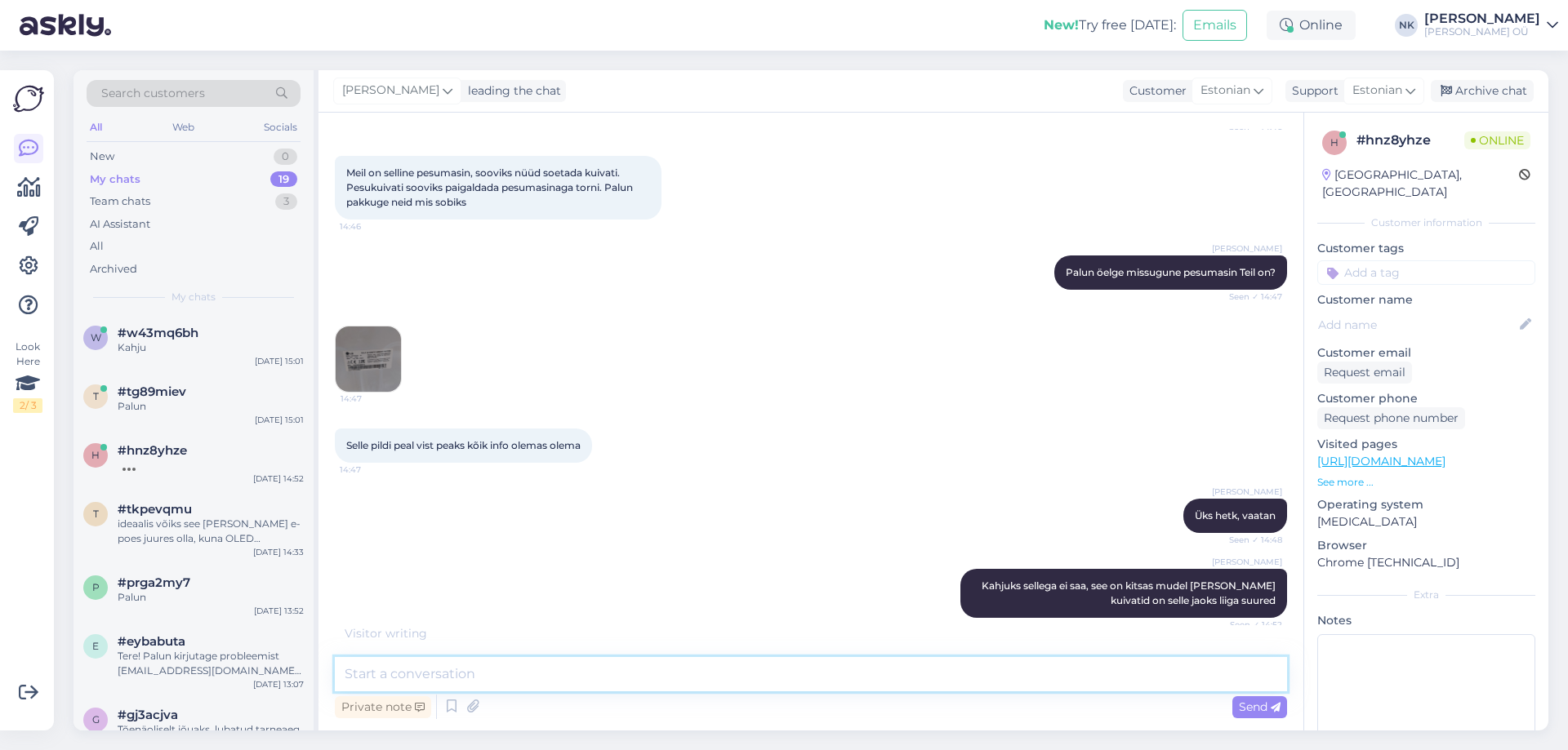
scroll to position [281, 0]
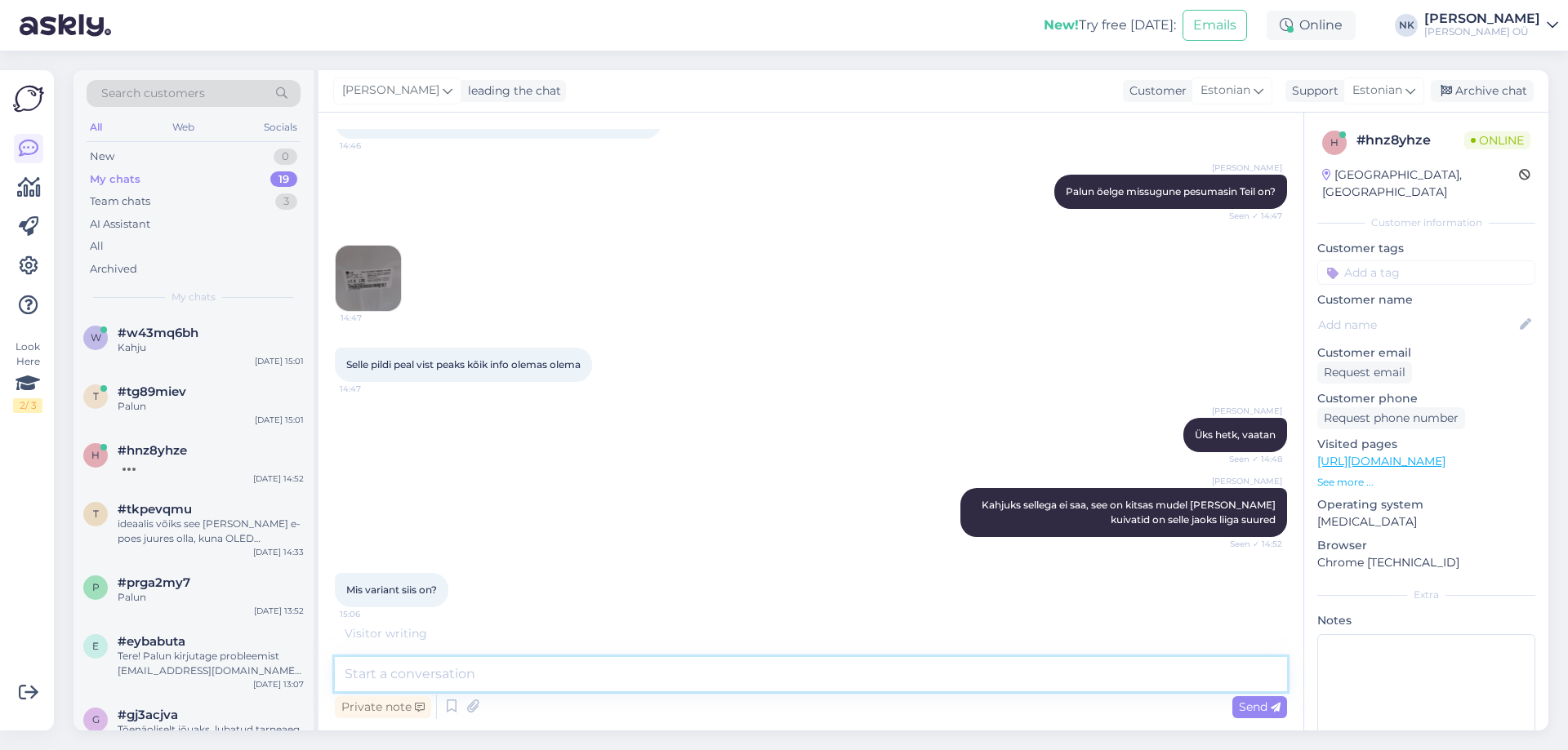
click at [513, 667] on textarea at bounding box center [810, 674] width 952 height 34
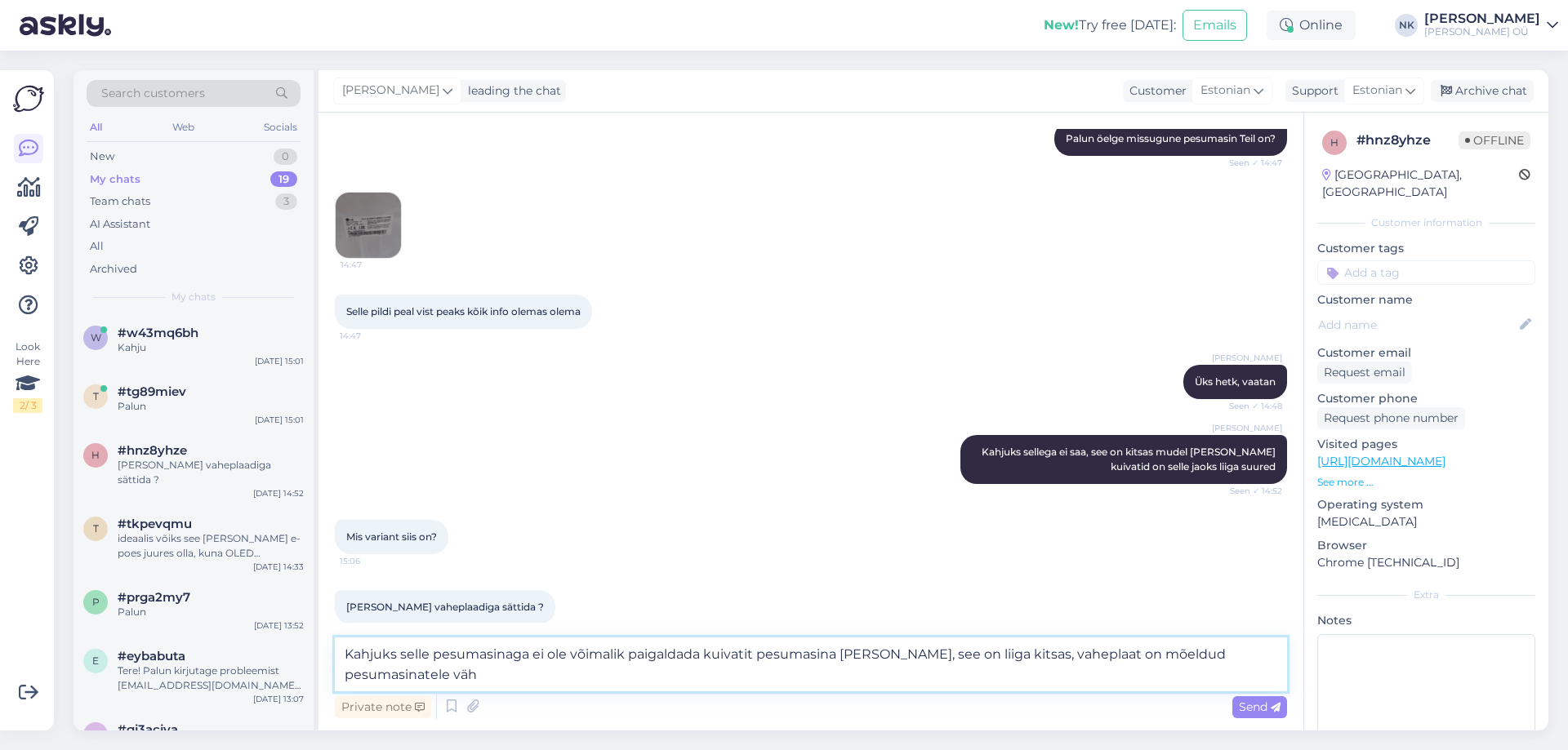
scroll to position [351, 0]
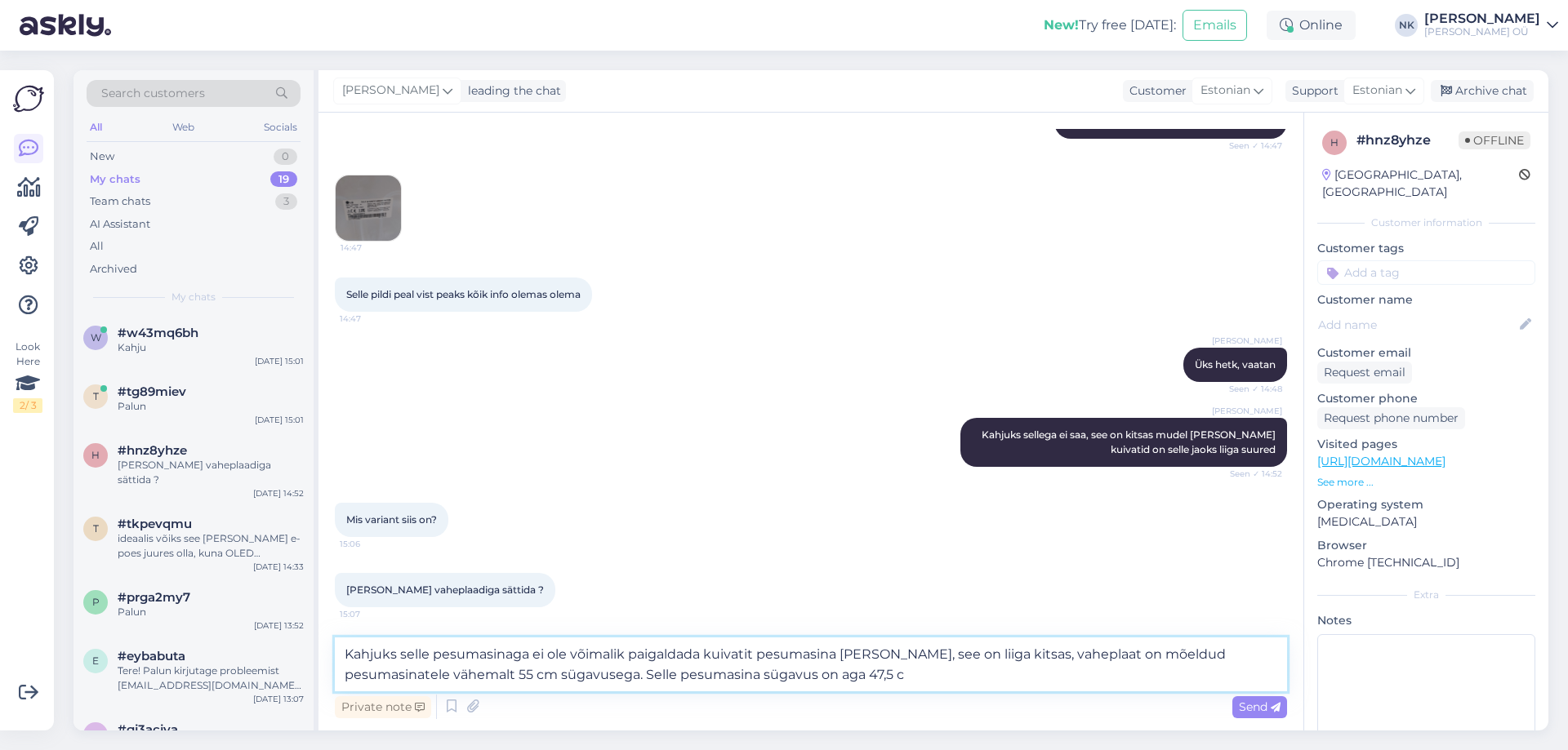
type textarea "Kahjuks selle pesumasinaga ei ole võimalik paigaldada kuivatit pesumasina [PERS…"
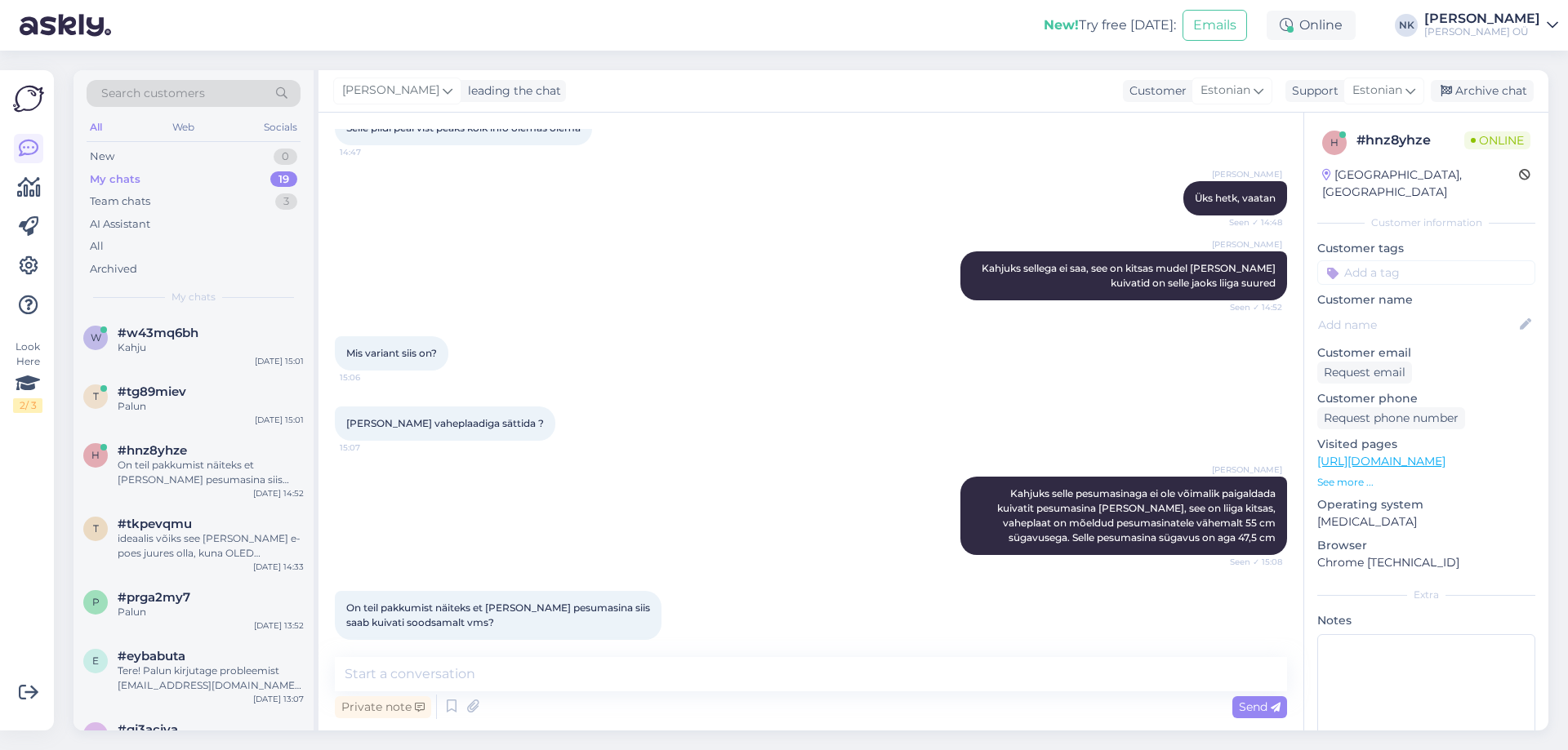
scroll to position [532, 0]
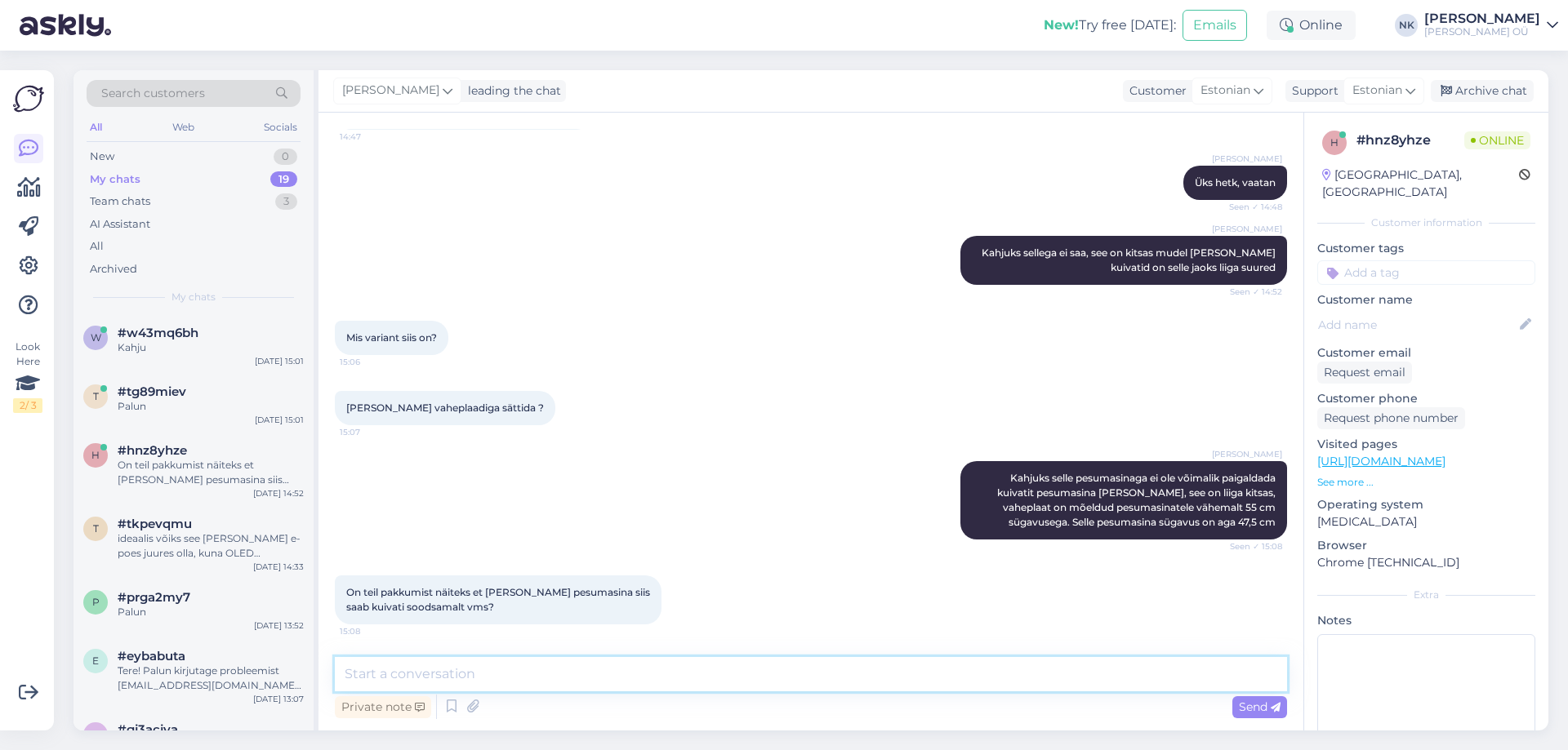
click at [474, 676] on textarea at bounding box center [810, 674] width 952 height 34
type textarea "Sellist pakkumist paraku pole"
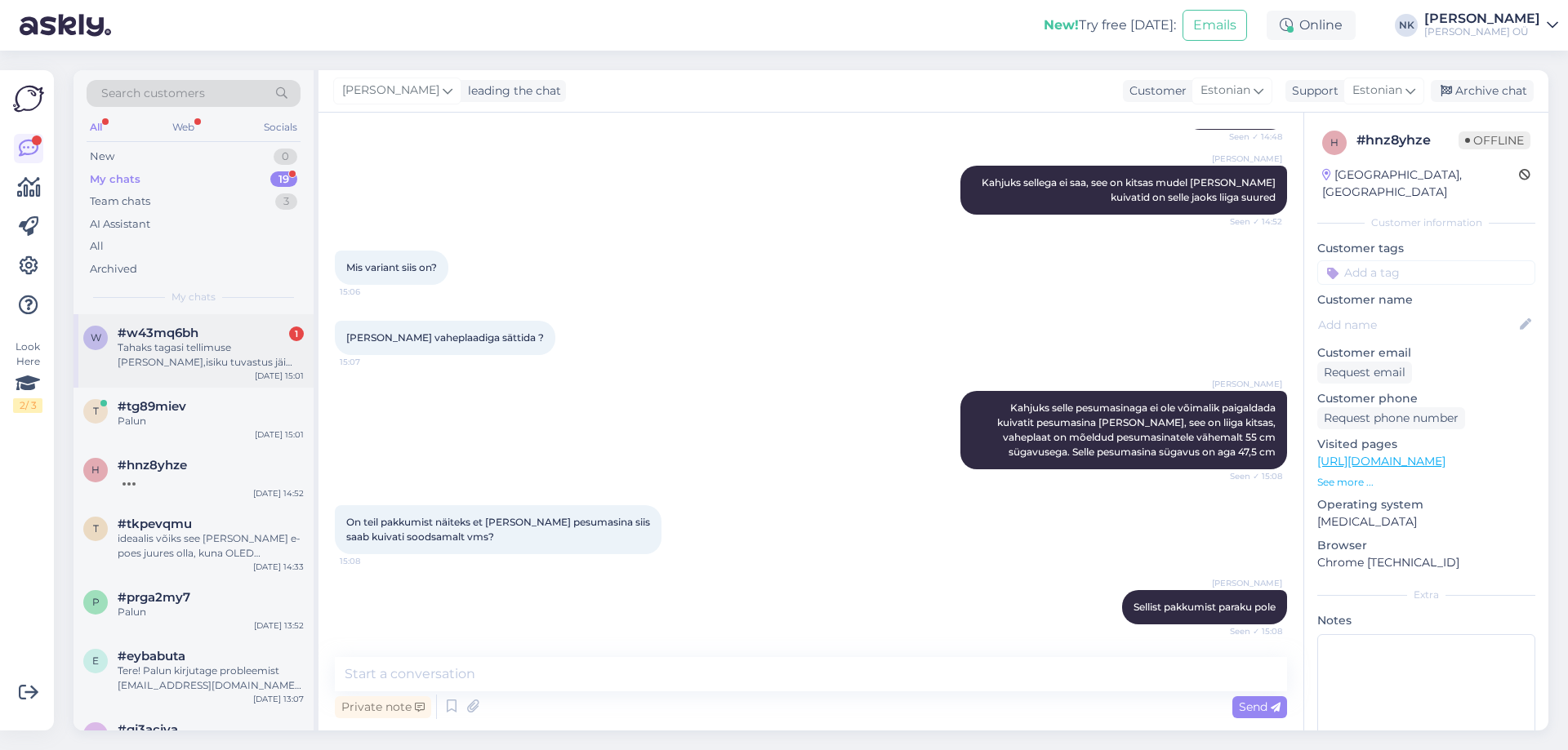
click at [206, 343] on div "Tahaks tagasi tellimuse [PERSON_NAME],isiku tuvastus jäi pooleli" at bounding box center [210, 355] width 186 height 29
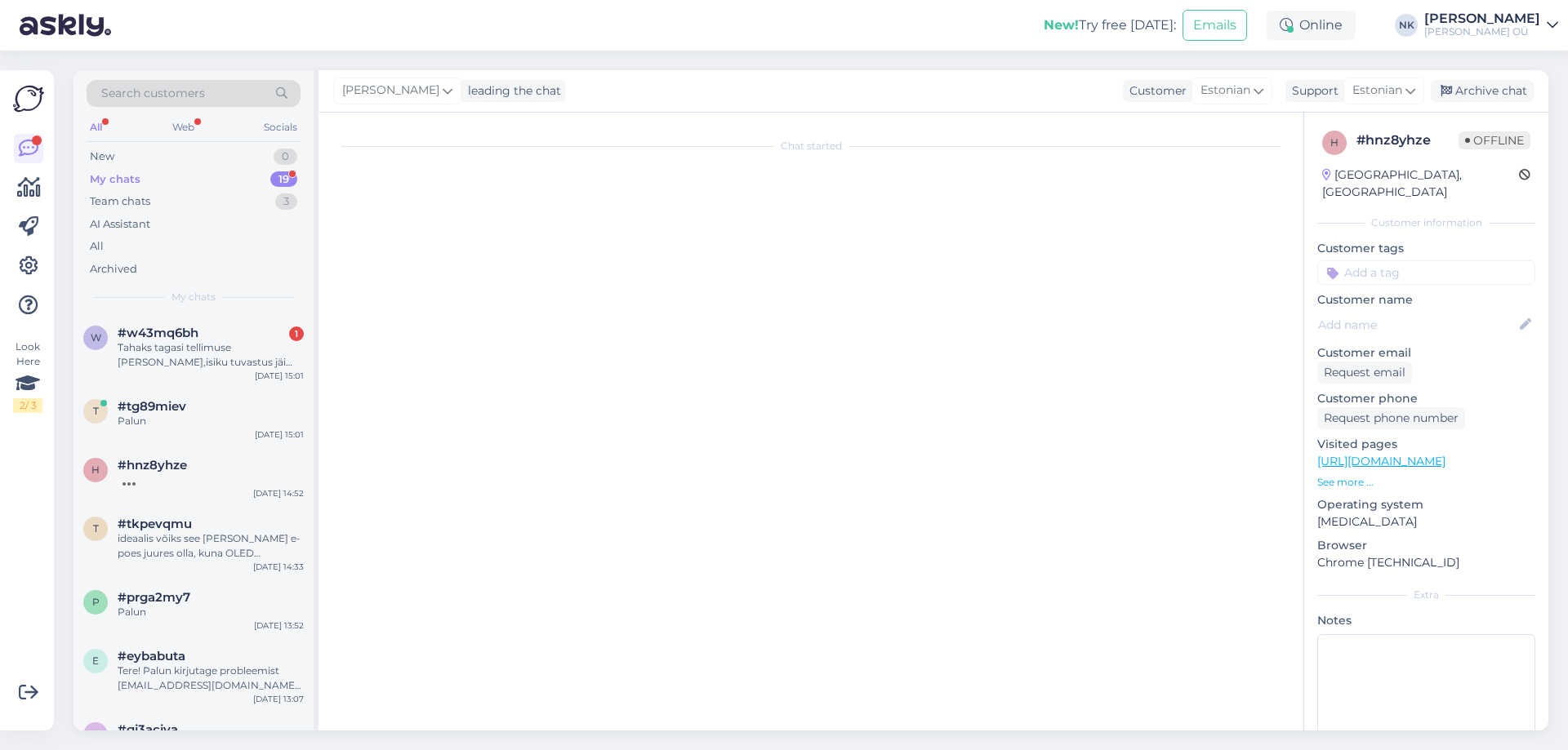
scroll to position [0, 0]
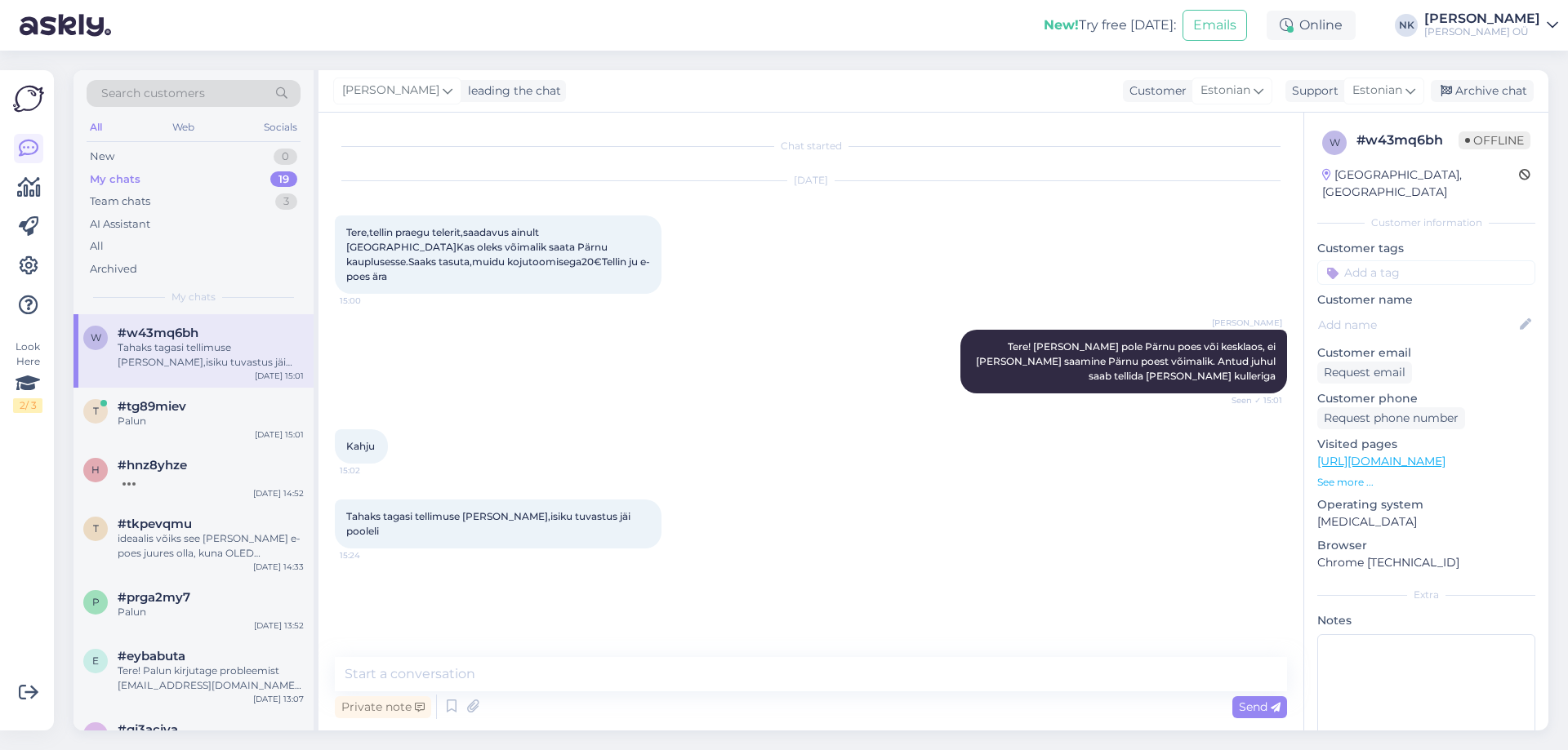
click at [606, 699] on div "Private note Send" at bounding box center [810, 707] width 952 height 31
click at [606, 682] on textarea at bounding box center [810, 674] width 952 height 34
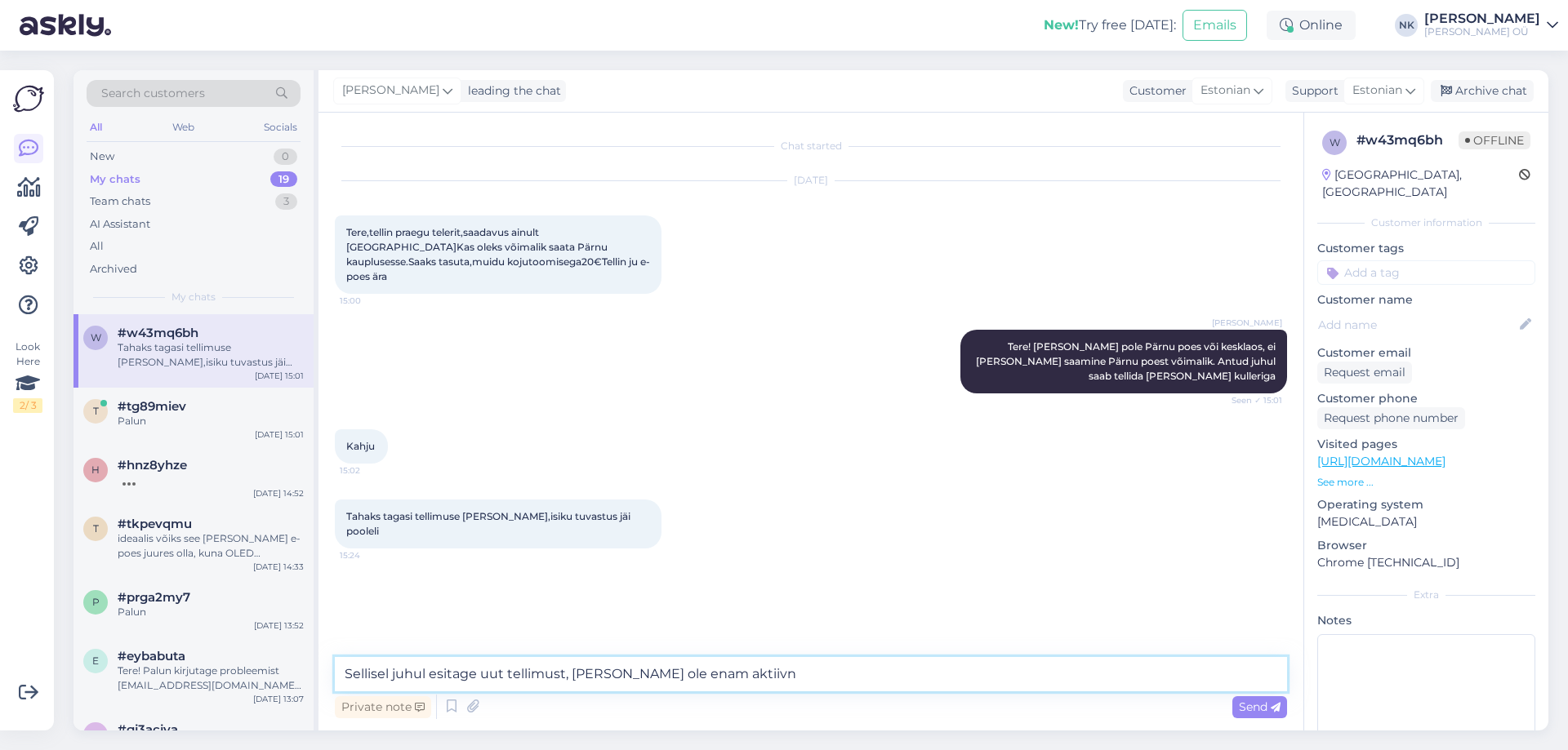
type textarea "Sellisel juhul esitage uut tellimust, [PERSON_NAME] ole enam aktiivne"
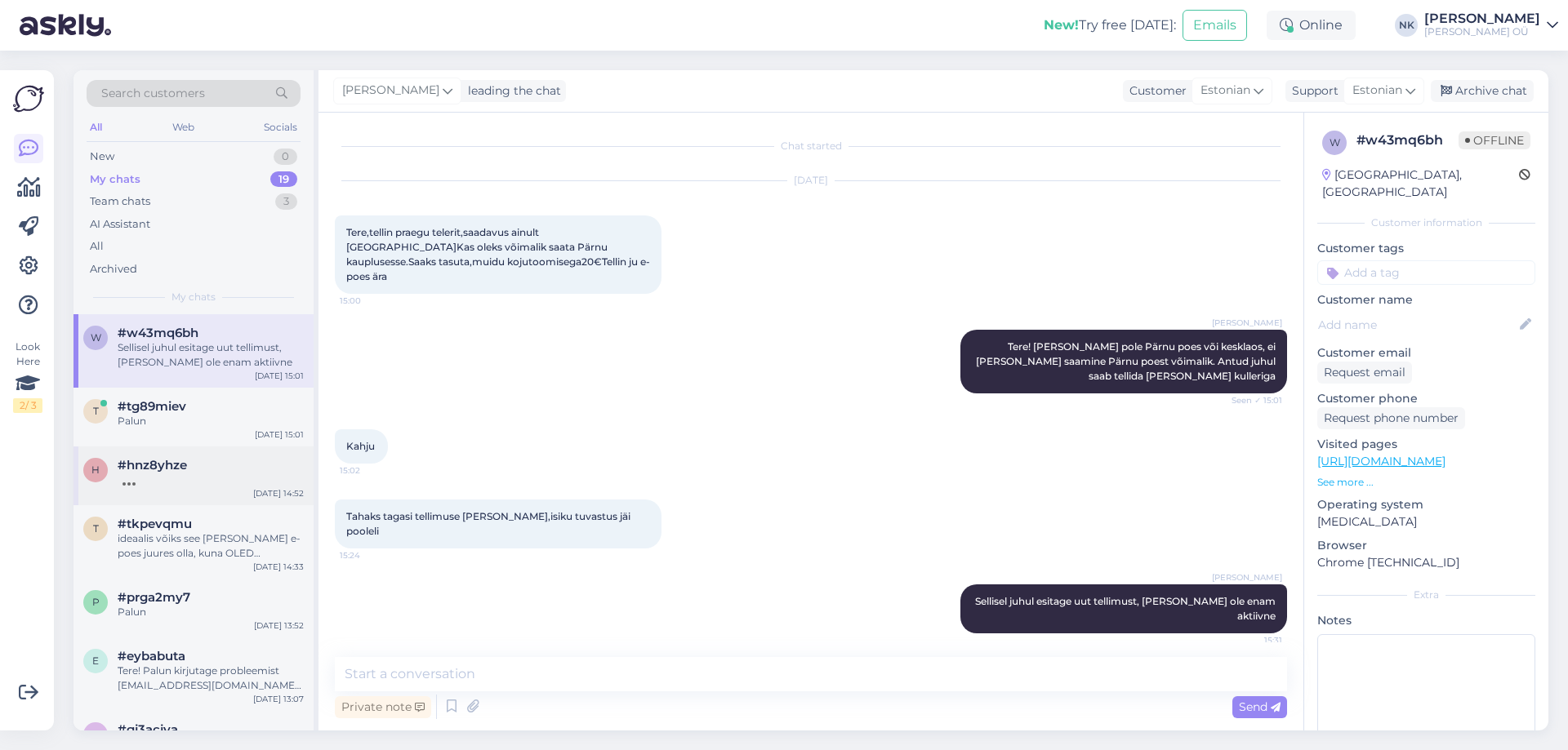
click at [167, 488] on div "h #hnz8yhze [DATE] 14:52" at bounding box center [193, 476] width 240 height 59
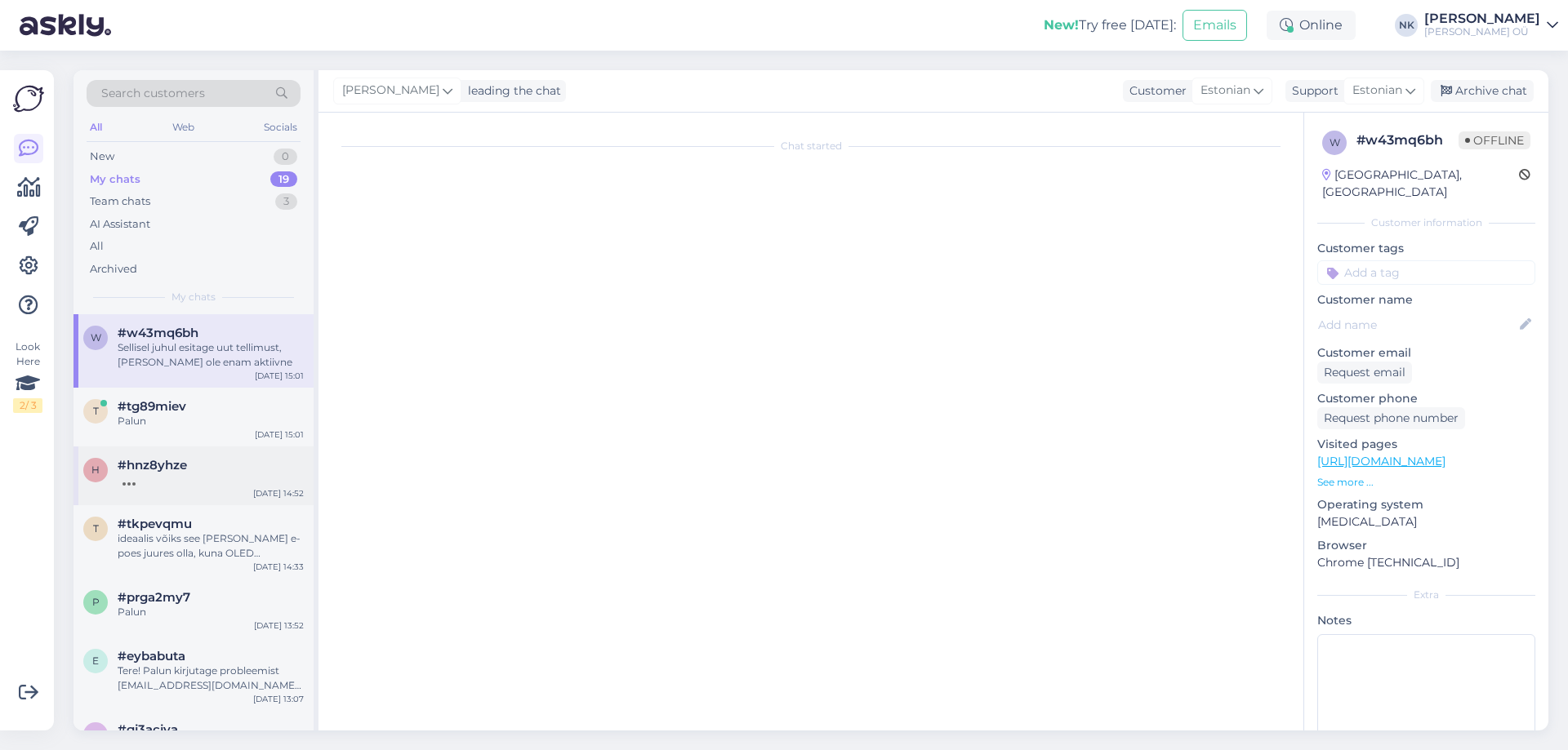
scroll to position [603, 0]
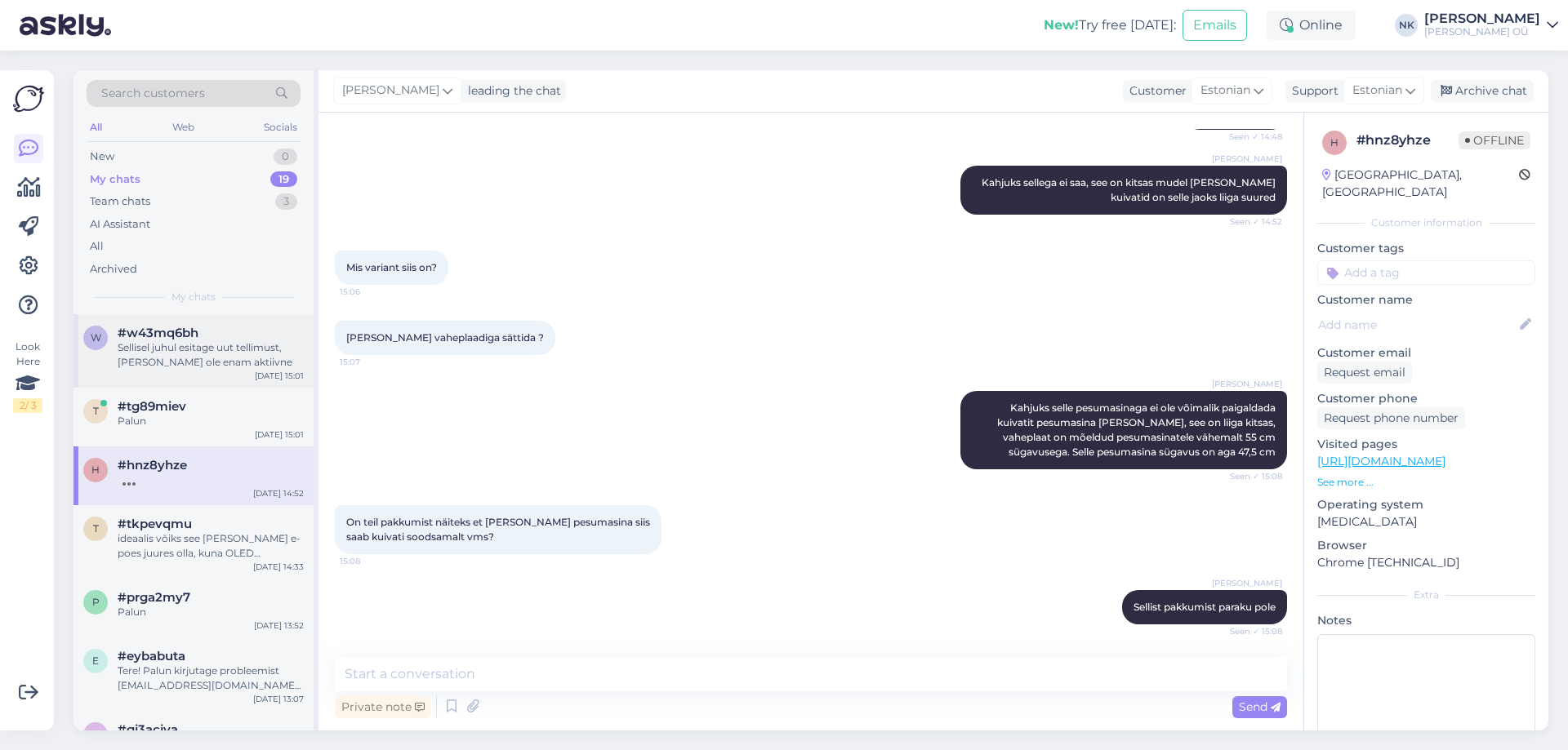
click at [210, 360] on div "Sellisel juhul esitage uut tellimust, [PERSON_NAME] ole enam aktiivne" at bounding box center [210, 355] width 186 height 29
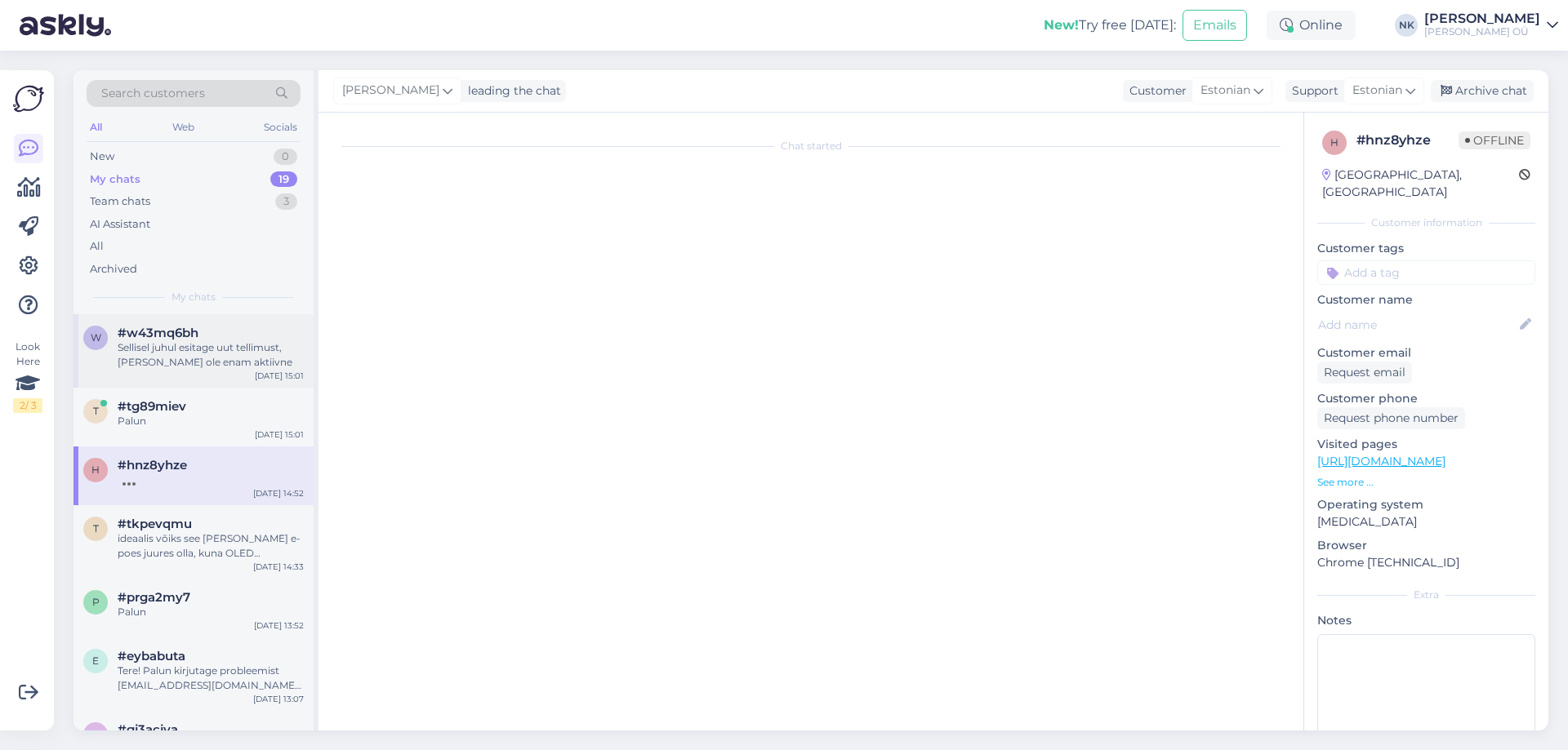
scroll to position [0, 0]
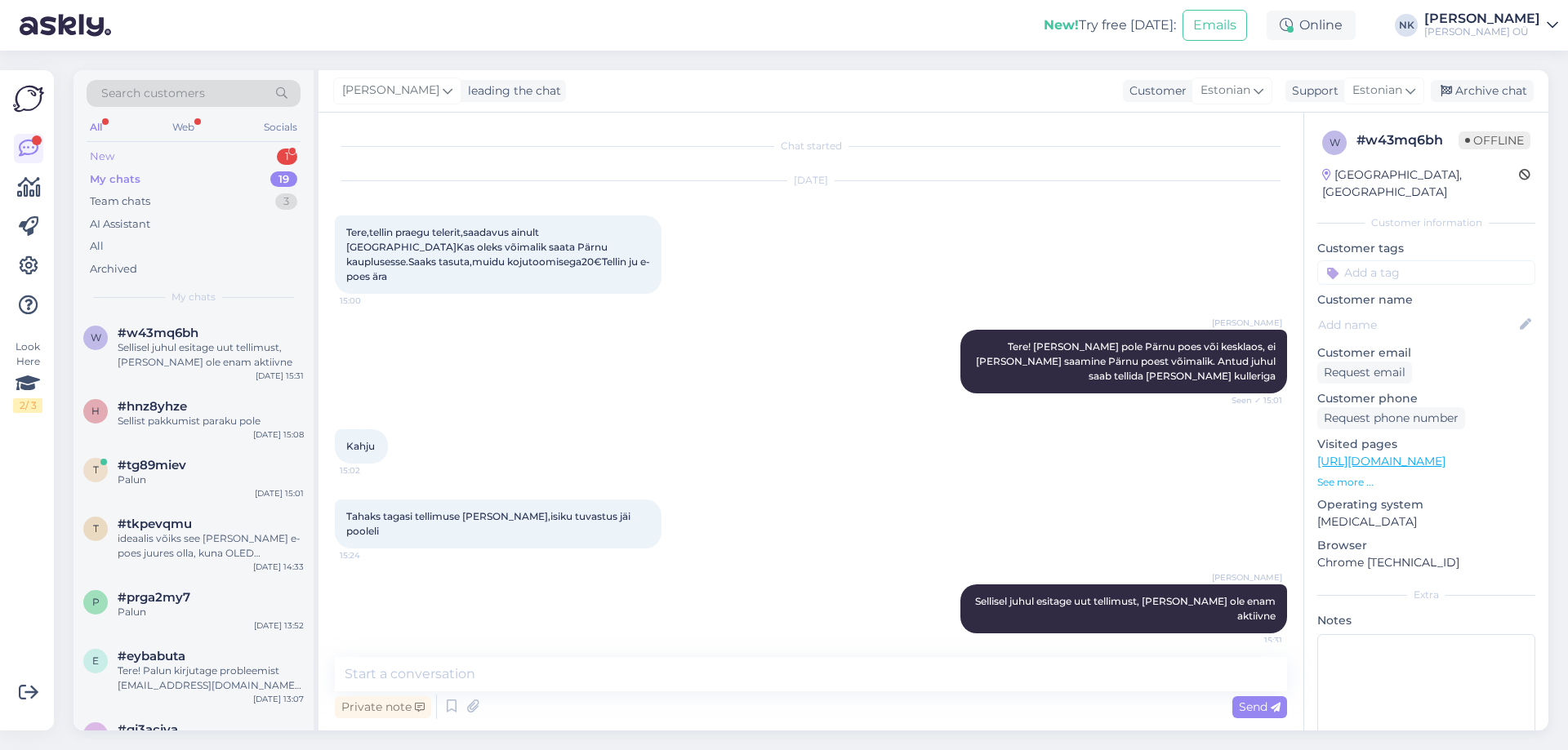
click at [215, 160] on div "New 1" at bounding box center [193, 157] width 214 height 23
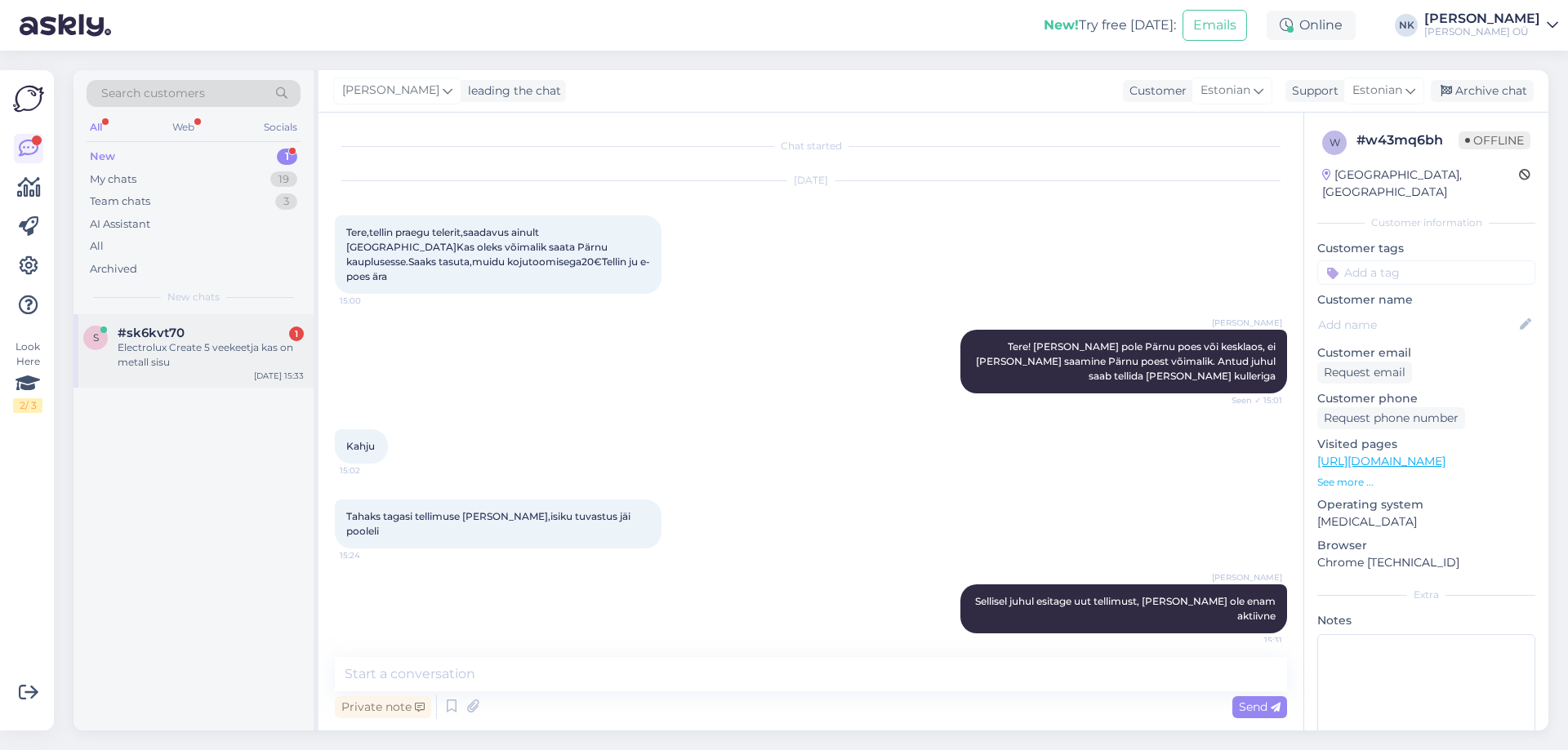
click at [239, 342] on div "Electrolux Create 5 veekeetja kas on metall sisu" at bounding box center [210, 355] width 186 height 29
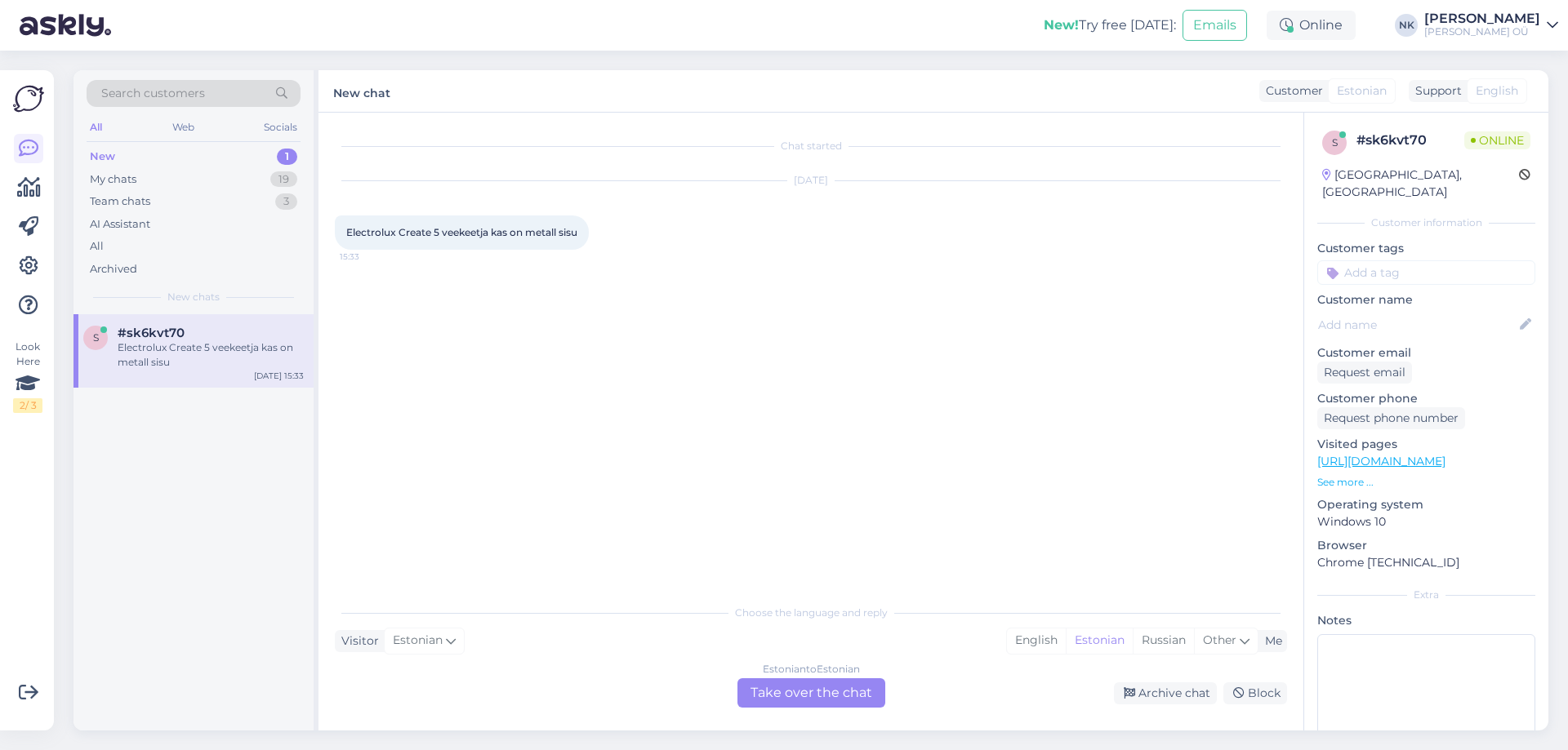
click at [789, 669] on div "Estonian to Estonian" at bounding box center [811, 669] width 97 height 15
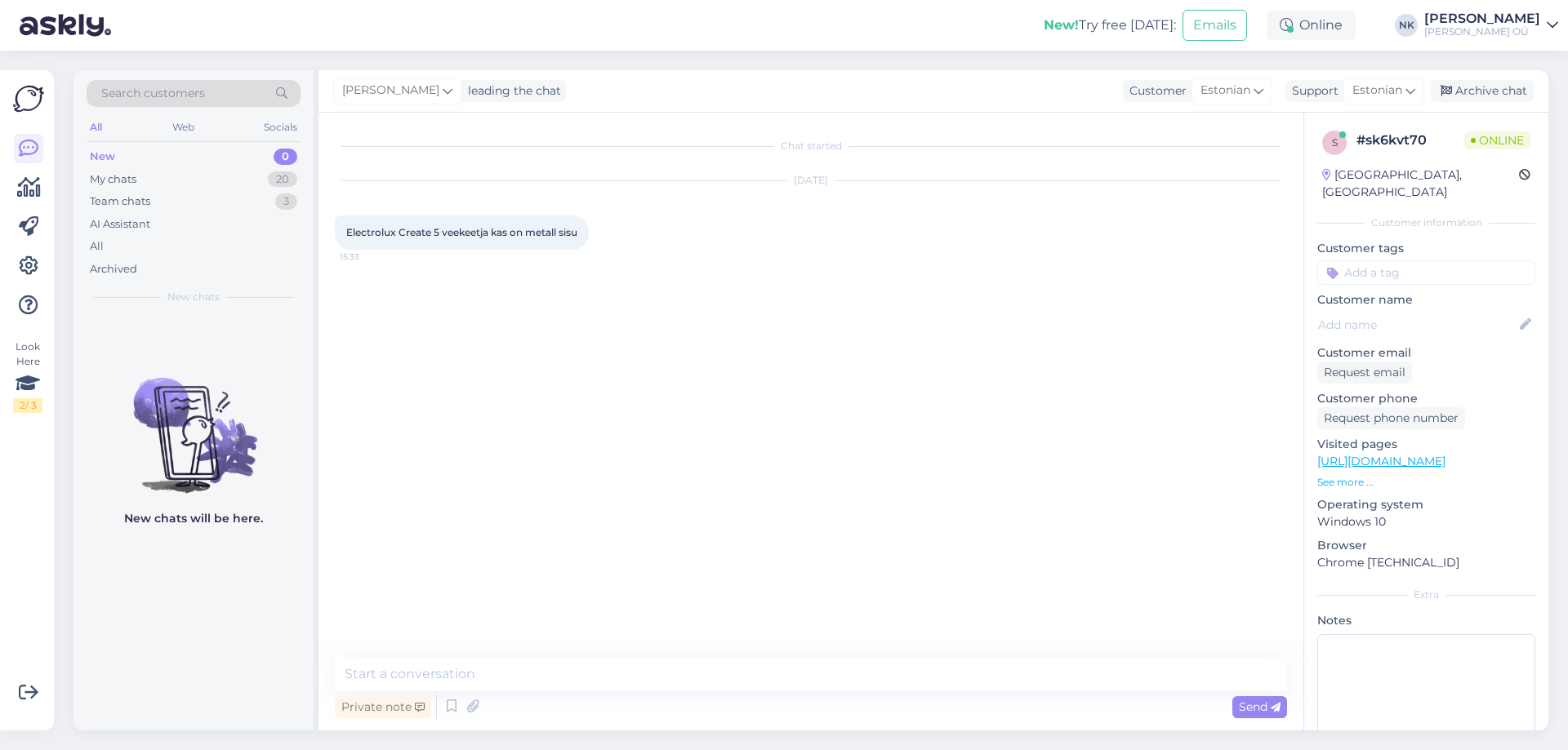
click at [1438, 453] on p "[URL][DOMAIN_NAME]" at bounding box center [1426, 461] width 218 height 17
click at [1438, 454] on link "[URL][DOMAIN_NAME]" at bounding box center [1381, 461] width 128 height 15
click at [592, 676] on textarea at bounding box center [810, 674] width 952 height 34
click at [592, 676] on textarea "Еук" at bounding box center [810, 674] width 952 height 34
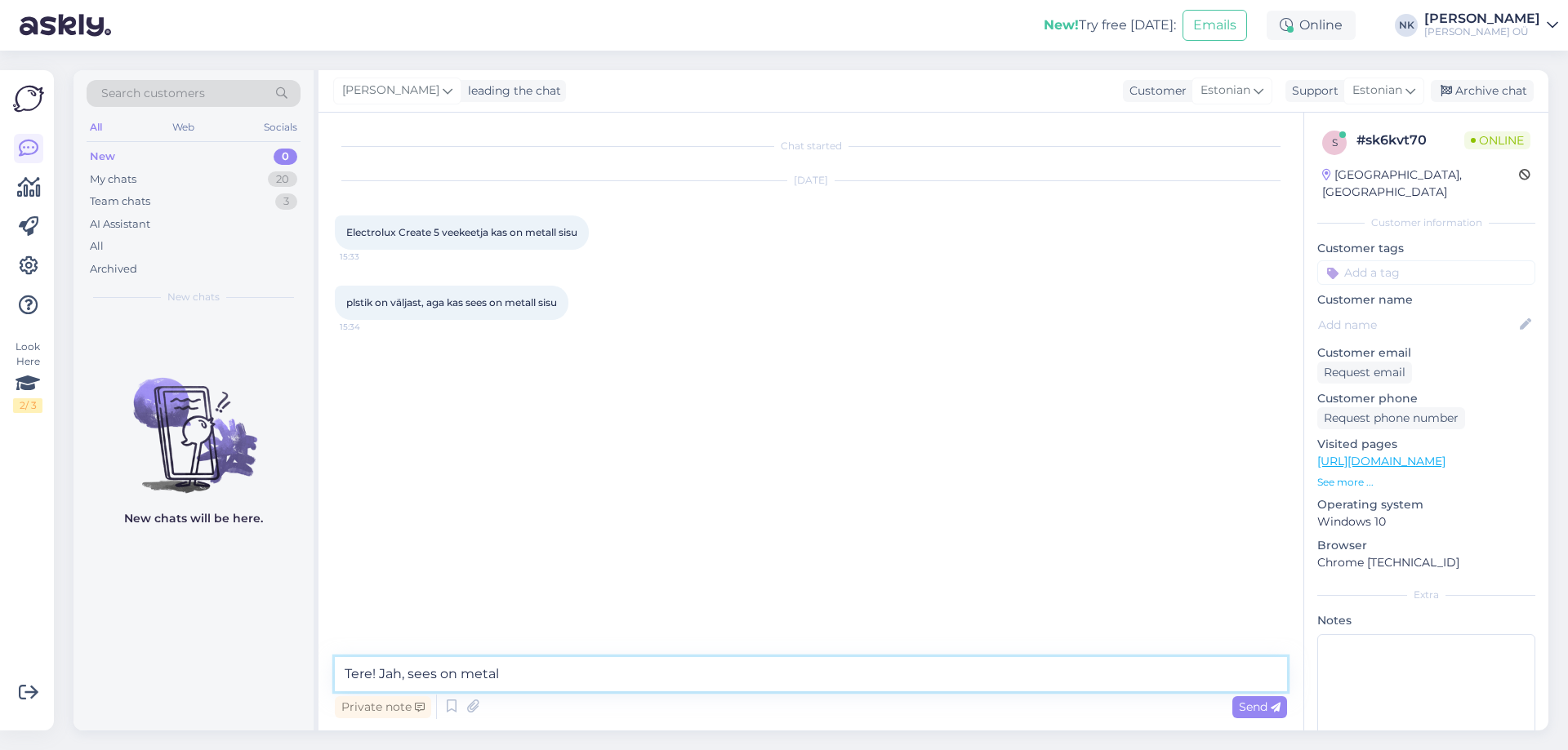
type textarea "Tere! Jah, sees on metall"
click at [682, 663] on textarea at bounding box center [810, 674] width 952 height 34
type textarea "Palun"
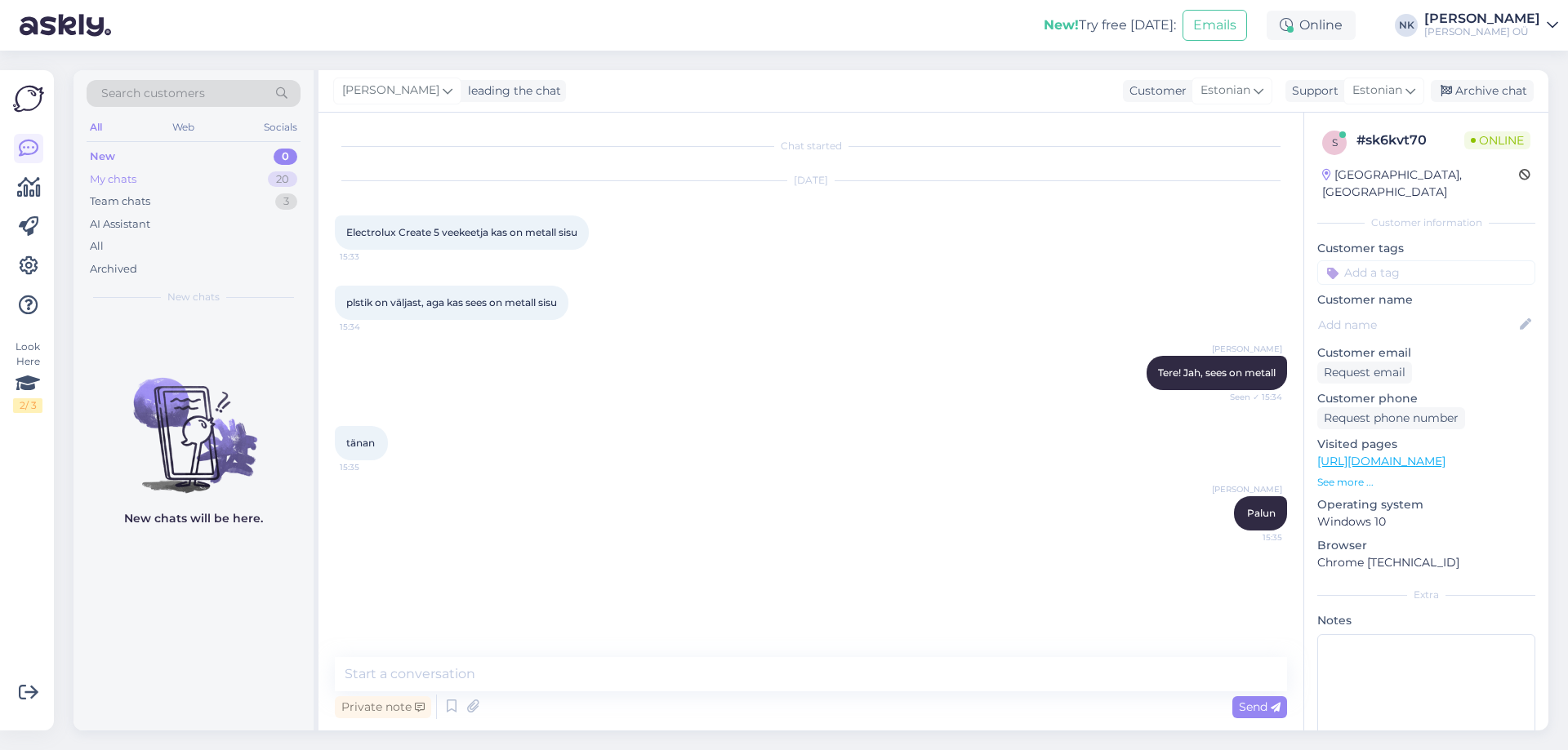
click at [262, 176] on div "My chats 20" at bounding box center [193, 180] width 214 height 23
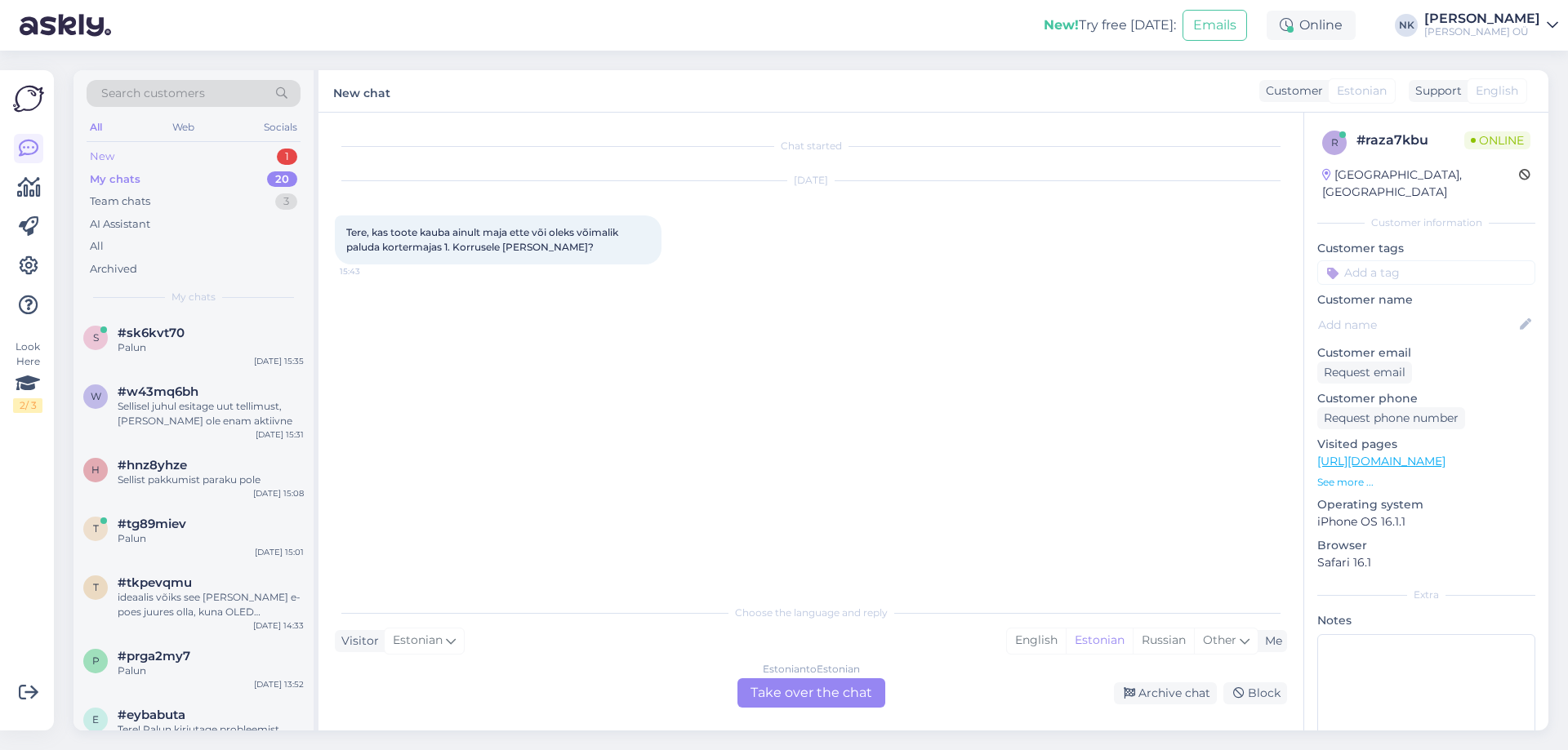
click at [212, 153] on div "New 1" at bounding box center [193, 157] width 214 height 23
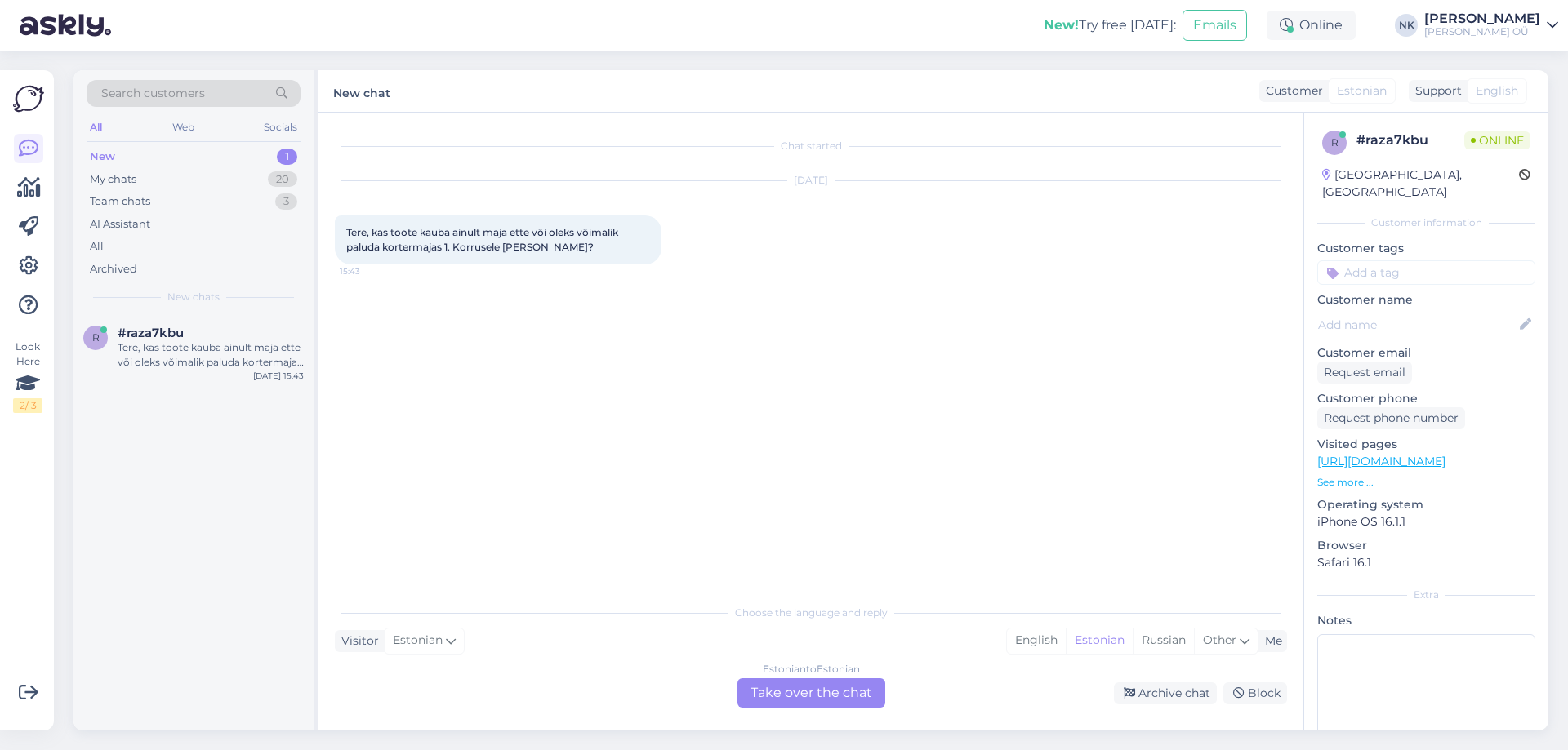
click at [809, 700] on div "Estonian to Estonian Take over the chat" at bounding box center [811, 693] width 148 height 29
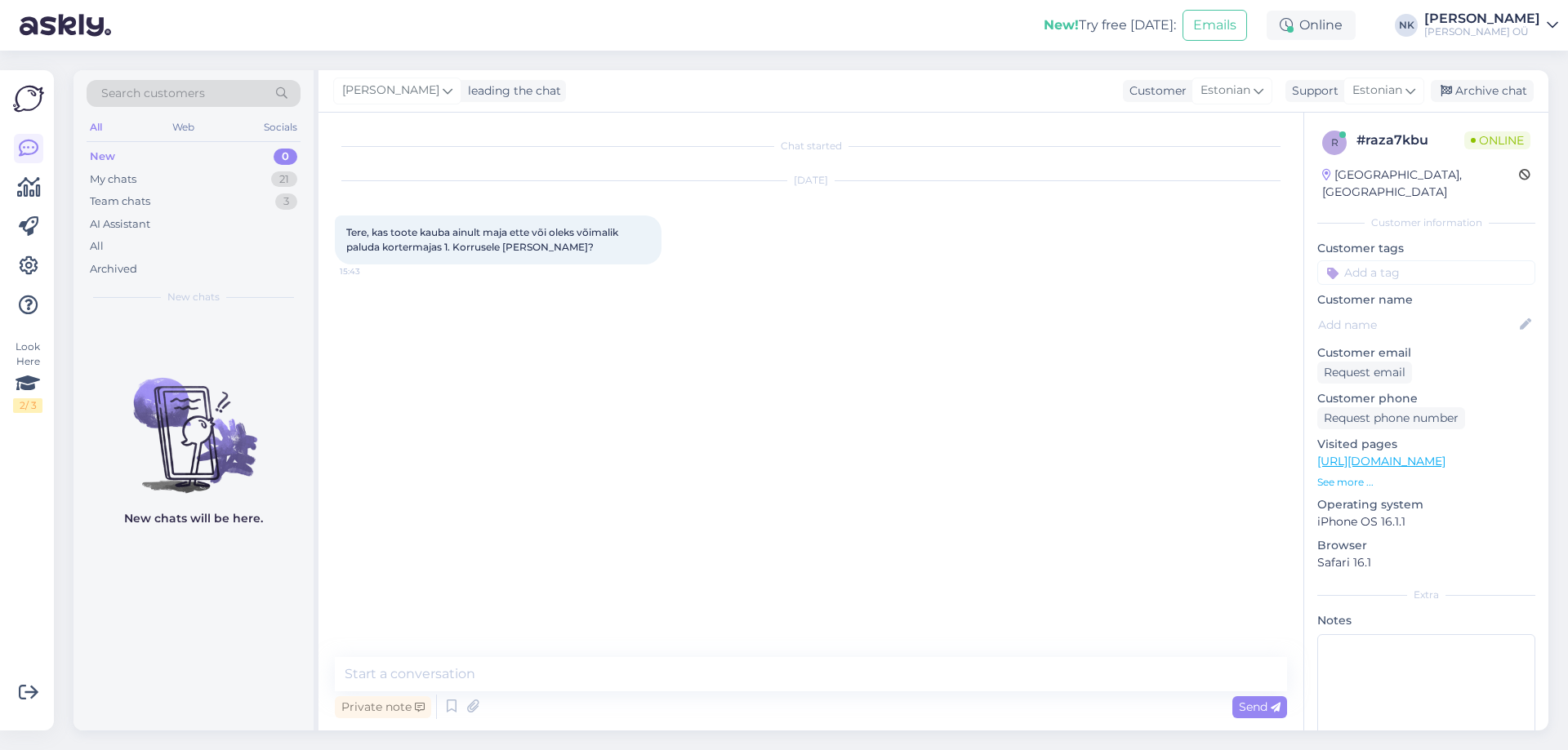
click at [790, 696] on div "Private note Send" at bounding box center [810, 707] width 952 height 31
click at [751, 676] on textarea at bounding box center [810, 674] width 952 height 34
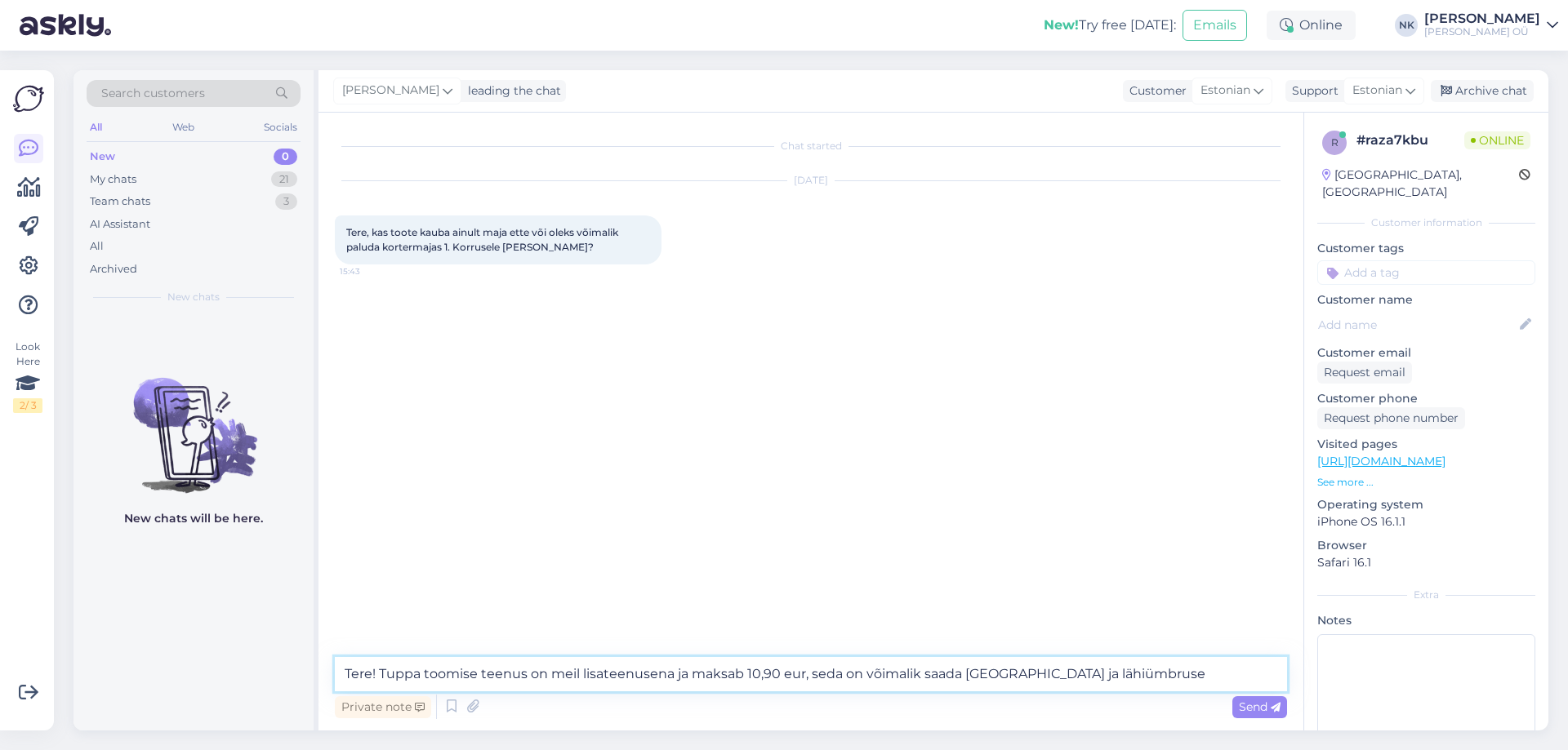
type textarea "Tere! Tuppa toomise teenus on meil lisateenusena ja maksab 10,90 eur, seda on v…"
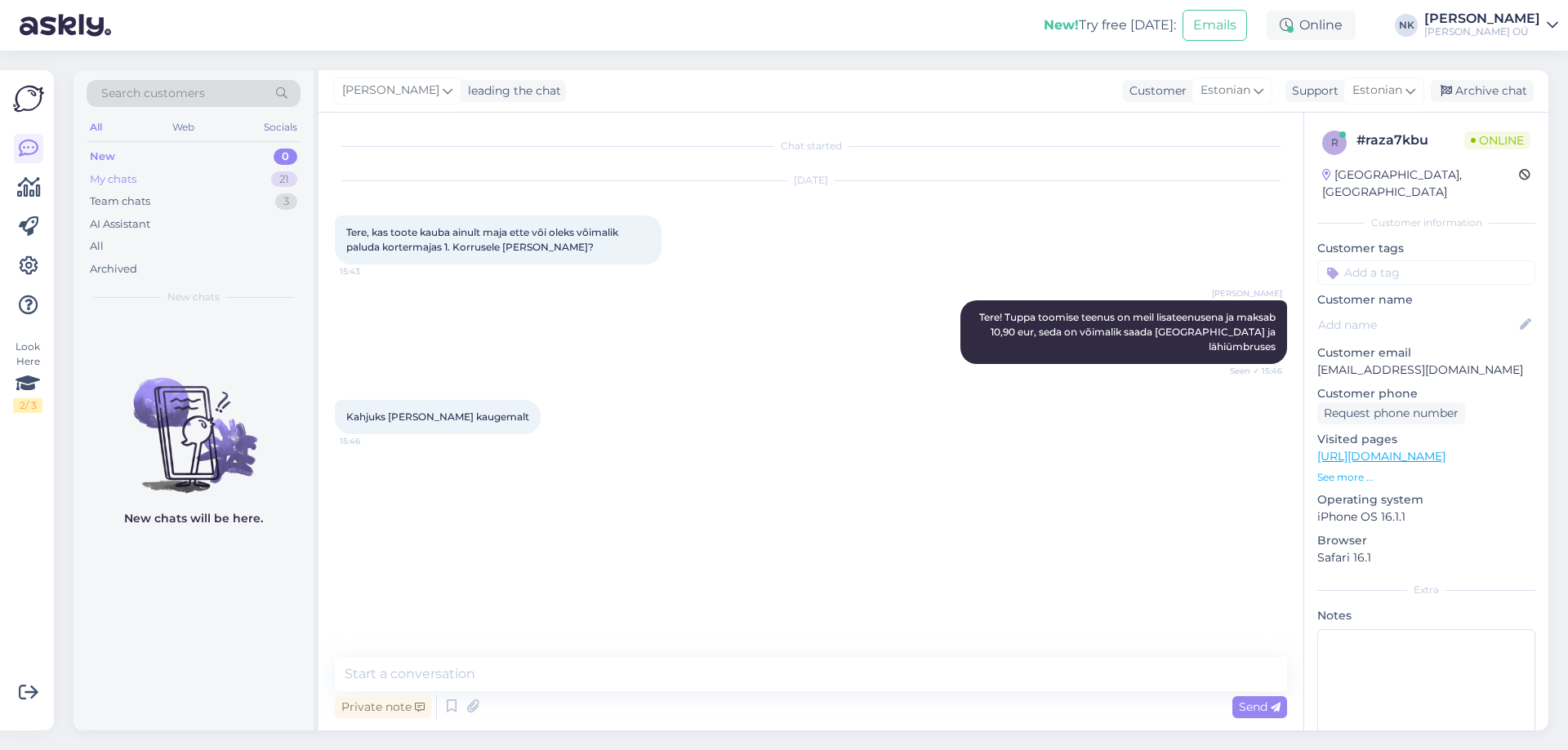
click at [234, 174] on div "My chats 21" at bounding box center [193, 180] width 214 height 23
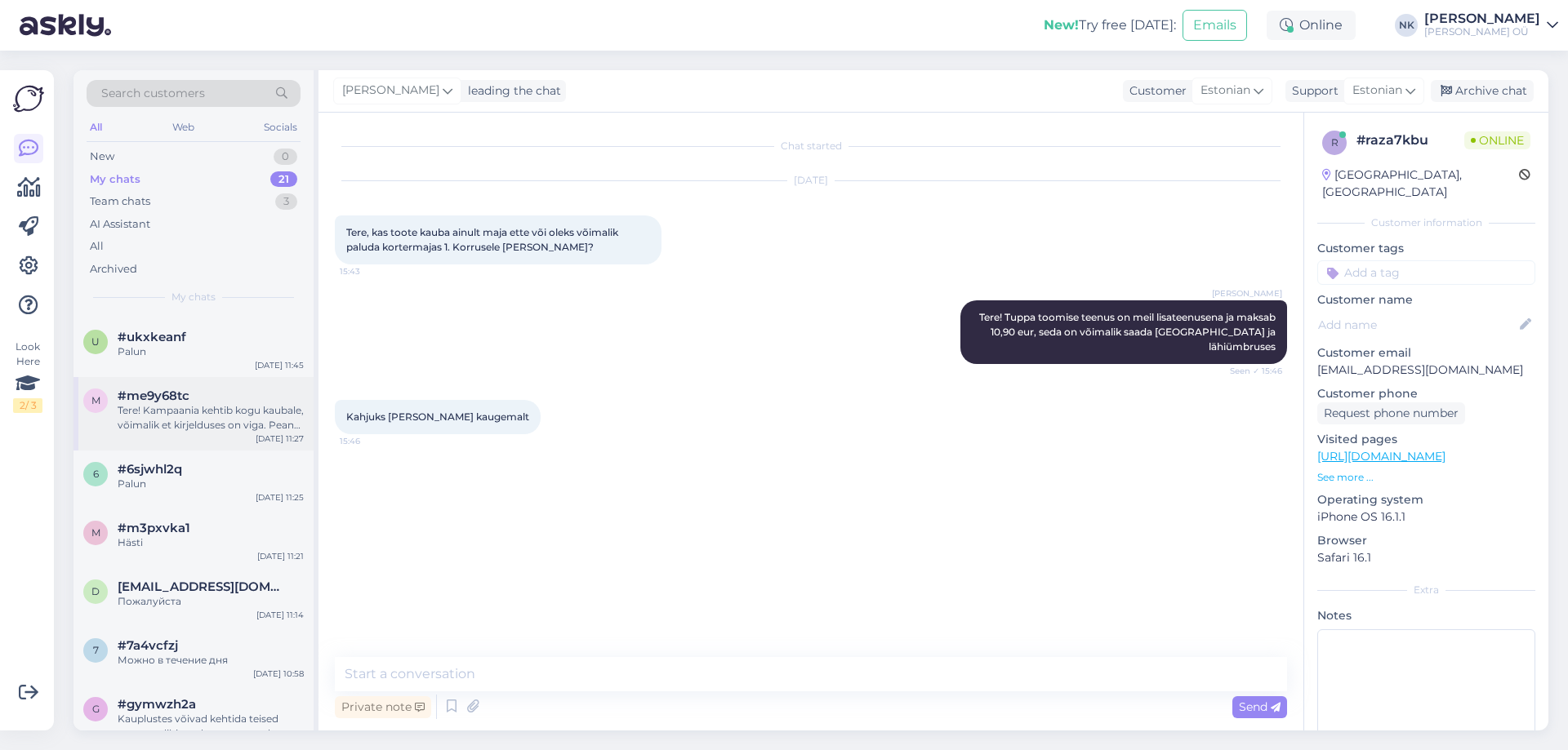
scroll to position [950, 0]
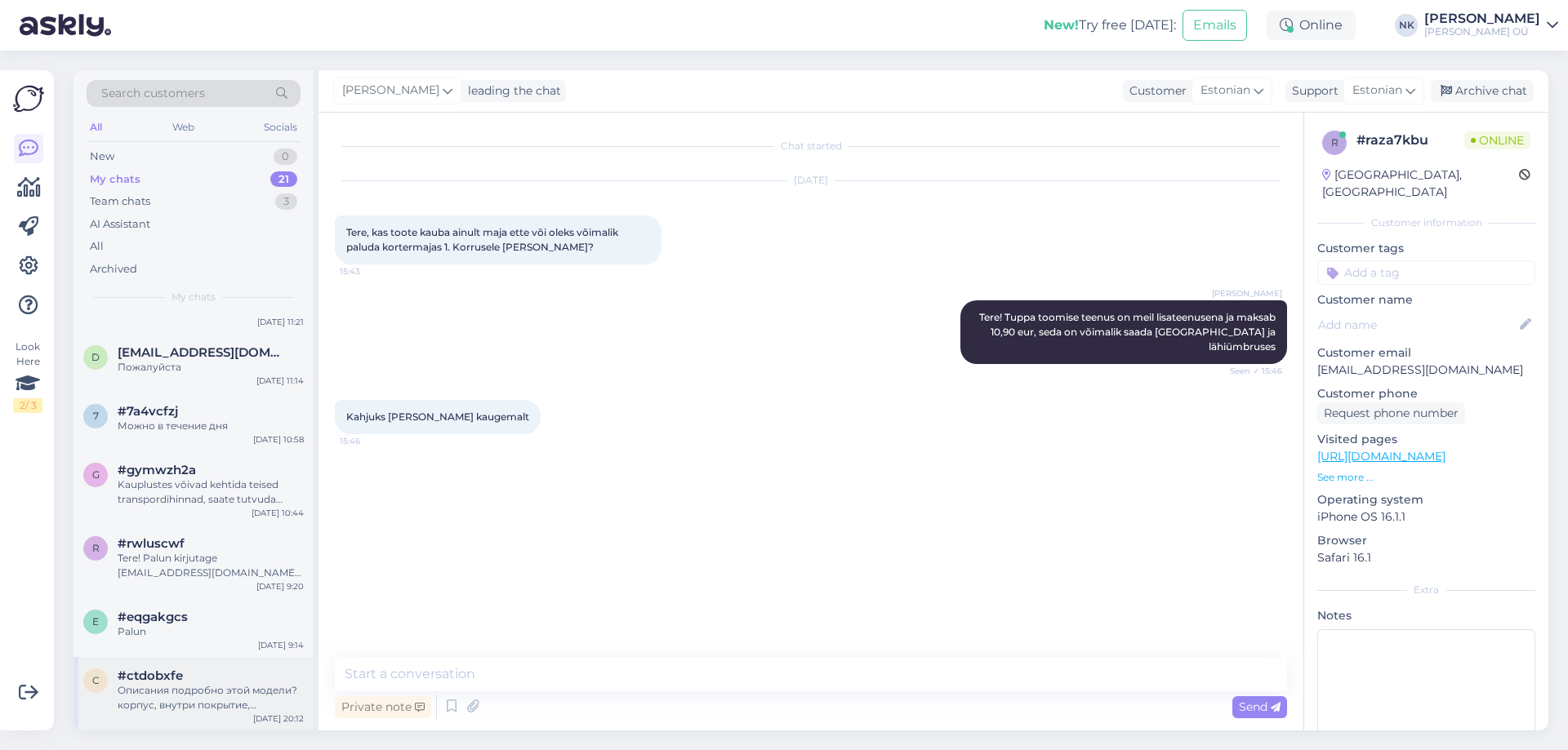
click at [205, 686] on div "Описания подробно этой модели?корпус, внутри покрытие, функционал от перегрева,…" at bounding box center [210, 698] width 186 height 29
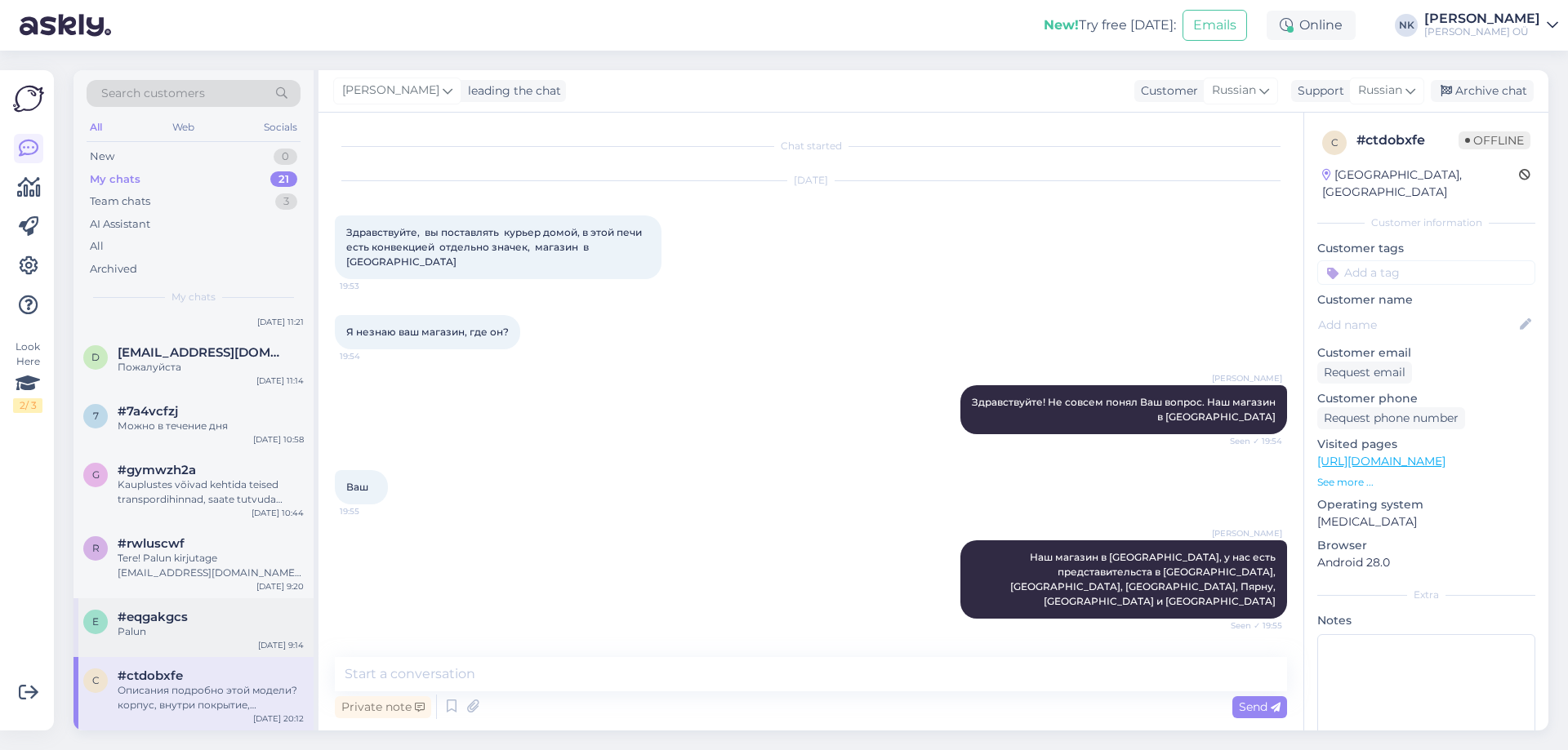
scroll to position [404, 0]
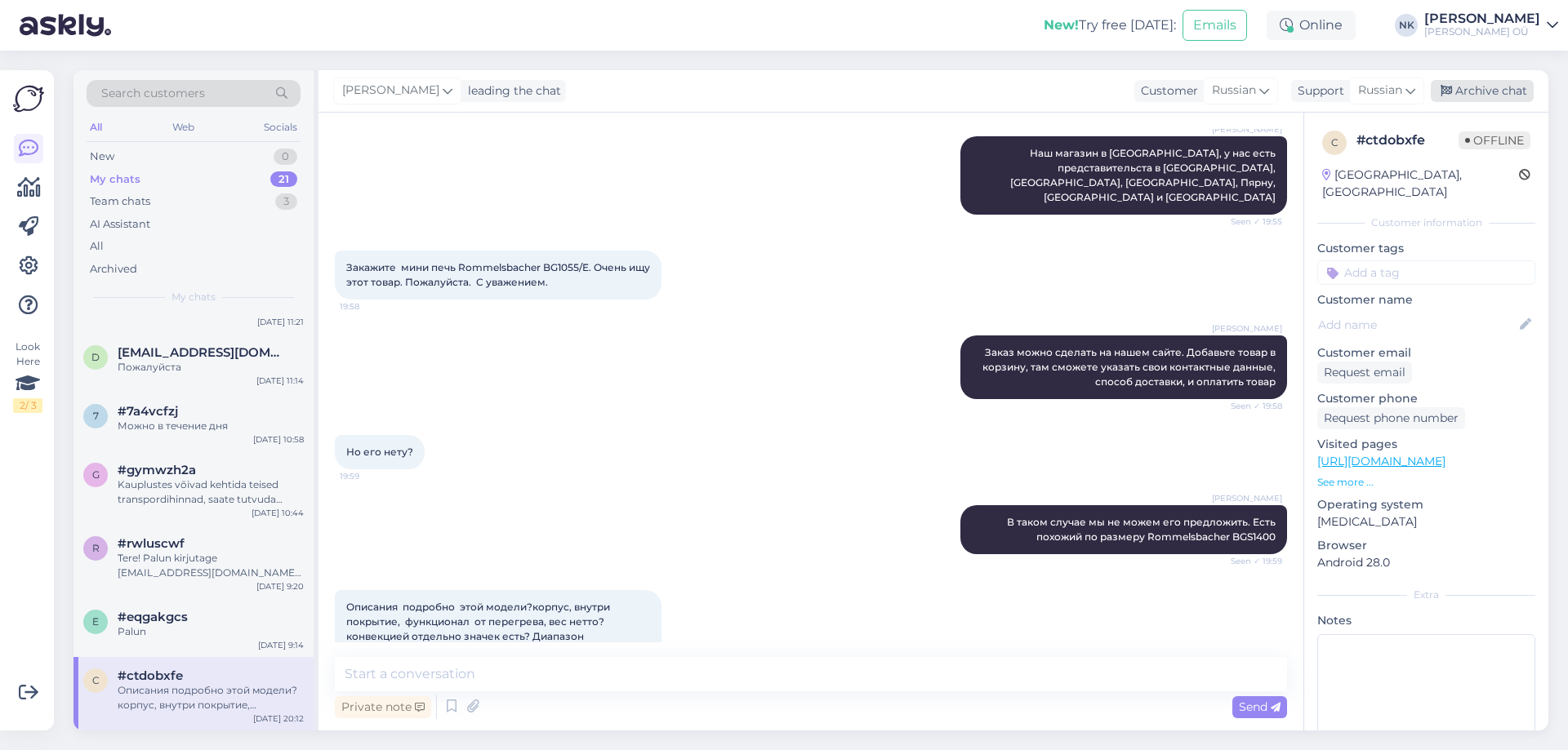
click at [1507, 98] on div "Archive chat" at bounding box center [1482, 91] width 103 height 22
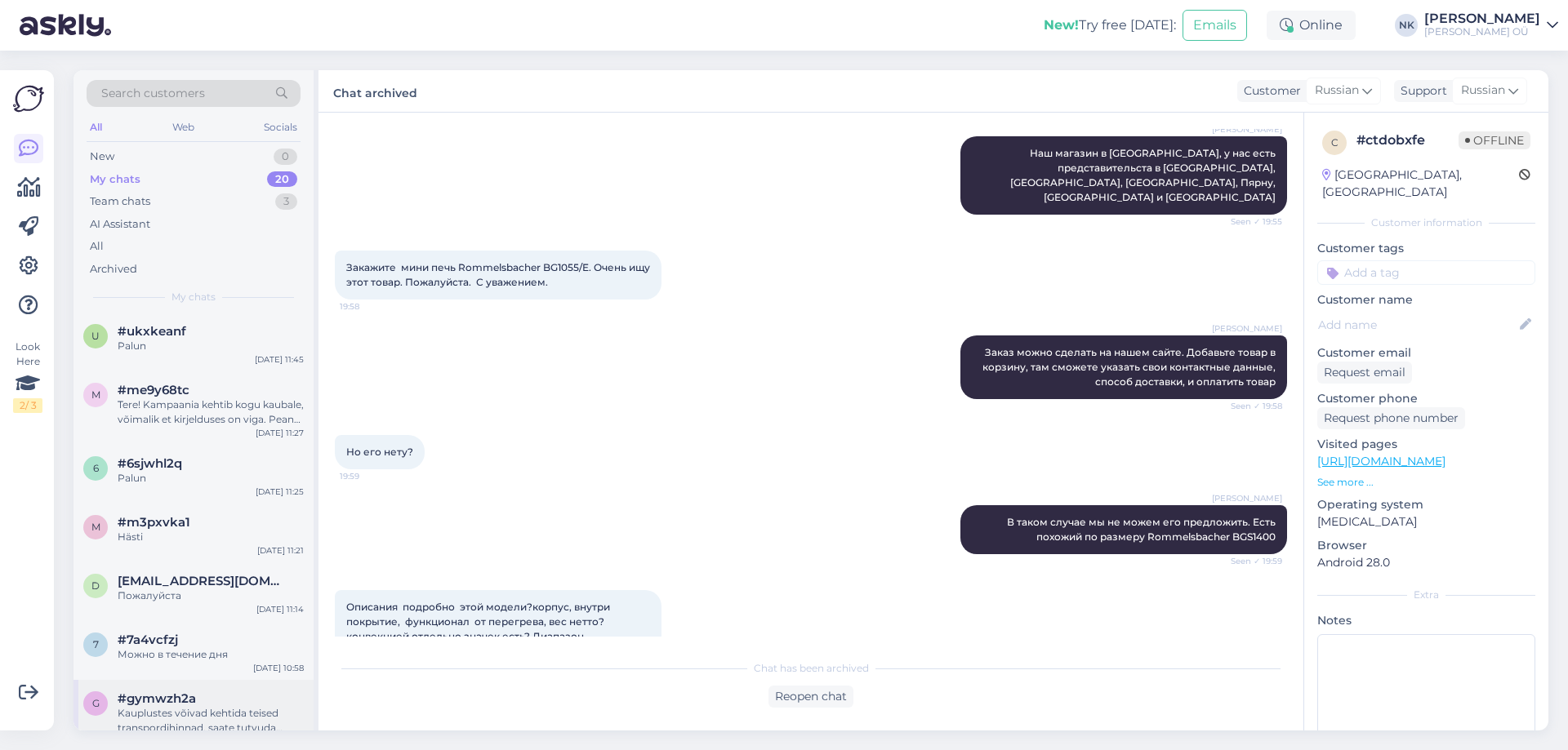
scroll to position [877, 0]
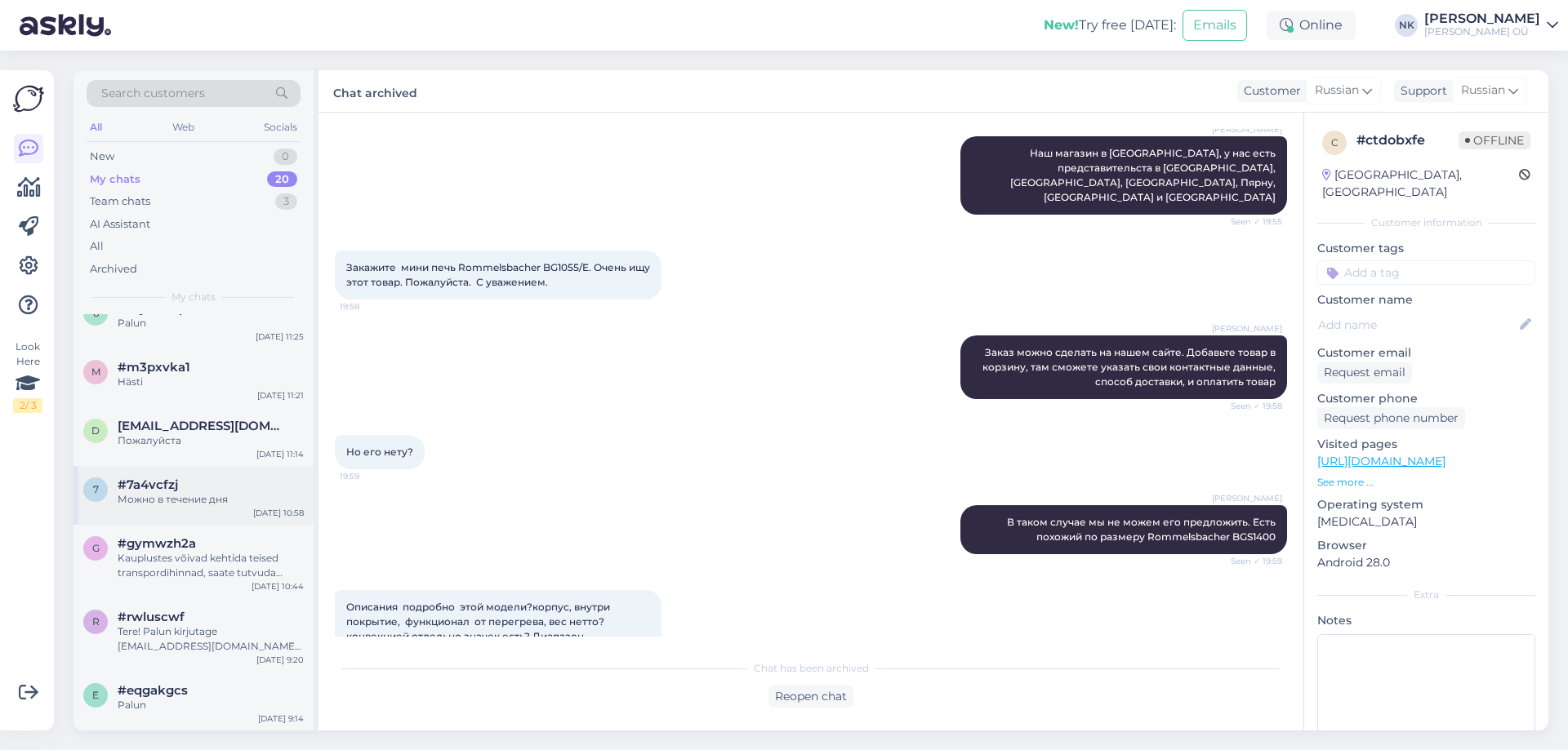
click at [226, 488] on div "#7a4vcfzj" at bounding box center [210, 485] width 186 height 15
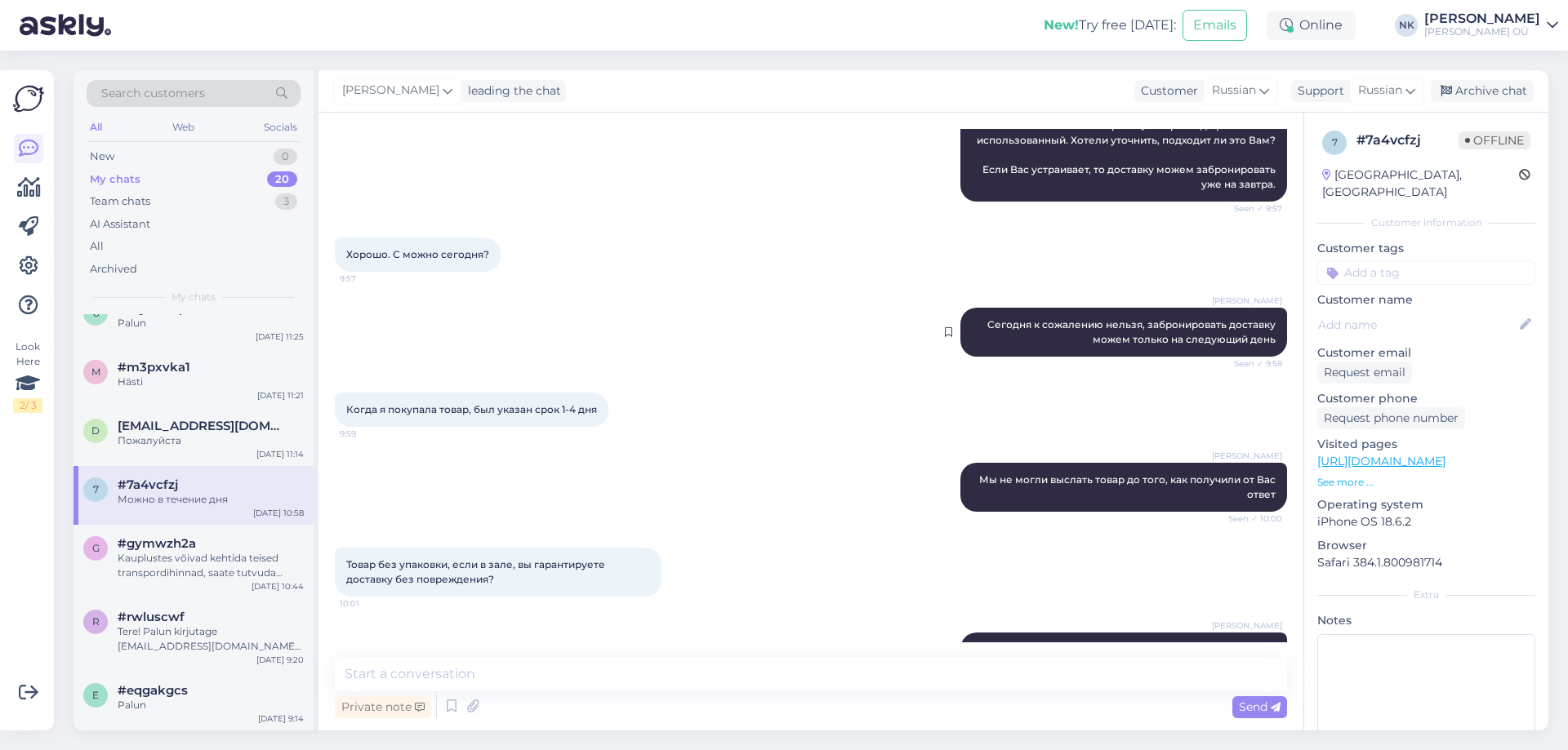
scroll to position [173, 0]
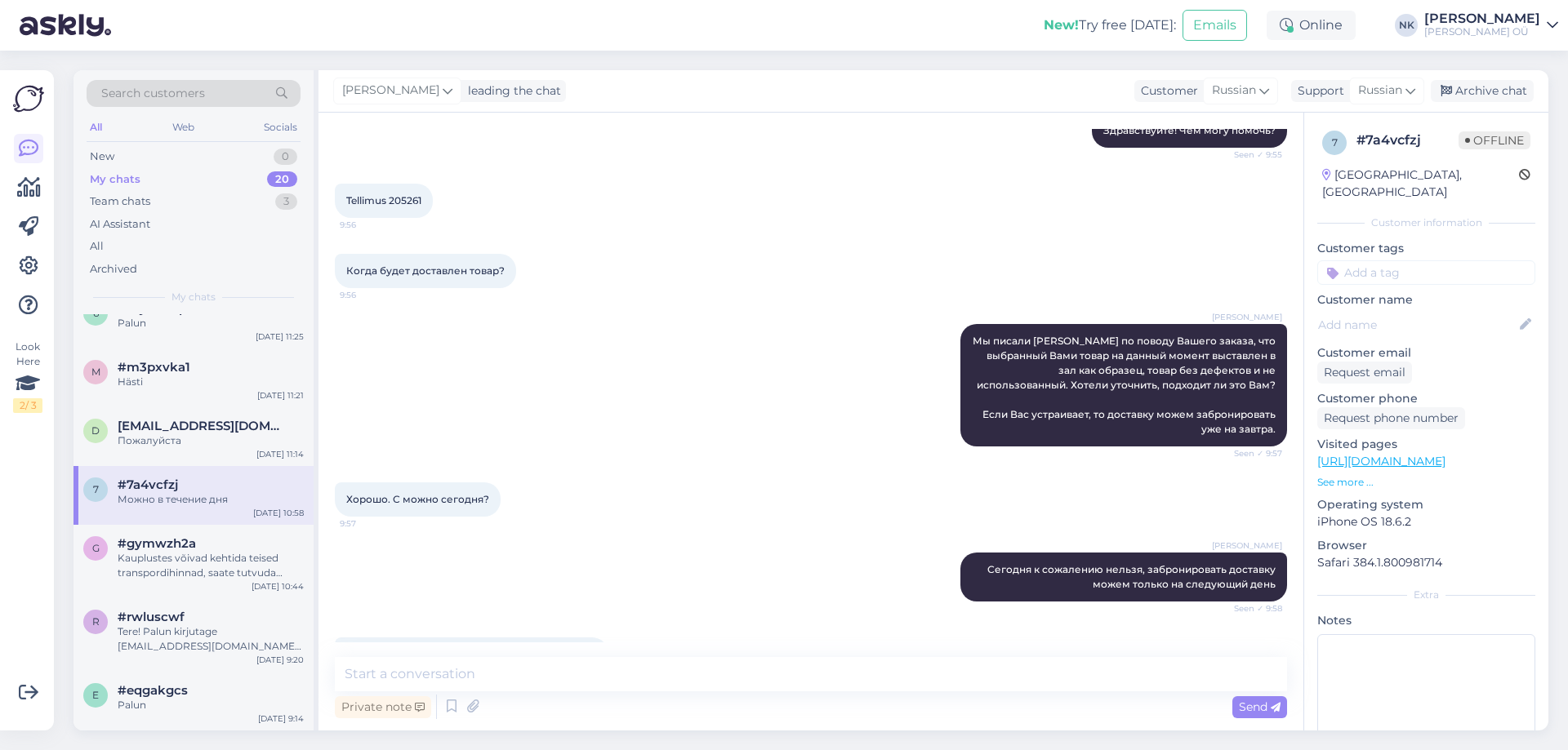
click at [413, 200] on span "Tellimus 205261" at bounding box center [384, 200] width 75 height 12
copy div "205261 9:56"
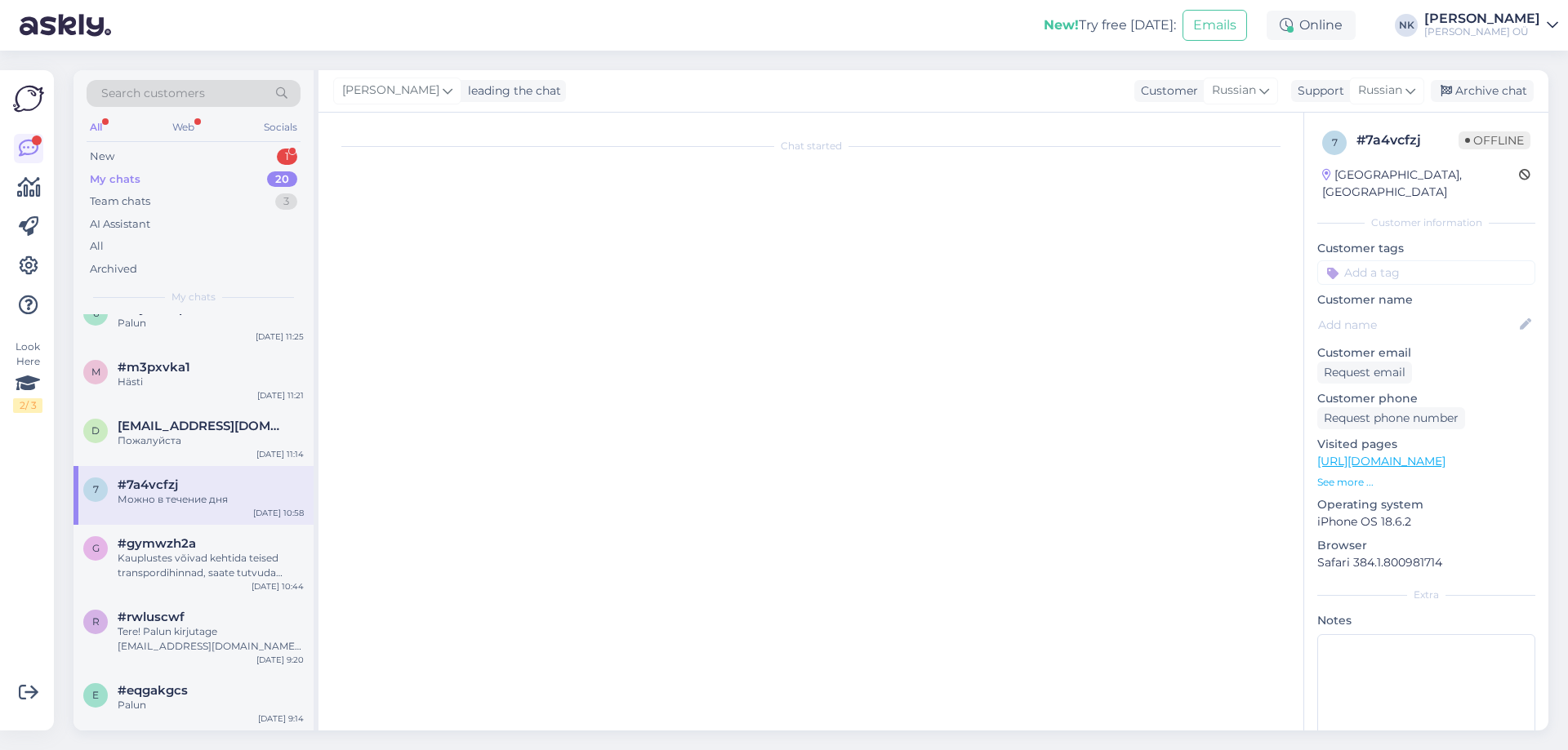
scroll to position [0, 0]
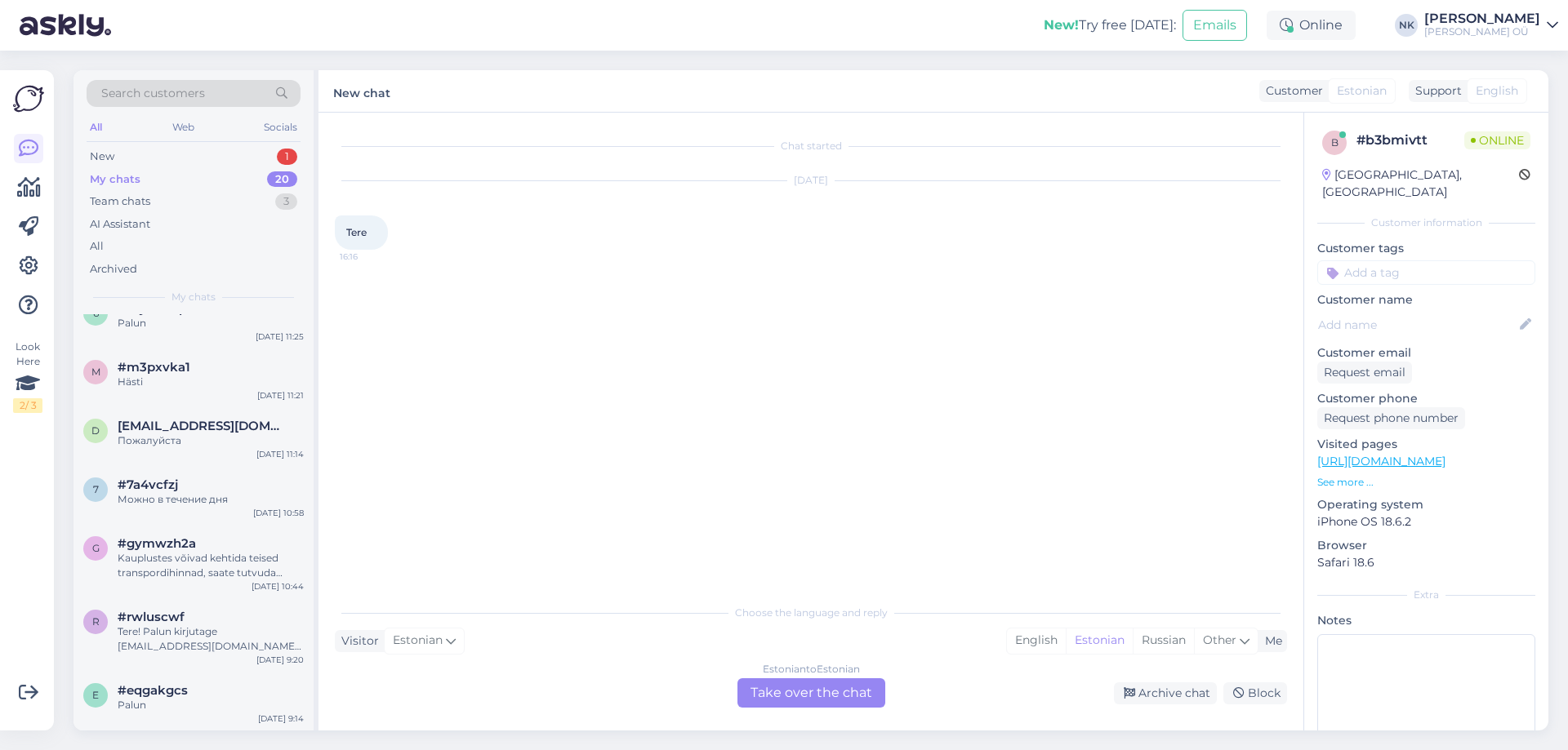
click at [728, 654] on div "Choose the language and reply Visitor Estonian Me English Estonian Russian Othe…" at bounding box center [810, 651] width 952 height 112
click at [763, 662] on div "Estonian to Estonian" at bounding box center [811, 669] width 97 height 15
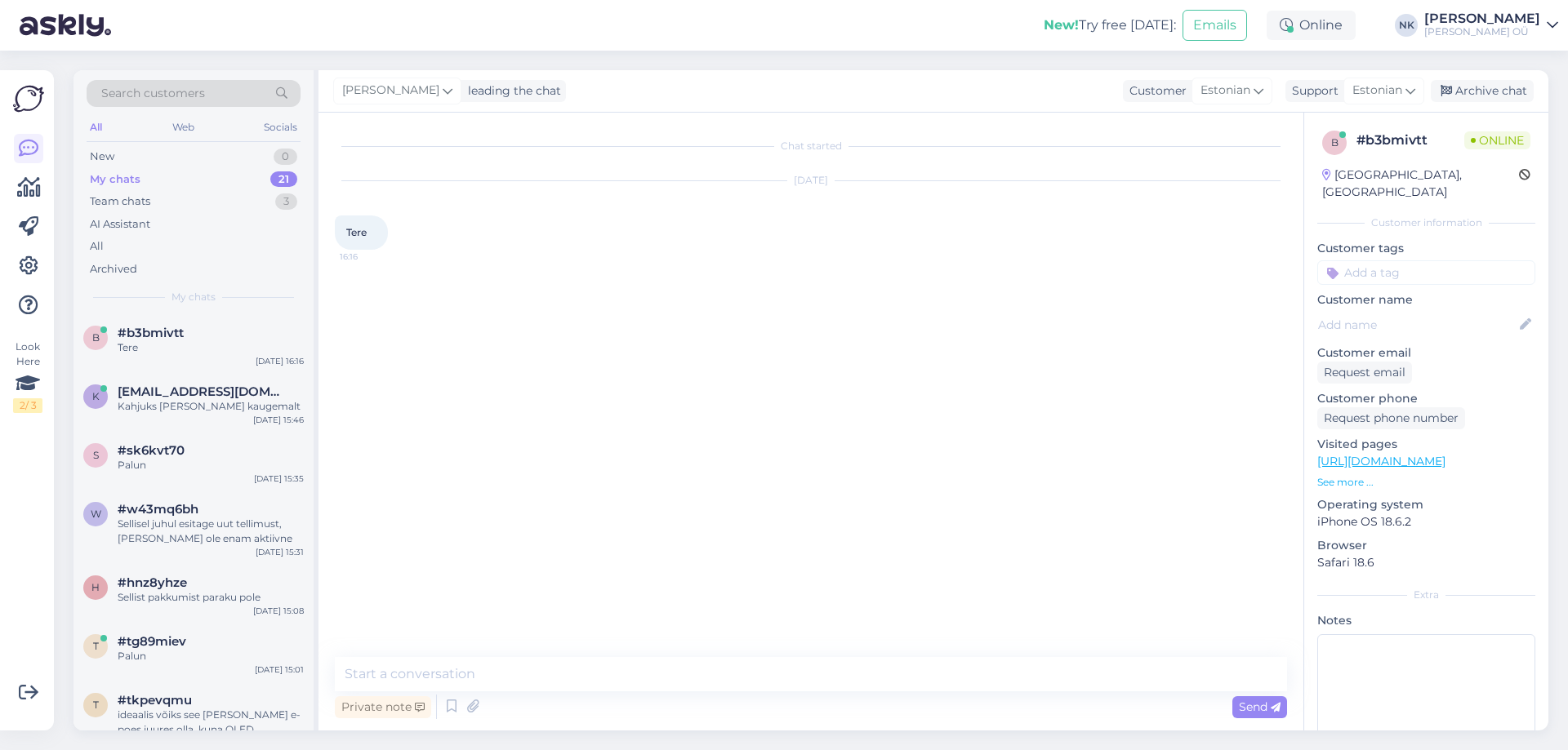
click at [777, 669] on textarea at bounding box center [810, 674] width 952 height 34
type textarea "Tere! Kuidas saan aidata?"
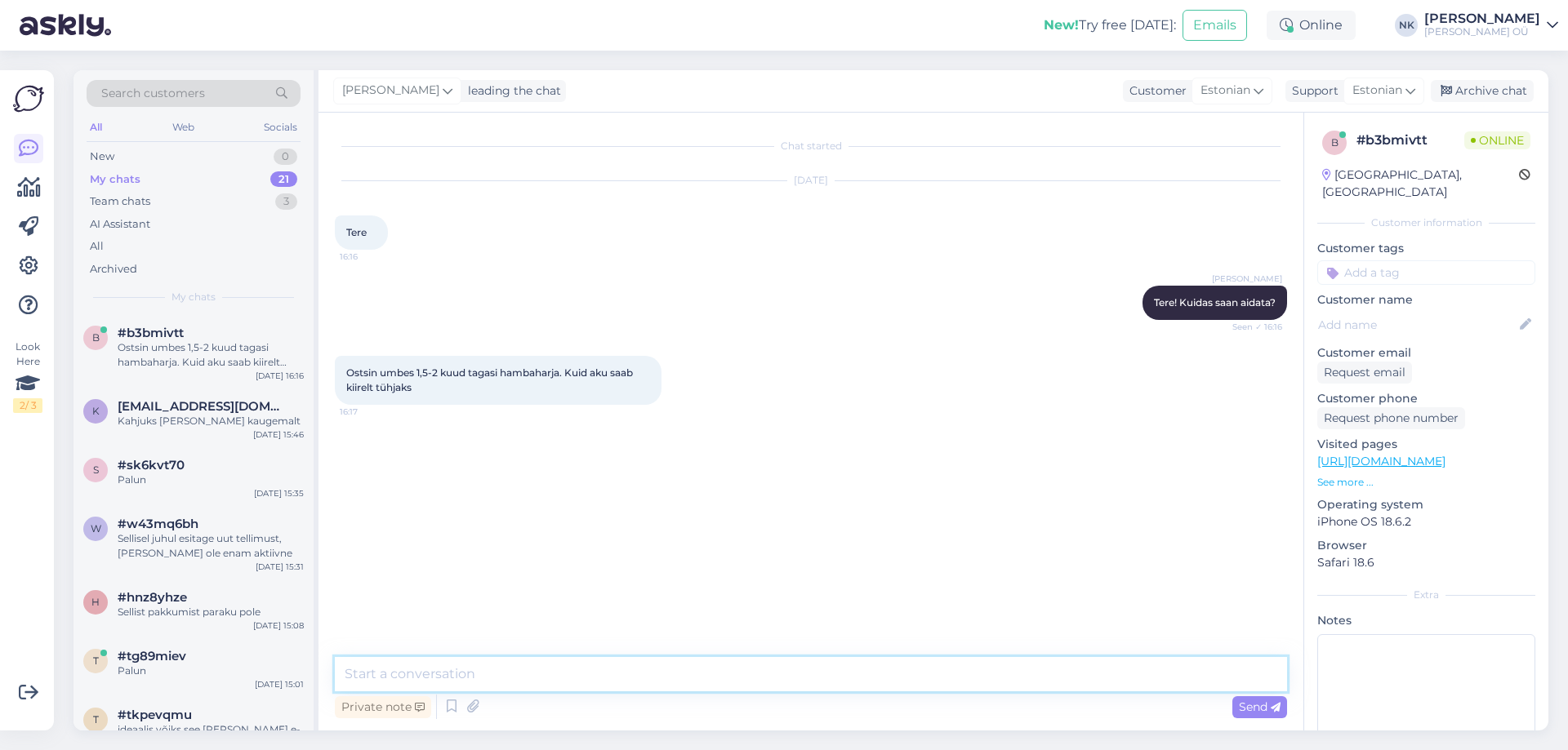
click at [729, 674] on textarea at bounding box center [810, 674] width 952 height 34
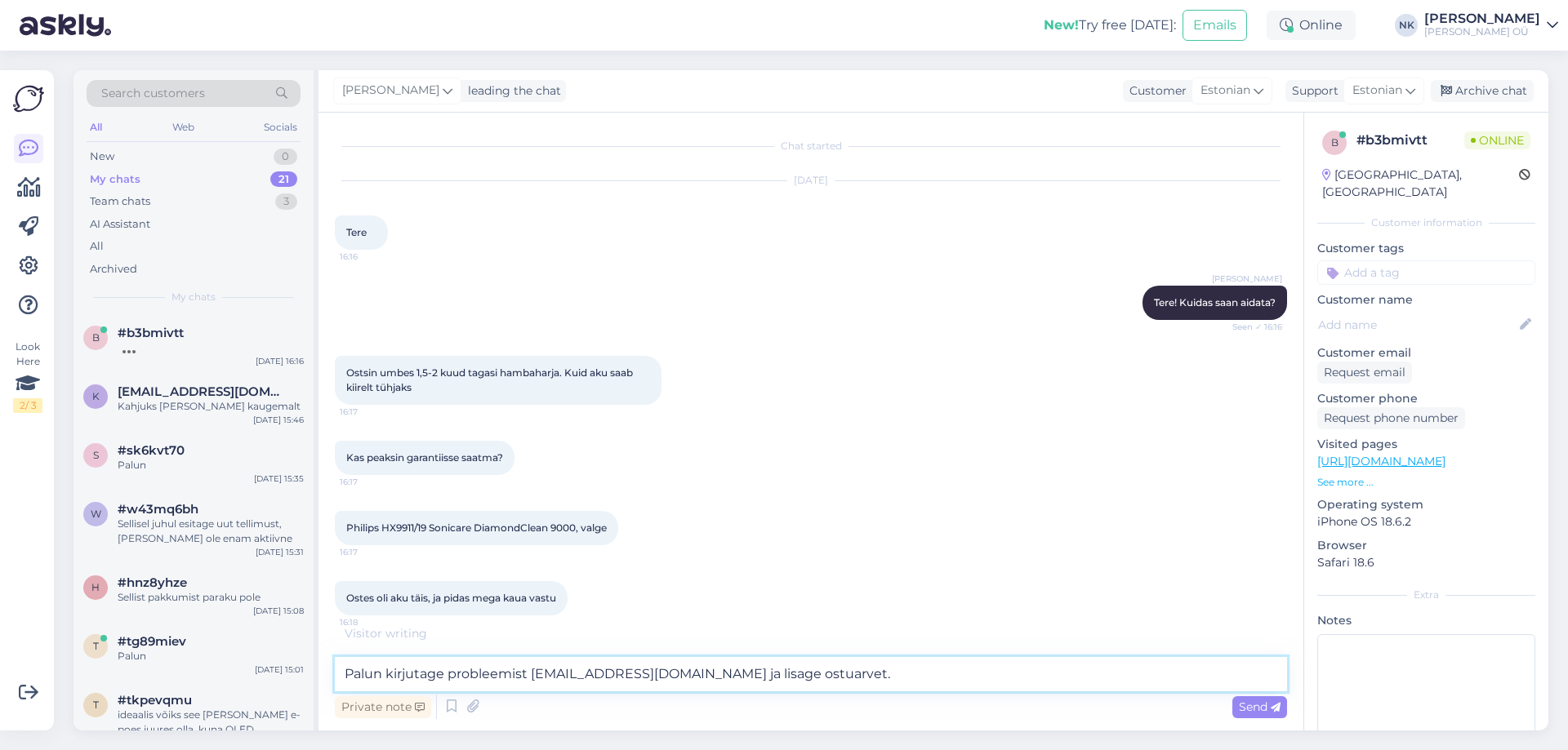
type textarea "Palun kirjutage probleemist [EMAIL_ADDRESS][DOMAIN_NAME] ja lisage ostuarvet"
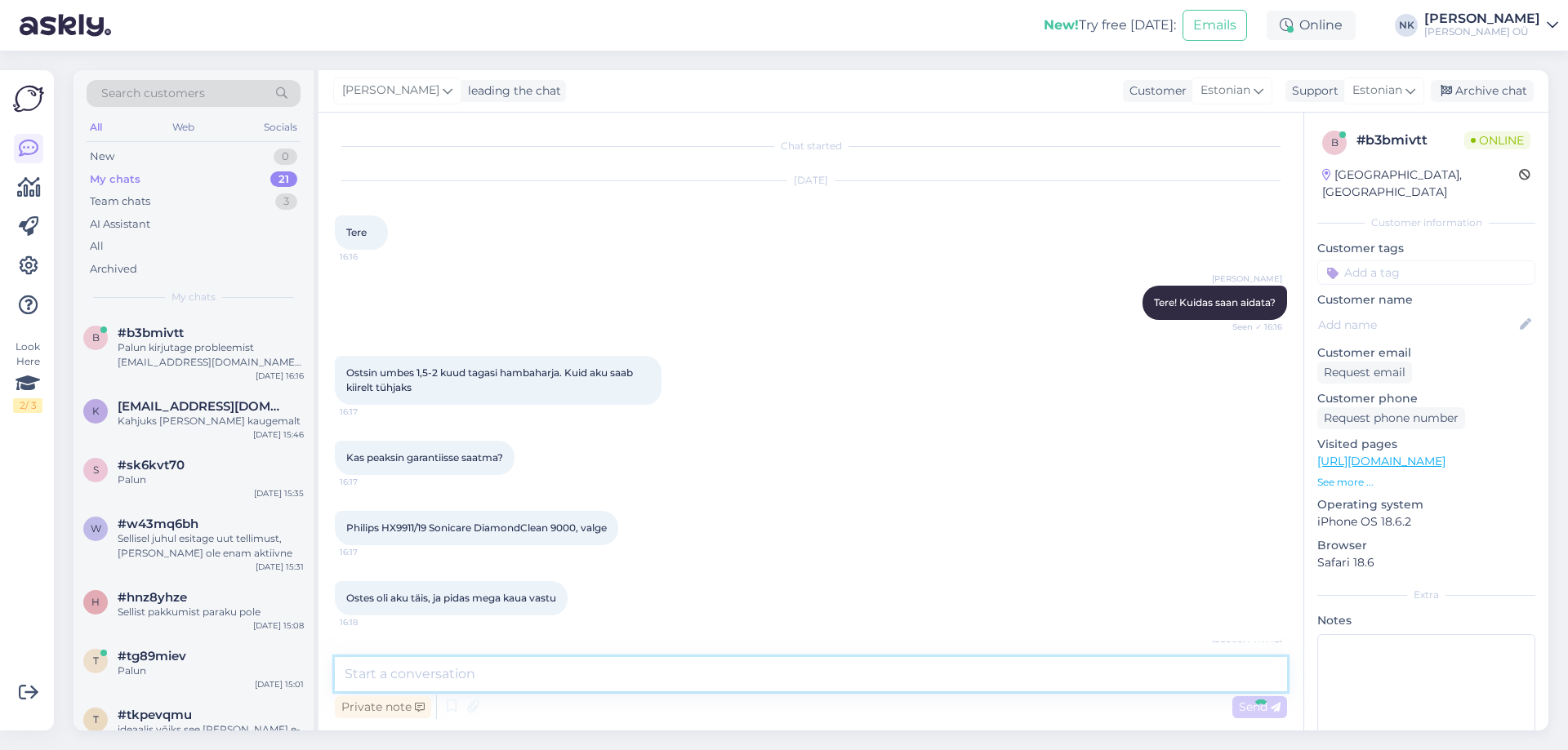
scroll to position [61, 0]
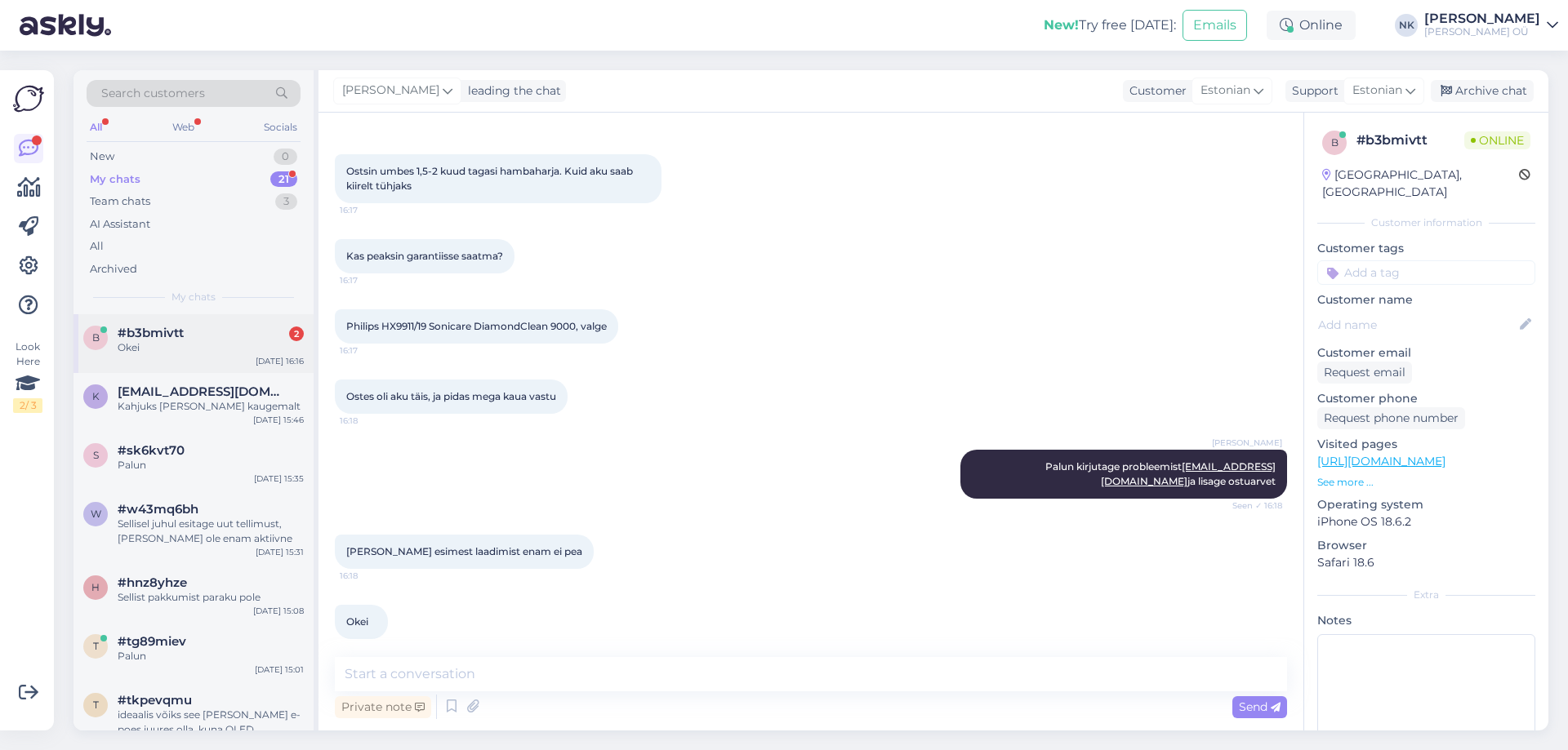
click at [247, 358] on div "b #b3bmivtt 2 Okei [DATE] 16:16" at bounding box center [193, 344] width 240 height 59
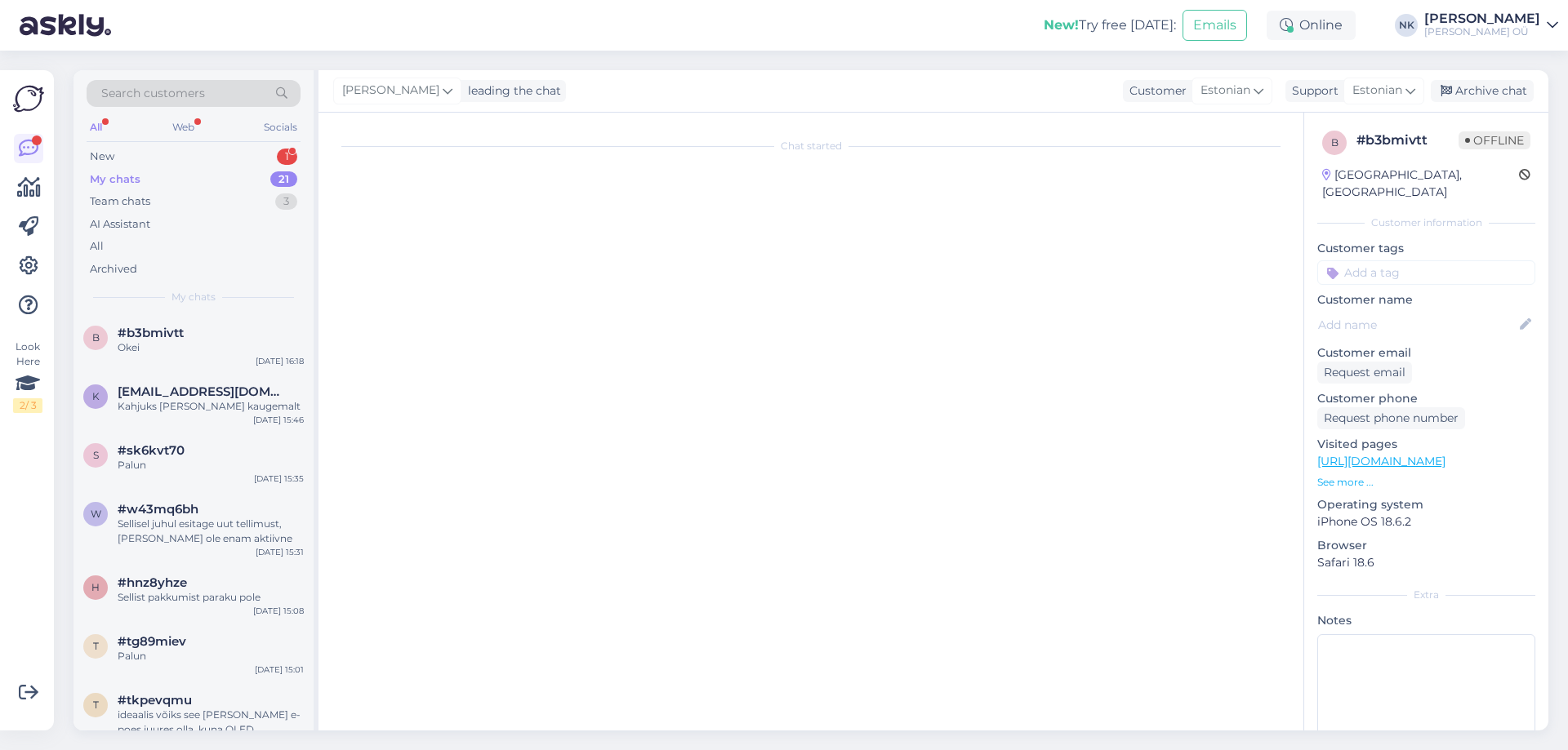
scroll to position [0, 0]
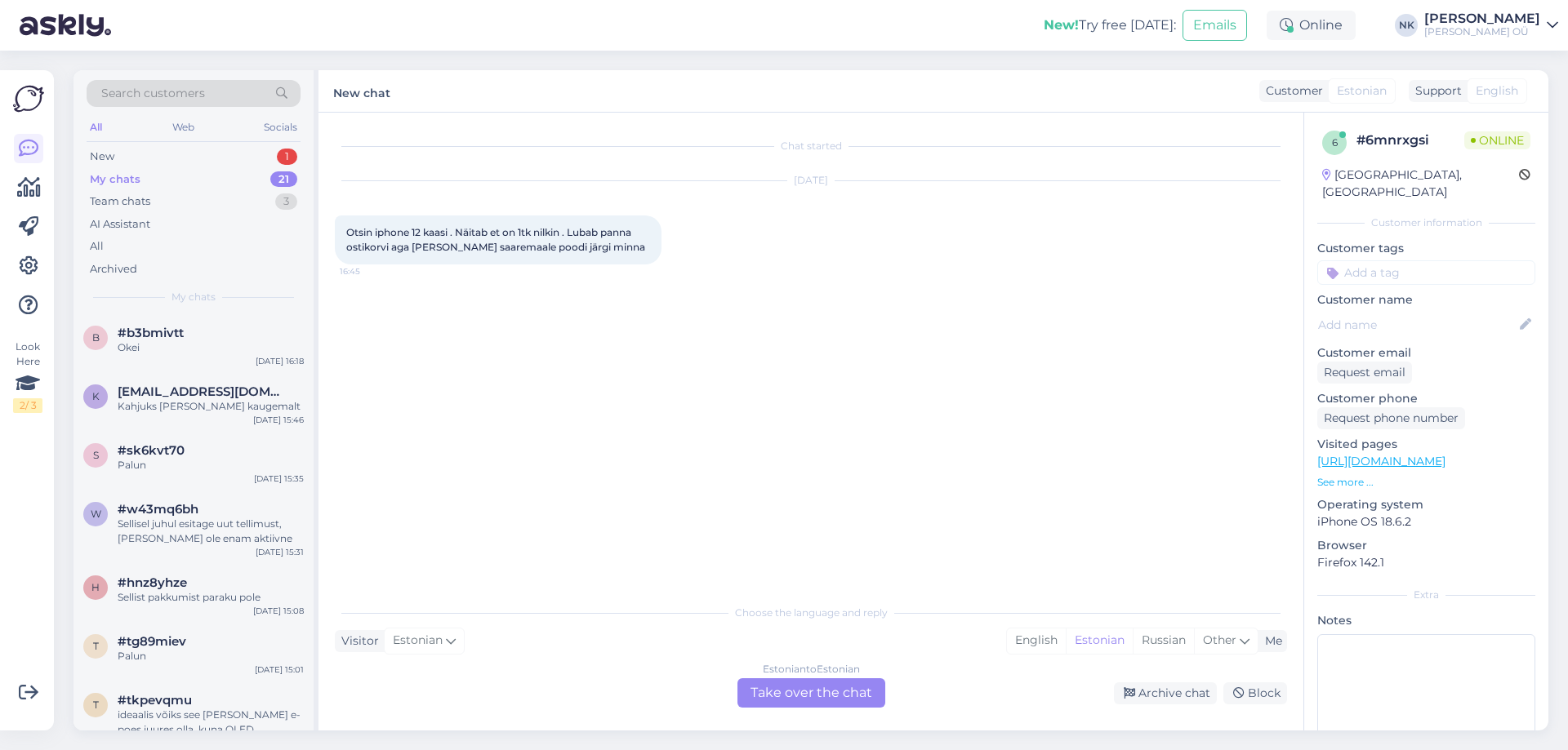
click at [1445, 454] on link "[URL][DOMAIN_NAME]" at bounding box center [1381, 461] width 128 height 15
click at [783, 663] on div "Estonian to Estonian" at bounding box center [811, 669] width 97 height 15
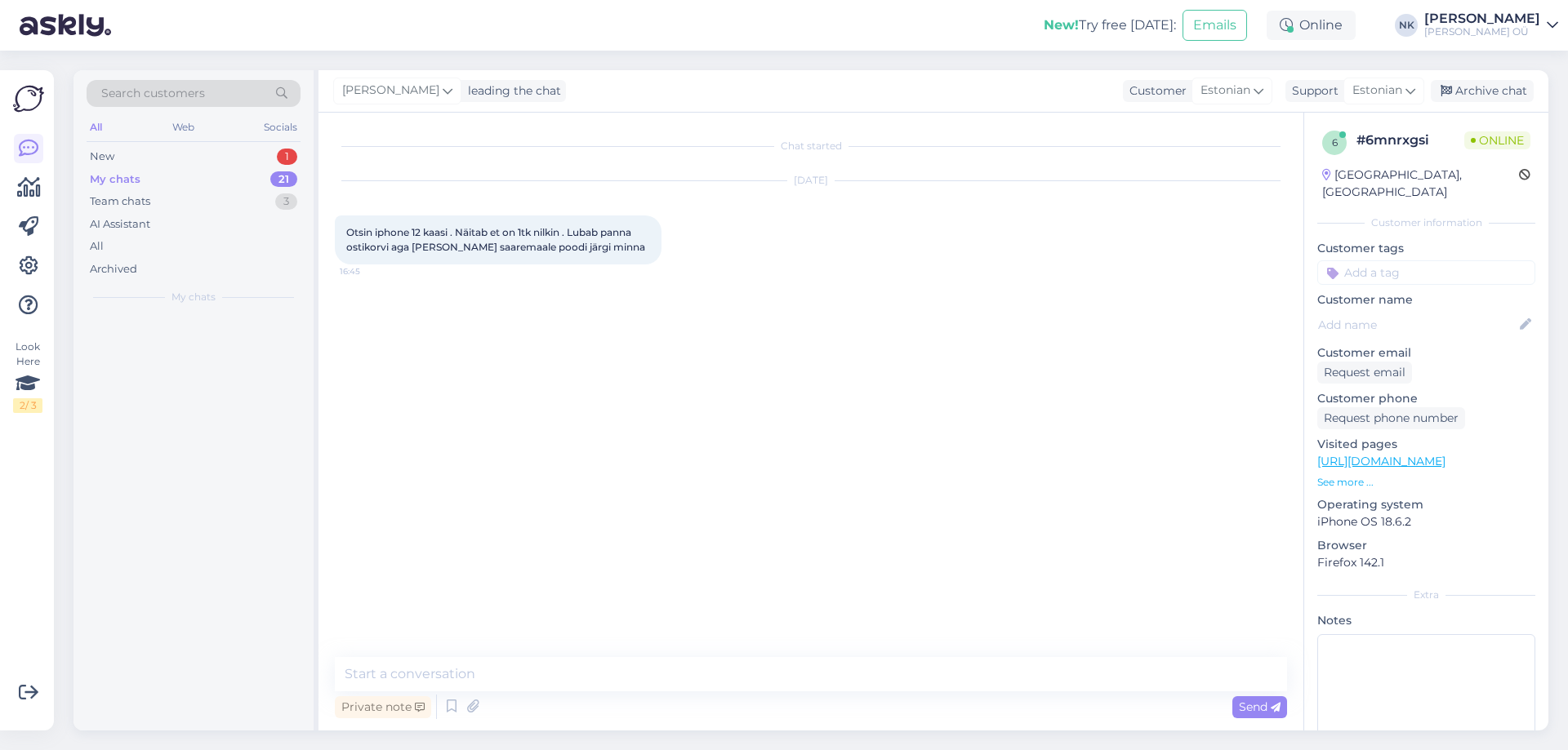
click at [772, 694] on div "Private note Send" at bounding box center [810, 707] width 952 height 31
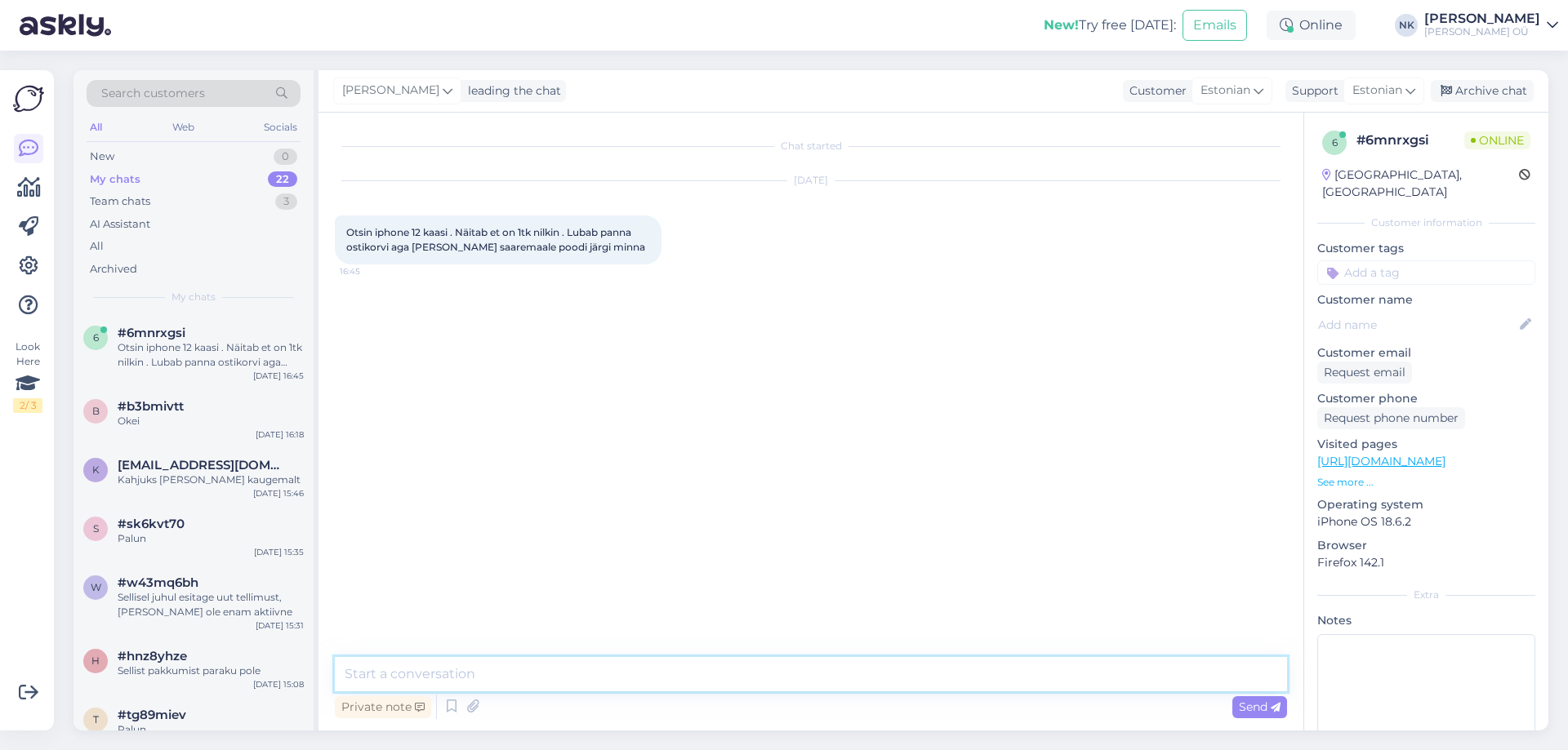
click at [731, 679] on textarea at bounding box center [810, 674] width 952 height 34
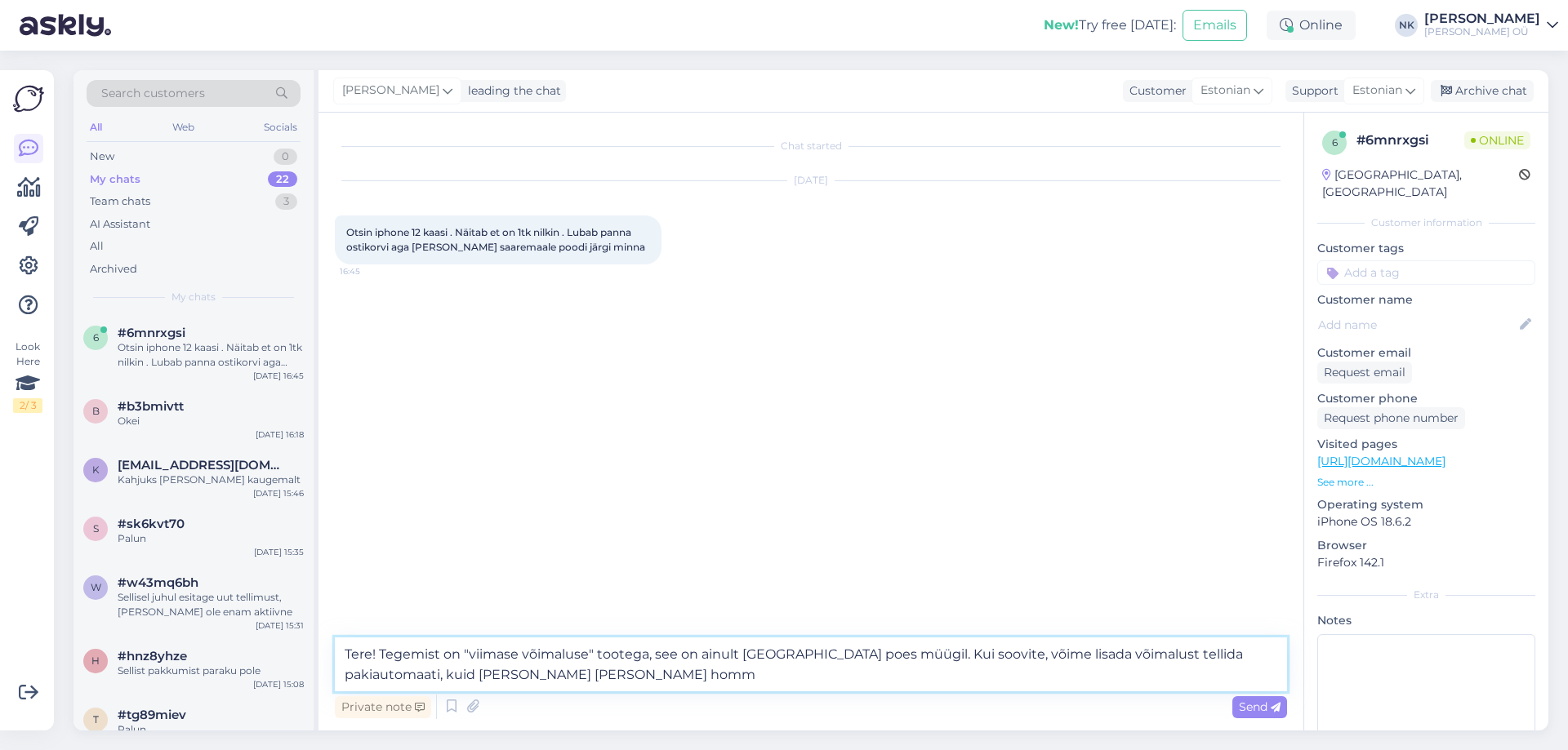
type textarea "Tere! Tegemist on "viimase võimaluse" tootega, see on ainult [GEOGRAPHIC_DATA] …"
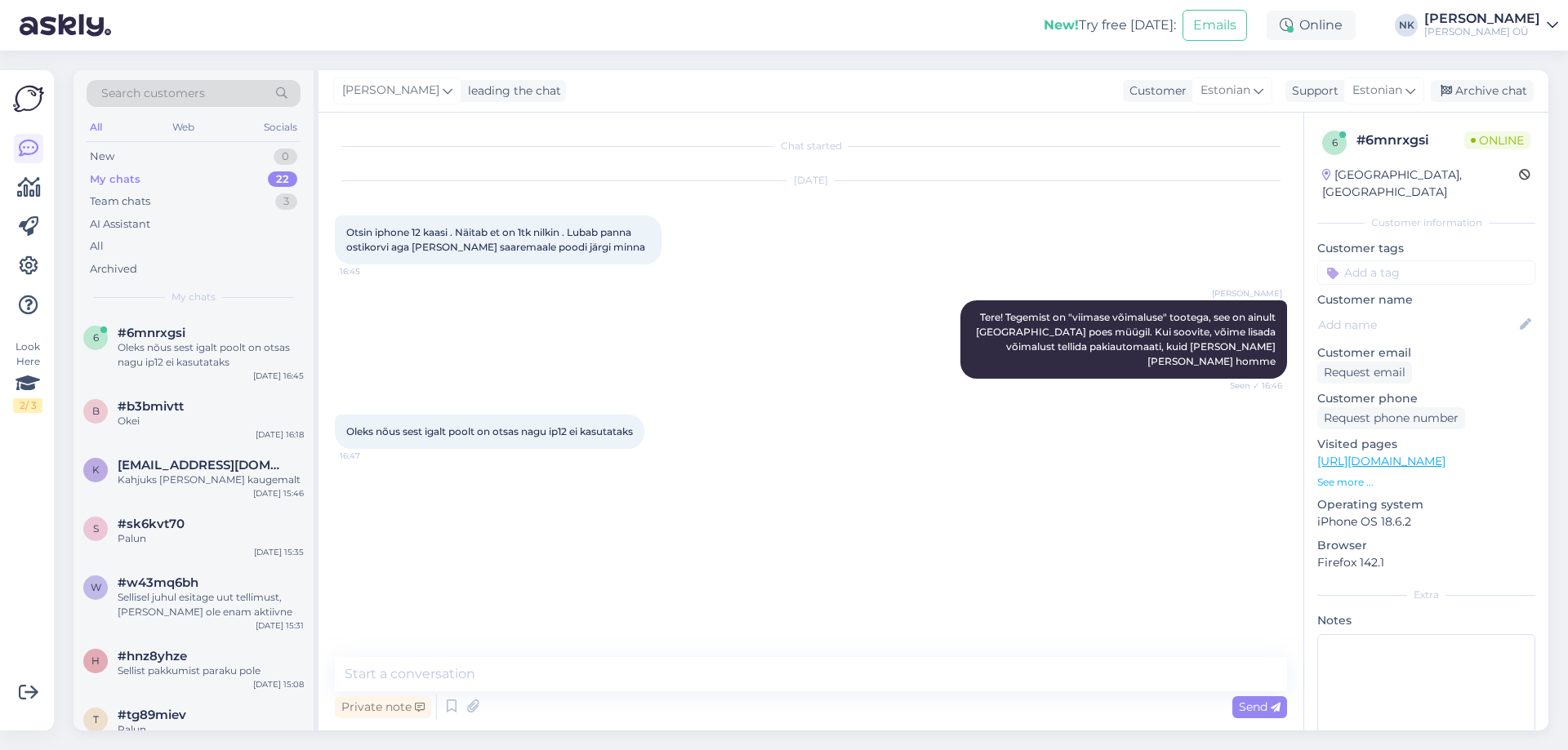
drag, startPoint x: 635, startPoint y: 691, endPoint x: 655, endPoint y: 650, distance: 45.6
click at [635, 691] on div "Private note Send" at bounding box center [810, 707] width 952 height 31
click at [654, 685] on textarea at bounding box center [810, 674] width 952 height 34
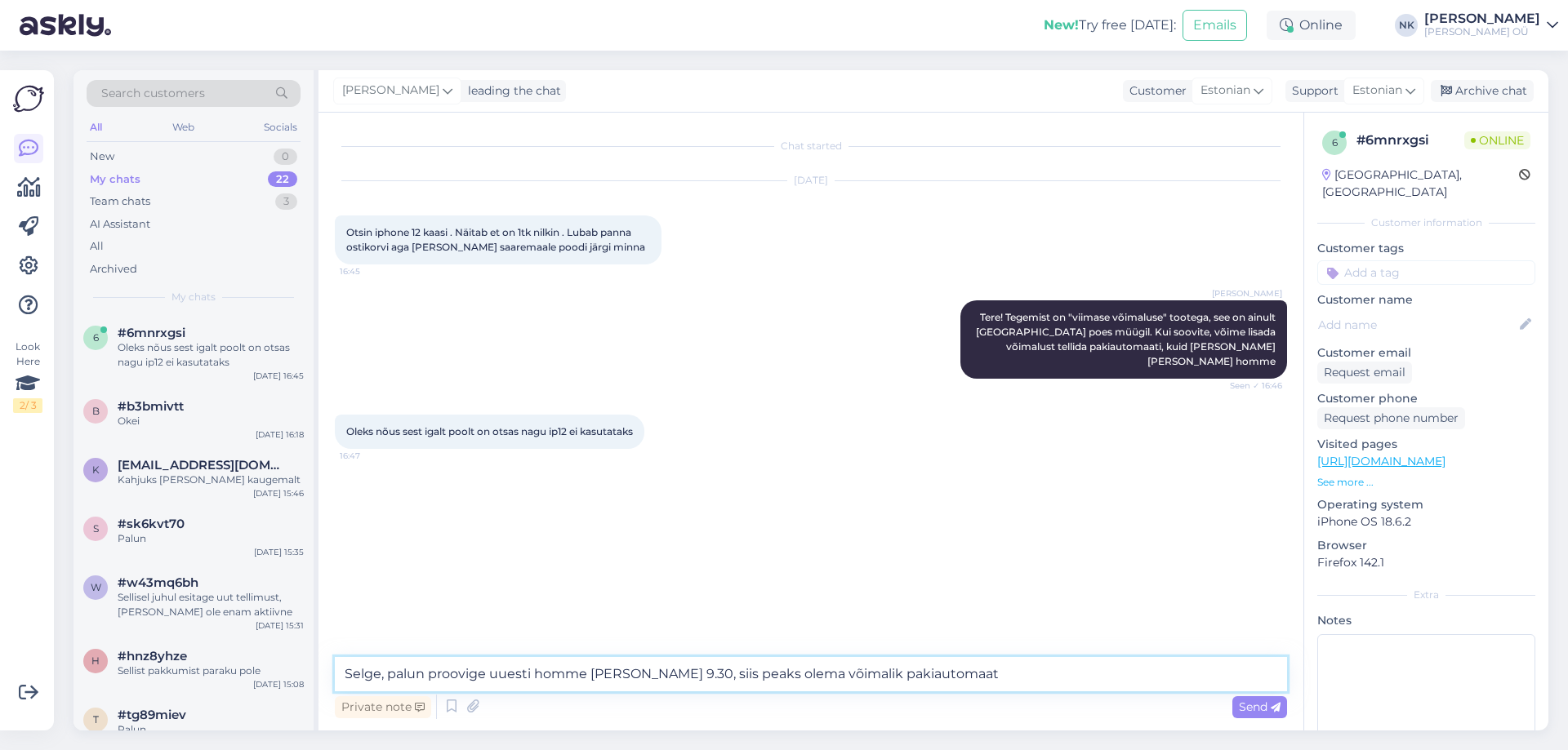
type textarea "Selge, palun proovige uuesti homme [PERSON_NAME] 9.30, siis peaks olema võimali…"
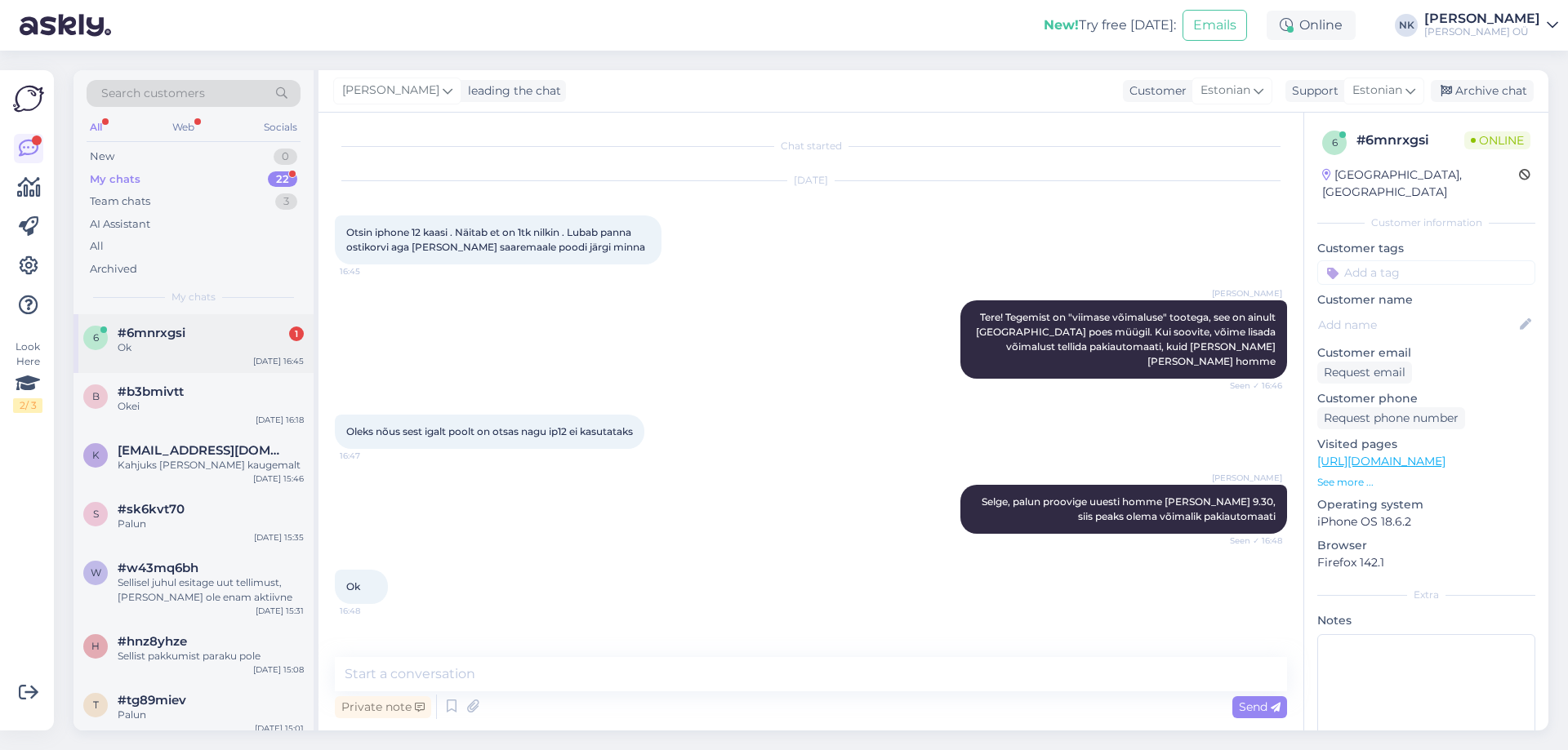
click at [228, 330] on div "#6mnrxgsi 1" at bounding box center [210, 333] width 186 height 15
